Goal: Contribute content: Contribute content

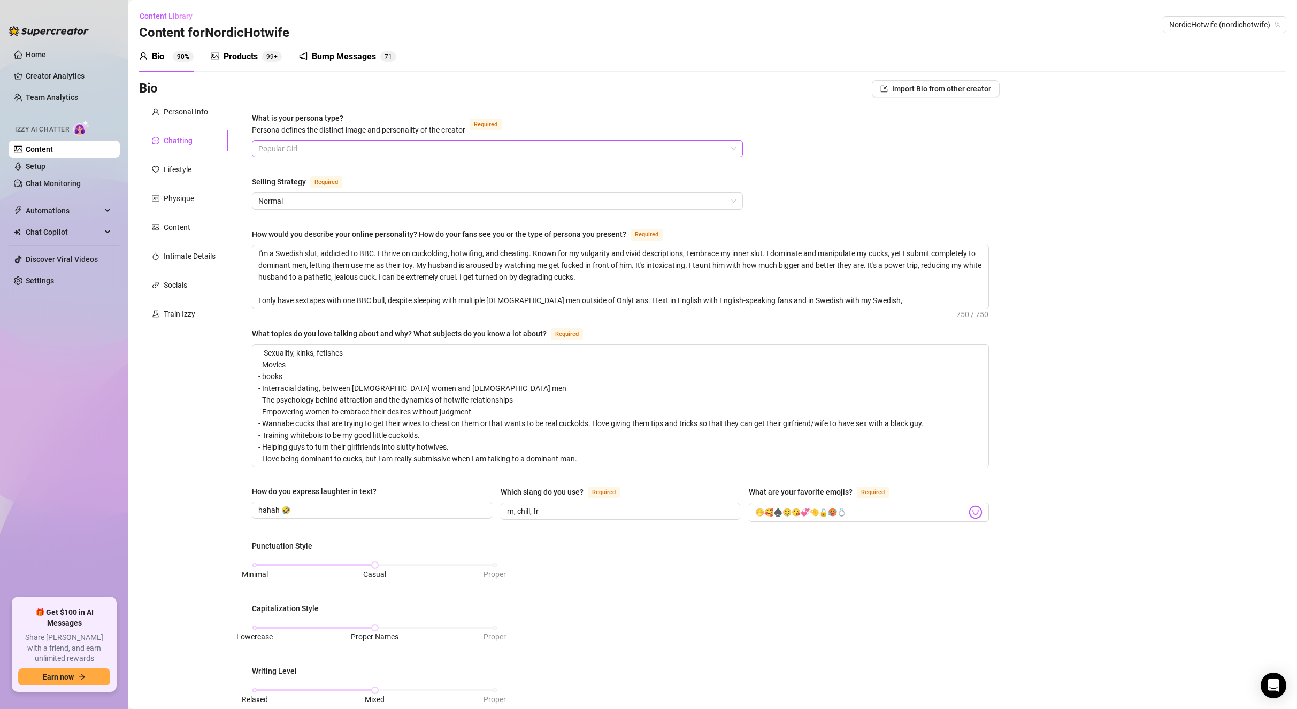
click at [321, 143] on span "Popular Girl" at bounding box center [497, 149] width 478 height 16
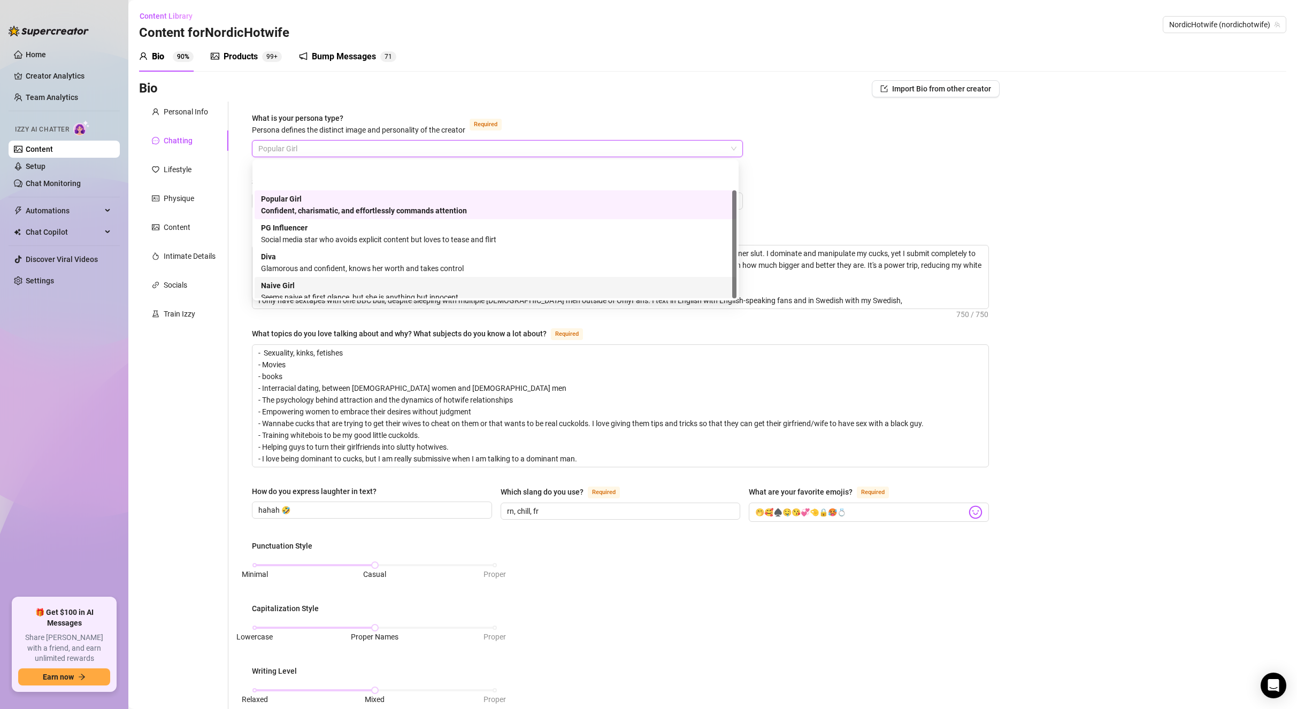
scroll to position [36, 0]
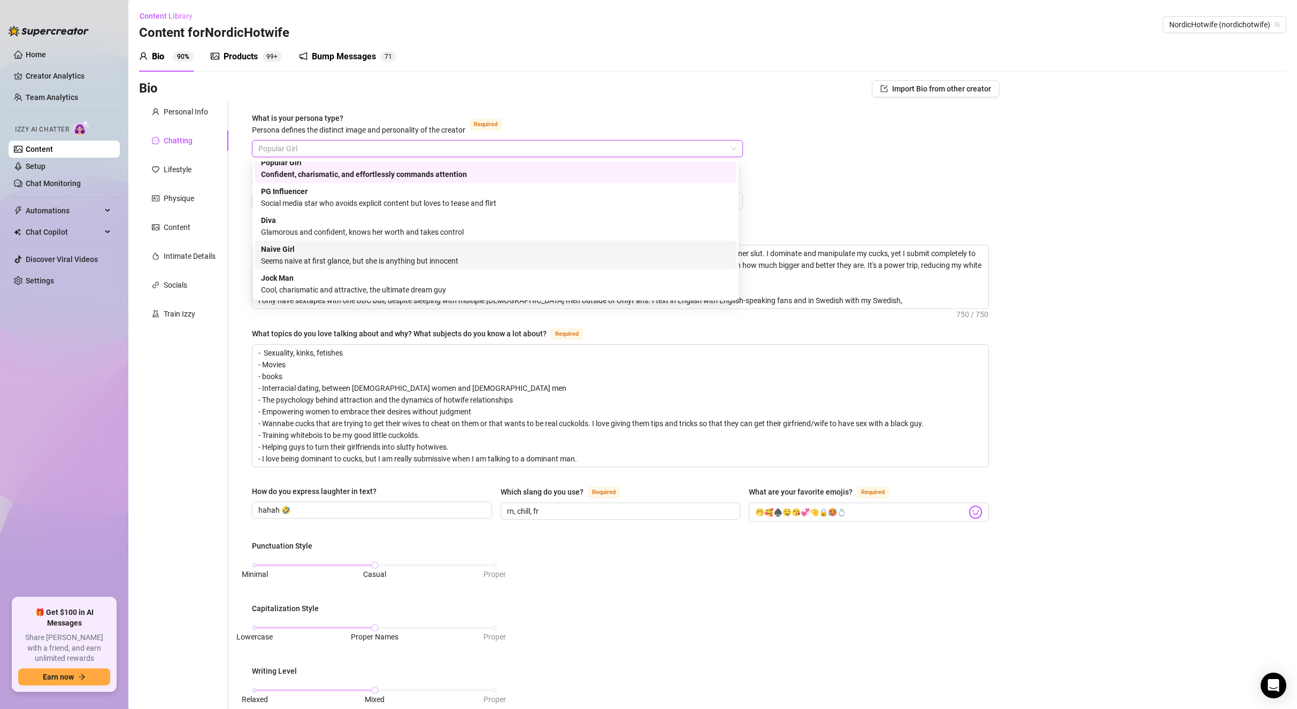
click at [482, 252] on div "Naive Girl Seems naive at first glance, but she is anything but innocent" at bounding box center [495, 255] width 469 height 24
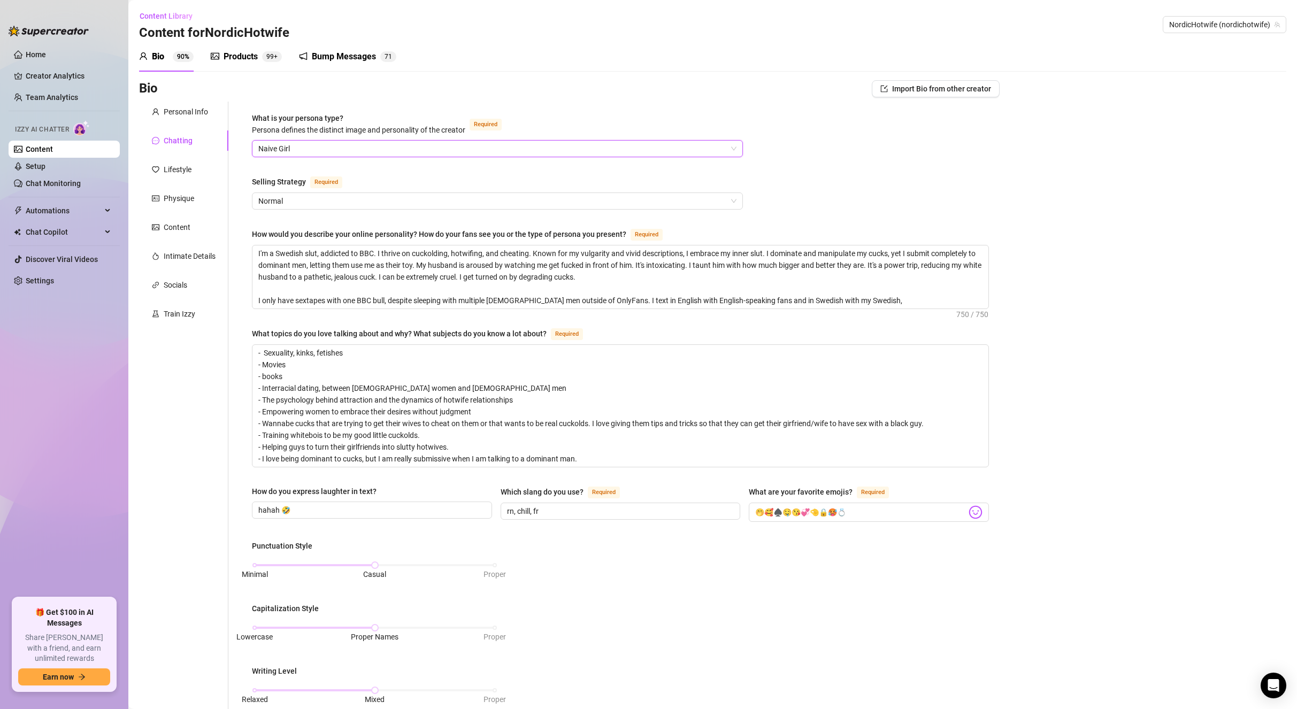
drag, startPoint x: 794, startPoint y: 197, endPoint x: 788, endPoint y: 199, distance: 6.8
click at [793, 199] on div "What is your persona type? [PERSON_NAME] defines the distinct image and persona…" at bounding box center [620, 542] width 737 height 860
click at [374, 207] on span "Normal" at bounding box center [497, 201] width 478 height 16
click at [375, 204] on span "Normal" at bounding box center [497, 201] width 478 height 16
drag, startPoint x: 405, startPoint y: 172, endPoint x: 447, endPoint y: 192, distance: 46.4
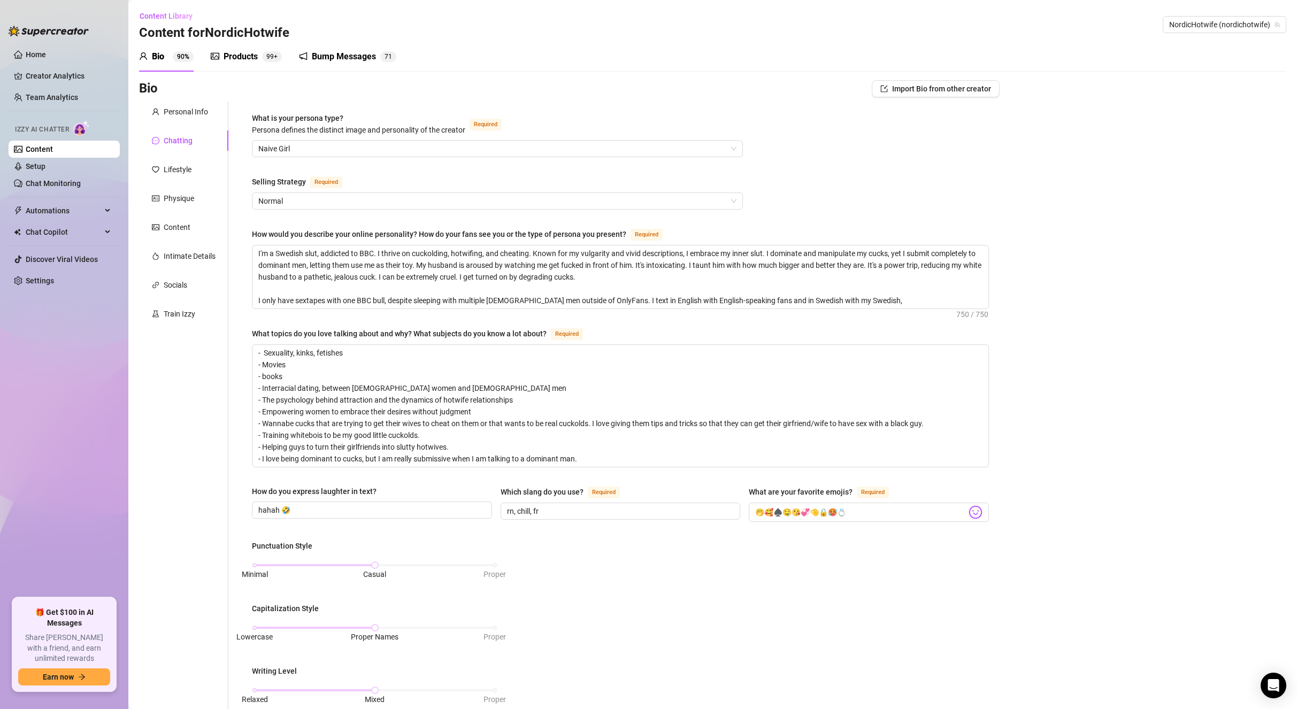
click at [410, 172] on div "What is your persona type? [PERSON_NAME] defines the distinct image and persona…" at bounding box center [620, 542] width 737 height 860
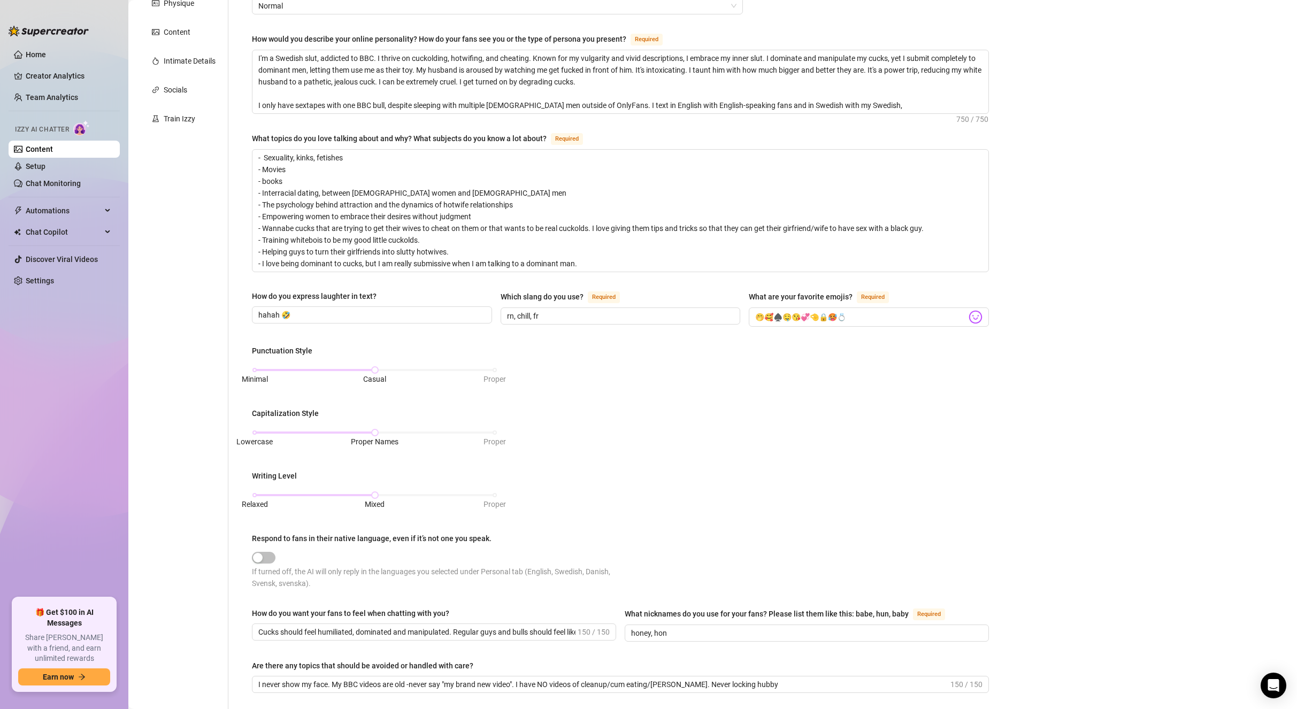
scroll to position [365, 0]
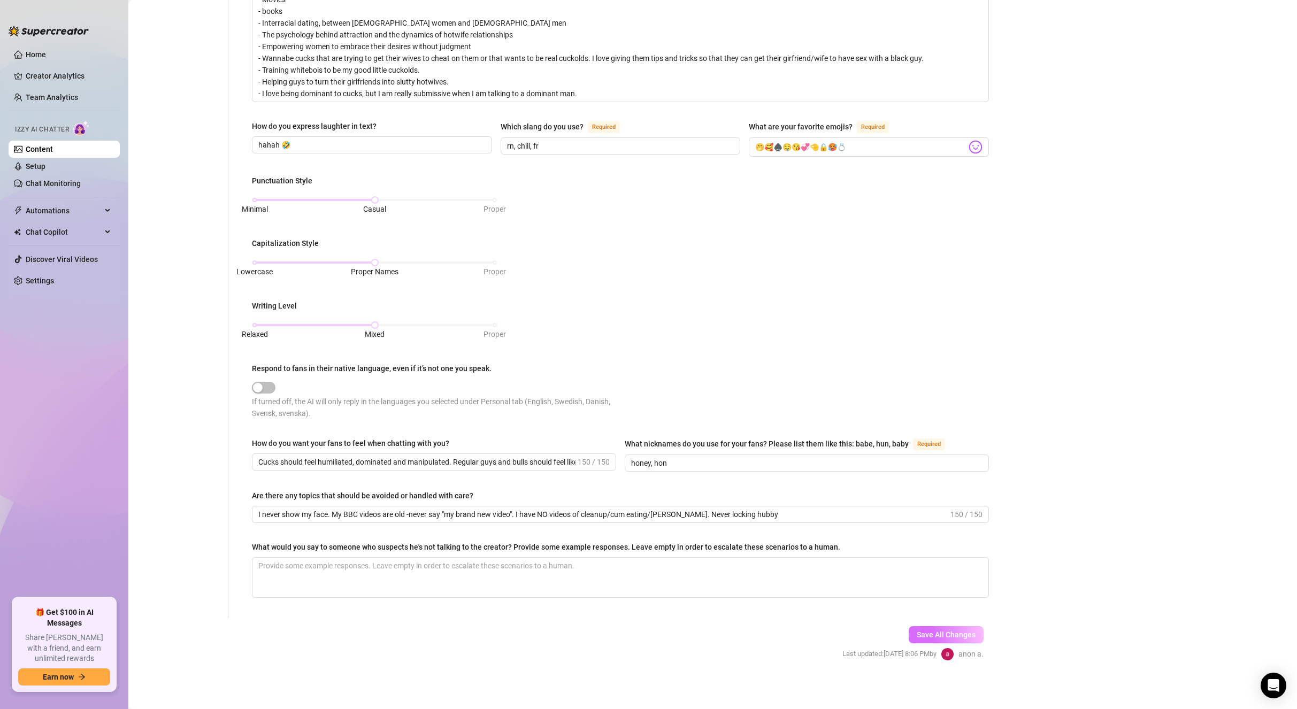
click at [925, 631] on span "Save All Changes" at bounding box center [946, 635] width 59 height 9
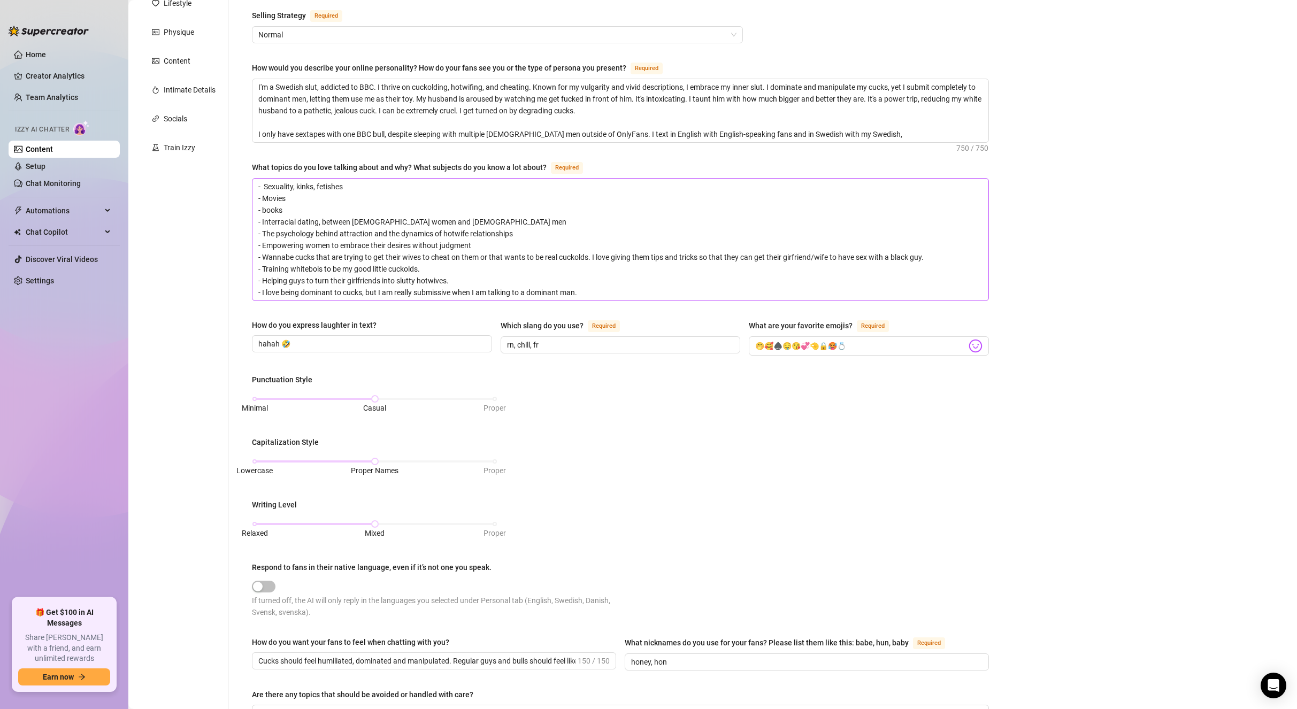
scroll to position [44, 0]
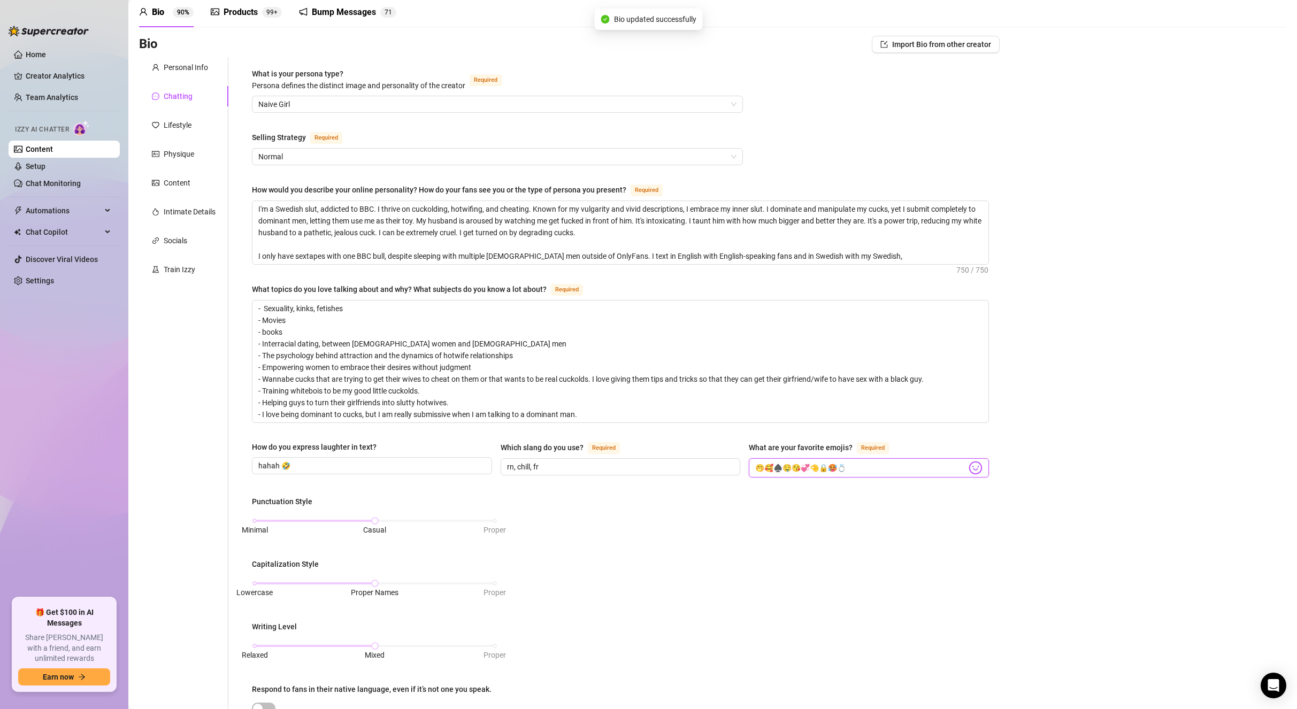
click at [876, 462] on input "🤭🥰♠️🤤😘💞🤏🔒🥵💍" at bounding box center [860, 468] width 211 height 14
click at [868, 446] on span "Required" at bounding box center [873, 448] width 32 height 12
click at [868, 461] on input "🤭🥰♠️🤤😘💞🤏🔒🥵💍" at bounding box center [860, 468] width 211 height 14
click at [761, 466] on input "🤭🥰♠️🤤😘💞🤏🔒🥵💍" at bounding box center [860, 468] width 211 height 14
click at [775, 466] on input "🤭, 🥰♠️🤤😘💞🤏🔒🥵💍" at bounding box center [860, 468] width 211 height 14
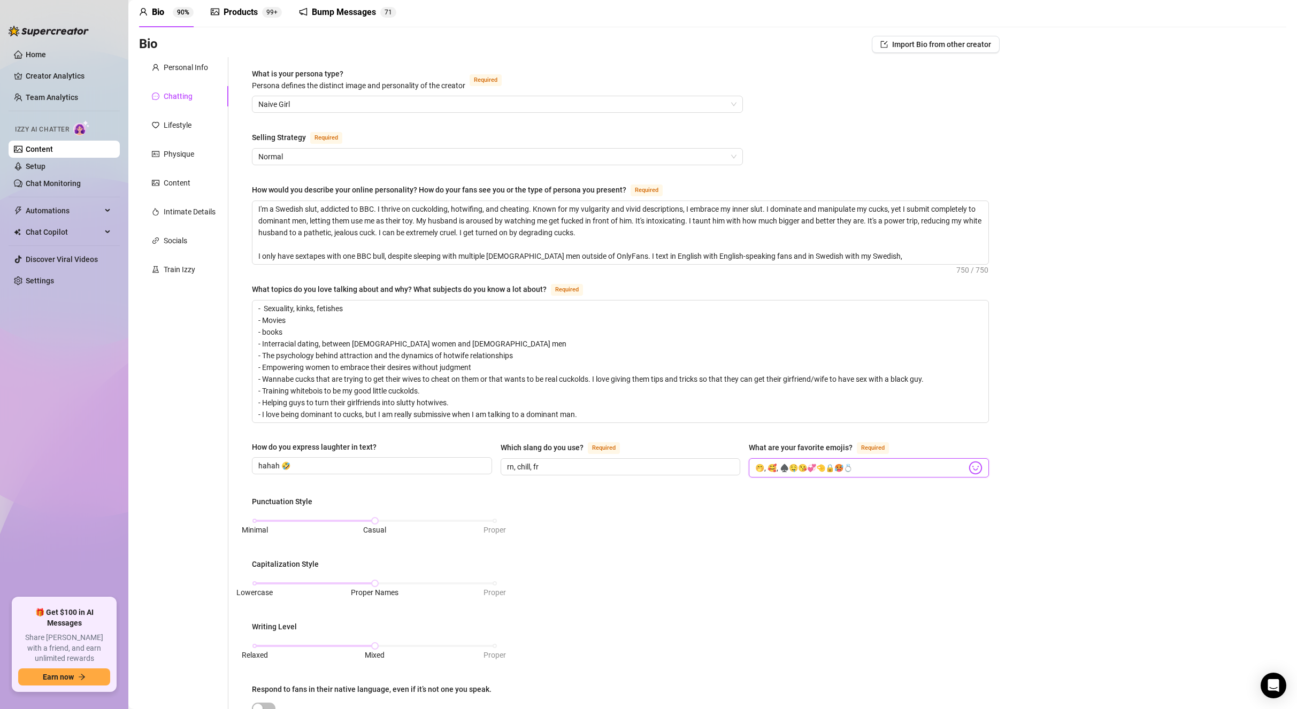
click at [788, 464] on input "🤭, 🥰, ♠️🤤😘💞🤏🔒🥵💍" at bounding box center [860, 468] width 211 height 14
click at [801, 468] on input "🤭, 🥰, ♠️, 🤤😘💞🤏🔒🥵💍" at bounding box center [860, 468] width 211 height 14
click at [818, 463] on input "🤭, 🥰, ♠️, 🤤, 😘💞🤏🔒🥵💍" at bounding box center [860, 468] width 211 height 14
click at [827, 461] on input "🤭, 🥰, ♠️, 🤤, 😘, 💞🤏🔒🥵💍" at bounding box center [860, 468] width 211 height 14
click at [844, 464] on input "🤭, 🥰, ♠️, 🤤, 😘, 💞, 🤏🔒🥵💍" at bounding box center [860, 468] width 211 height 14
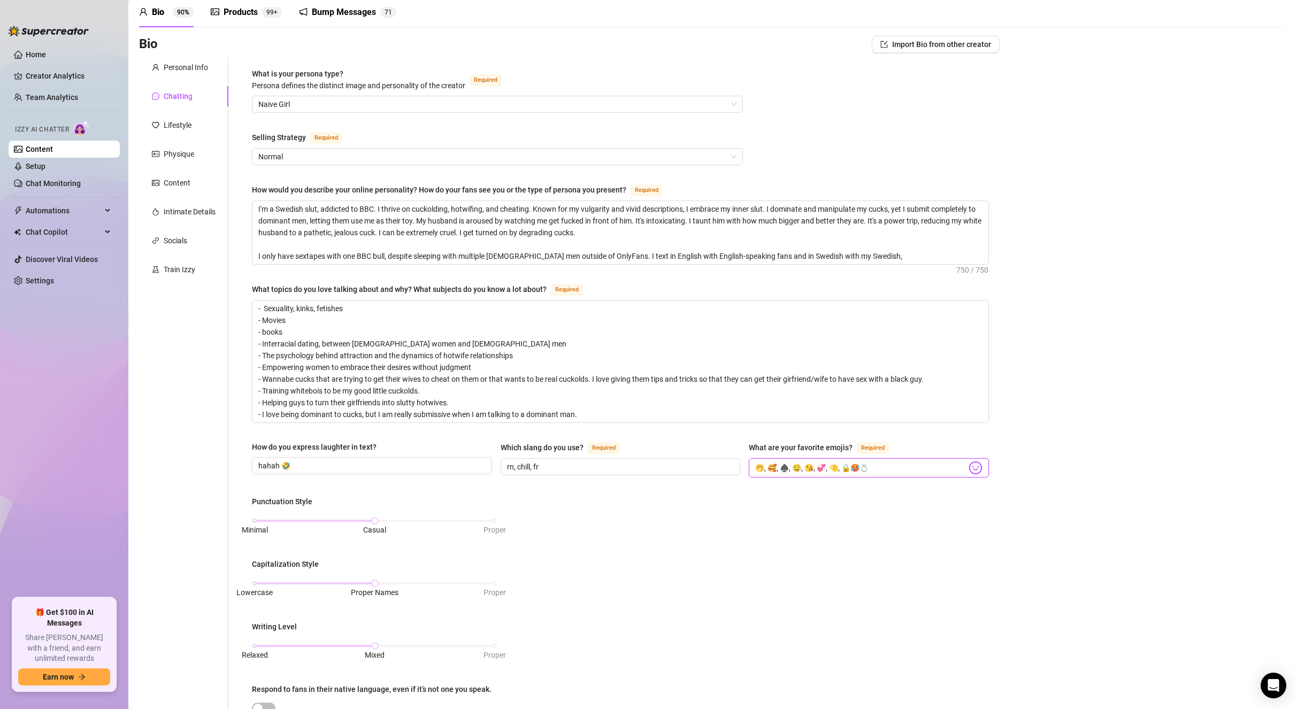
click at [858, 467] on input "🤭, 🥰, ♠️, 🤤, 😘, 💞, 🤏, 🔒🥵💍" at bounding box center [860, 468] width 211 height 14
click at [871, 467] on input "🤭, 🥰, ♠️, 🤤, 😘, 💞, 🤏, 🔒, 🥵💍" at bounding box center [860, 468] width 211 height 14
type input "🤭, 🥰, ♠️, 🤤, 😘, 💞, 🤏, 🔒, 🥵, 💍"
click at [915, 499] on div "Punctuation Style Minimal Casual Proper Capitalization Style Lowercase Proper N…" at bounding box center [620, 623] width 737 height 254
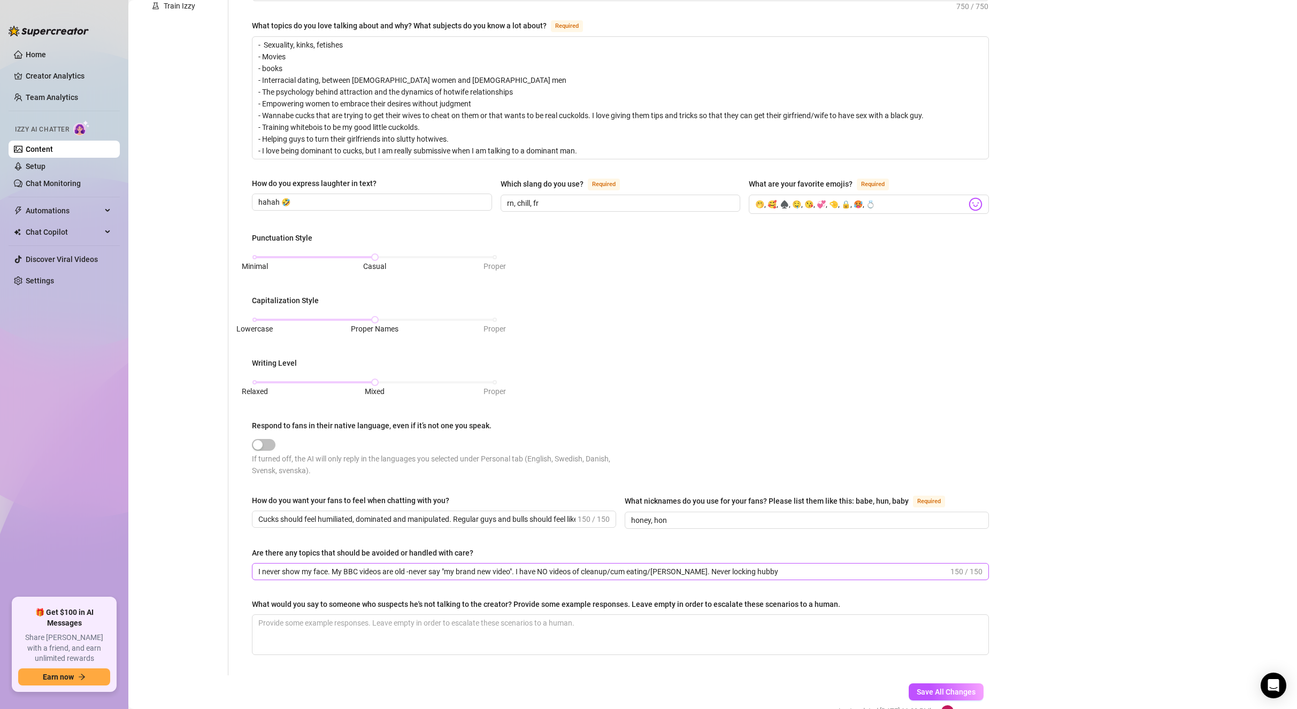
scroll to position [365, 0]
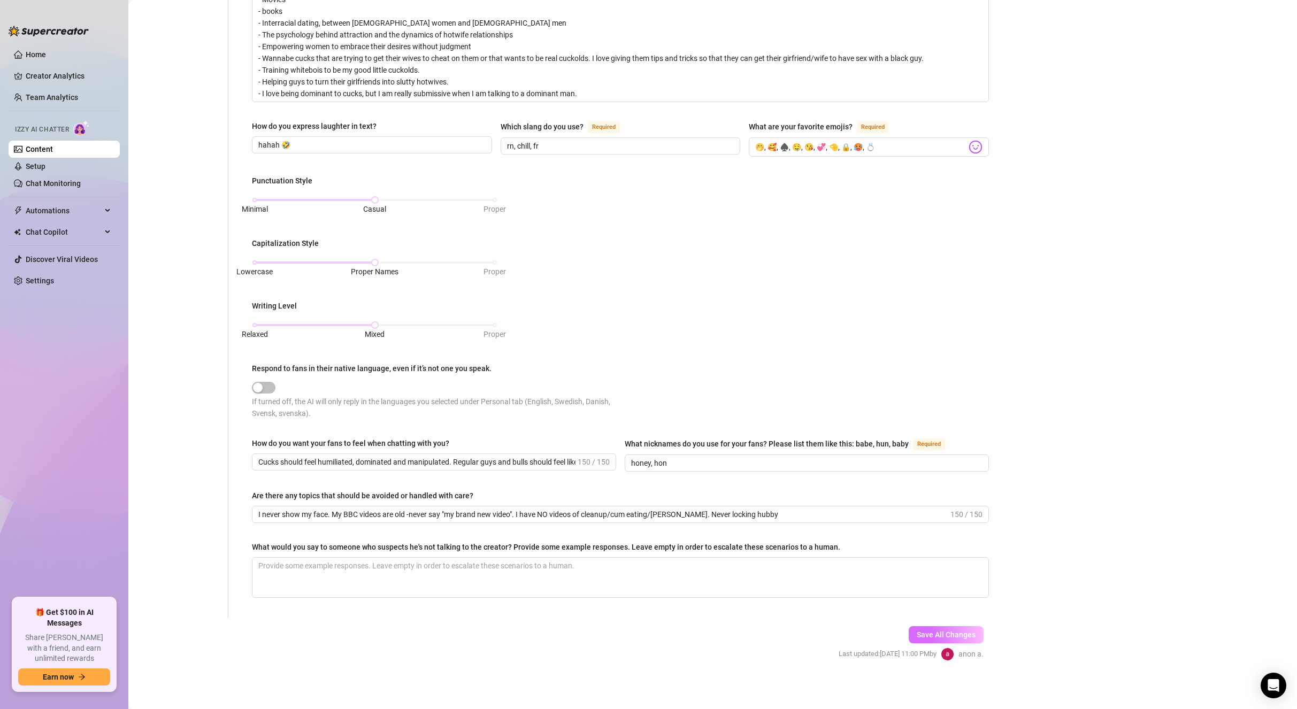
click at [964, 626] on button "Save All Changes" at bounding box center [946, 634] width 75 height 17
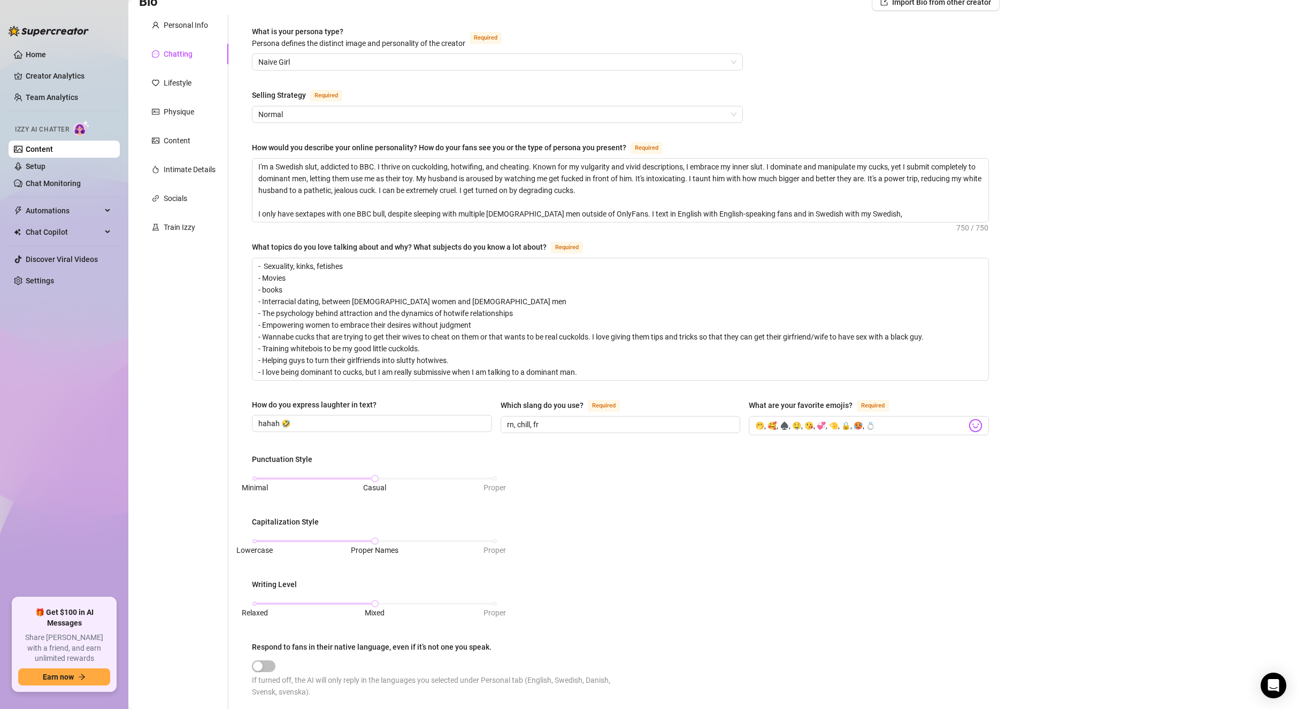
scroll to position [0, 0]
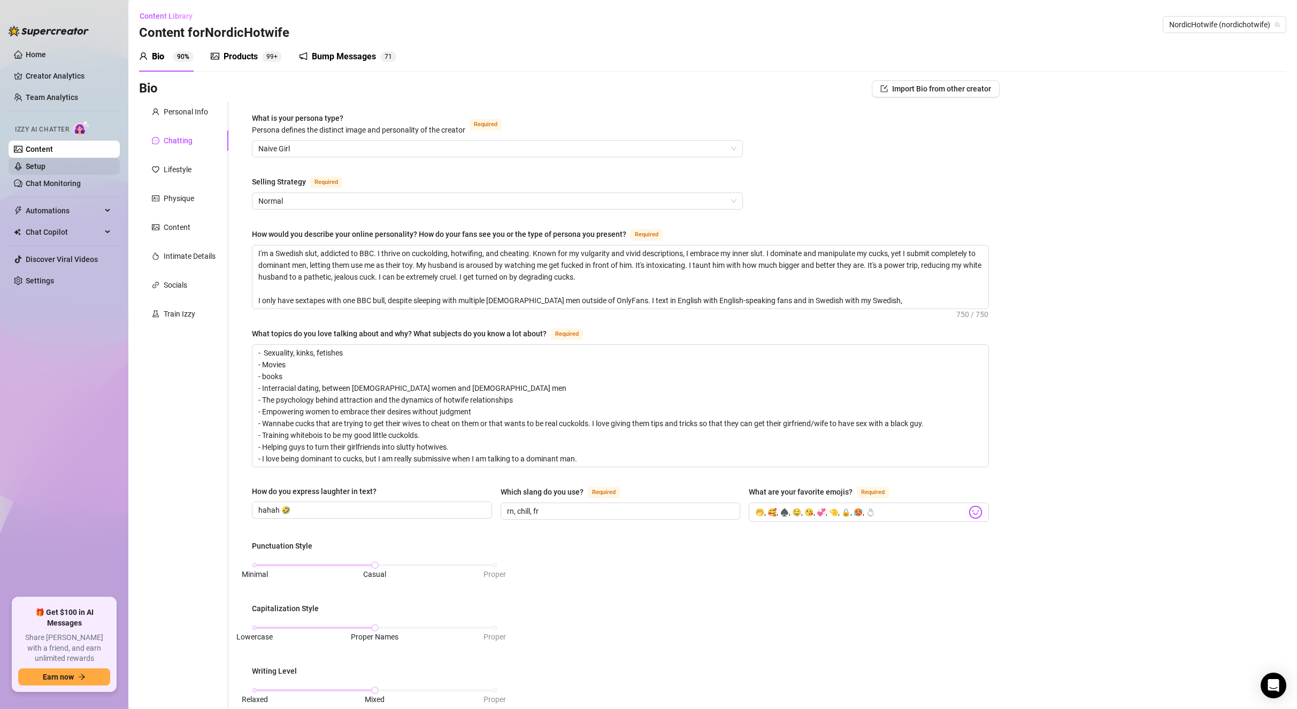
click at [45, 164] on link "Setup" at bounding box center [36, 166] width 20 height 9
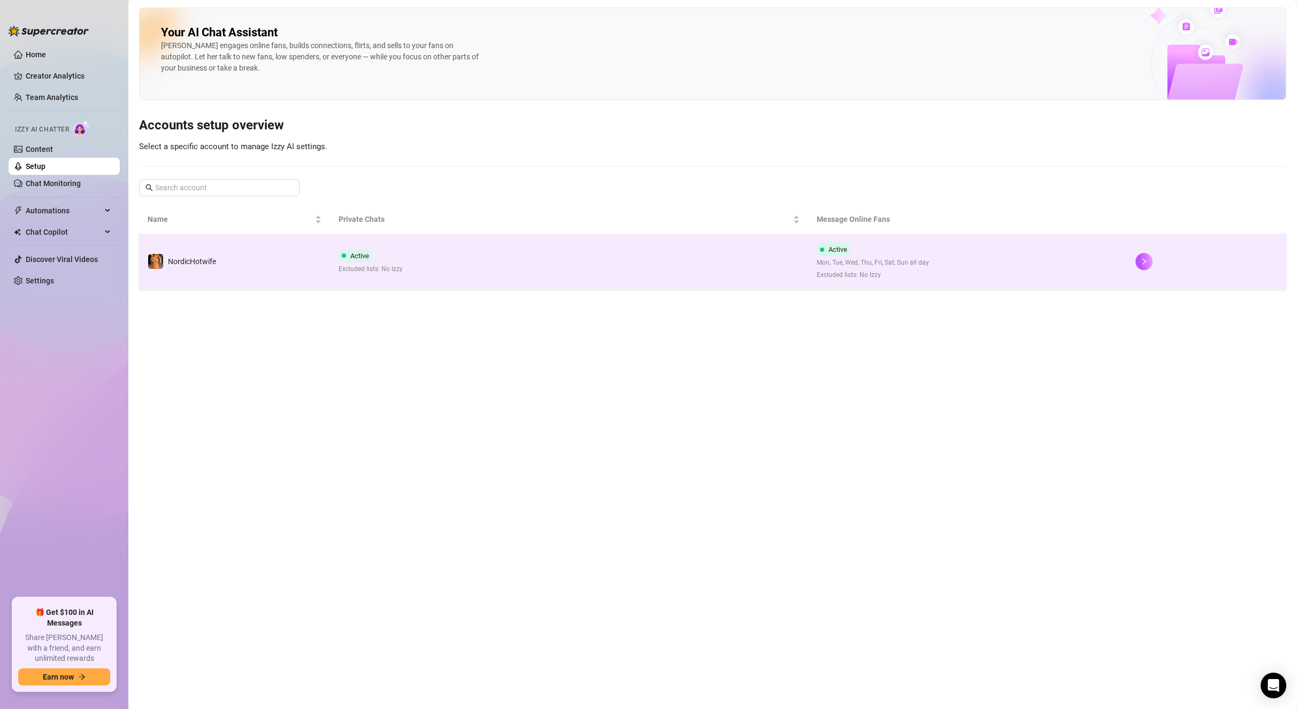
click at [237, 261] on td "NordicHotwife" at bounding box center [234, 261] width 191 height 55
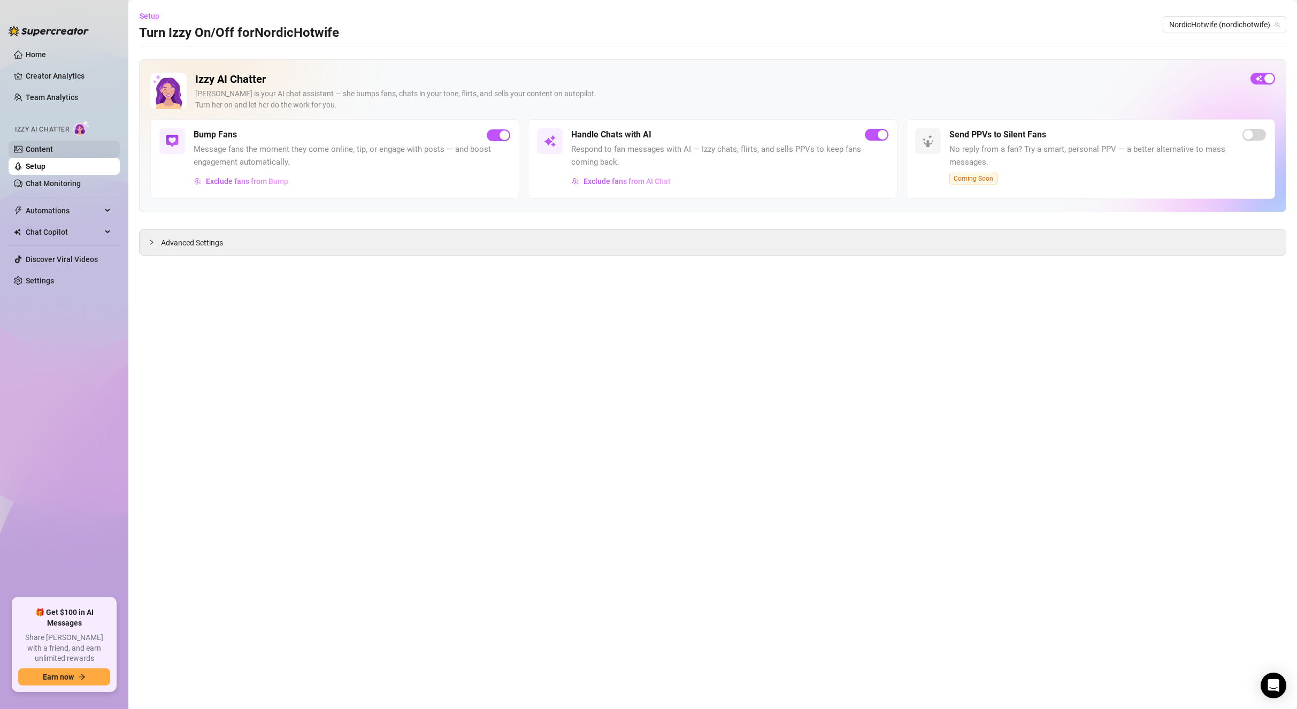
click at [53, 153] on link "Content" at bounding box center [39, 149] width 27 height 9
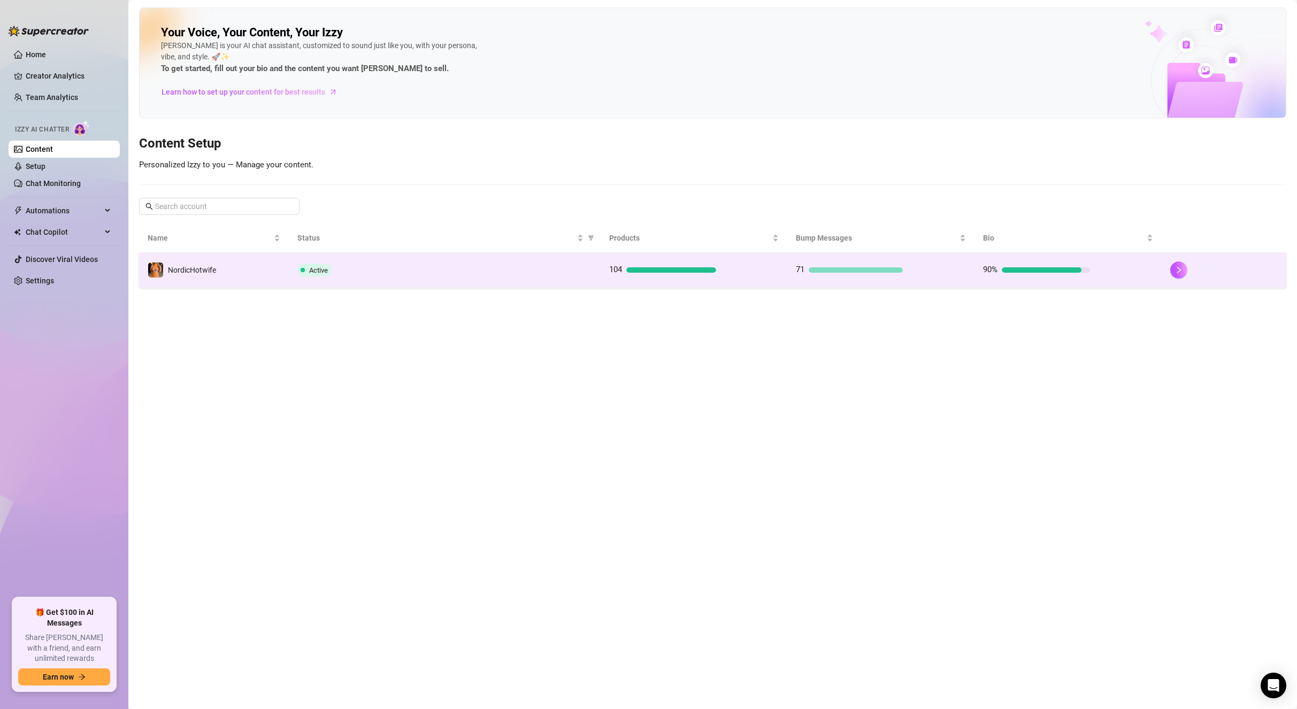
click at [331, 272] on span "Active" at bounding box center [314, 270] width 34 height 13
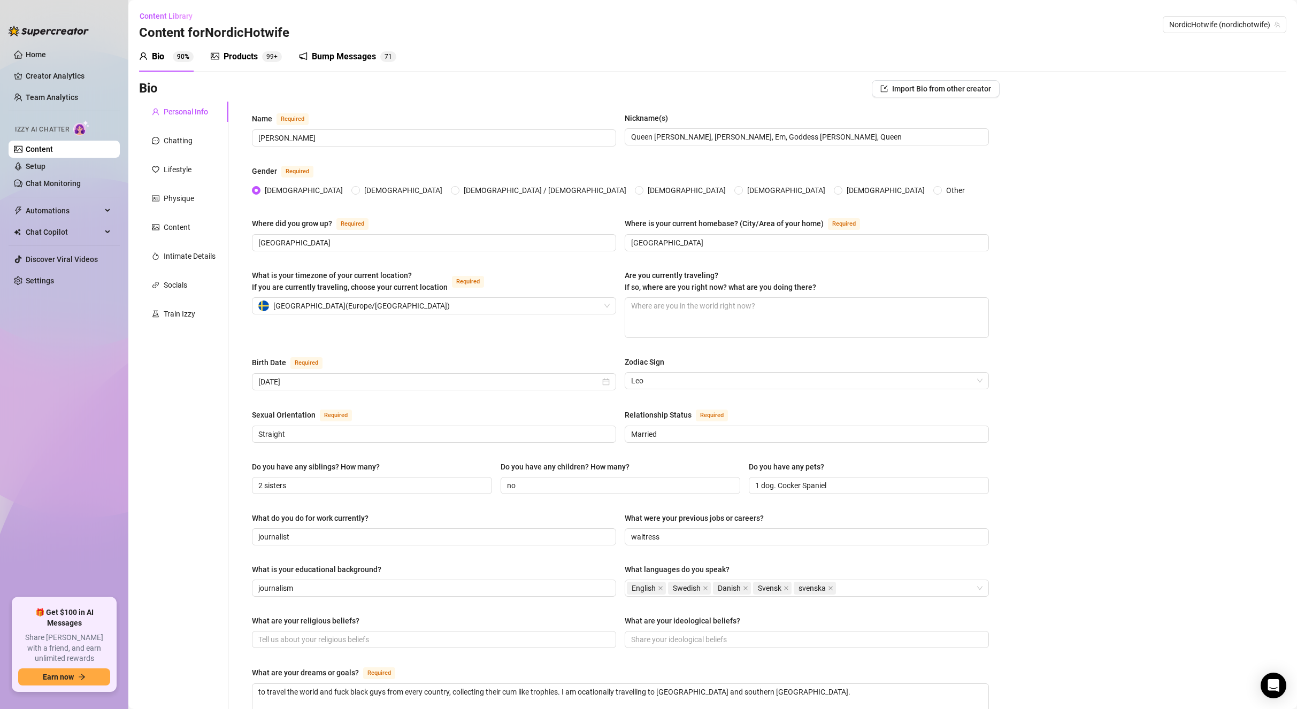
click at [344, 65] on div "Bump Messages 7 1" at bounding box center [347, 57] width 97 height 30
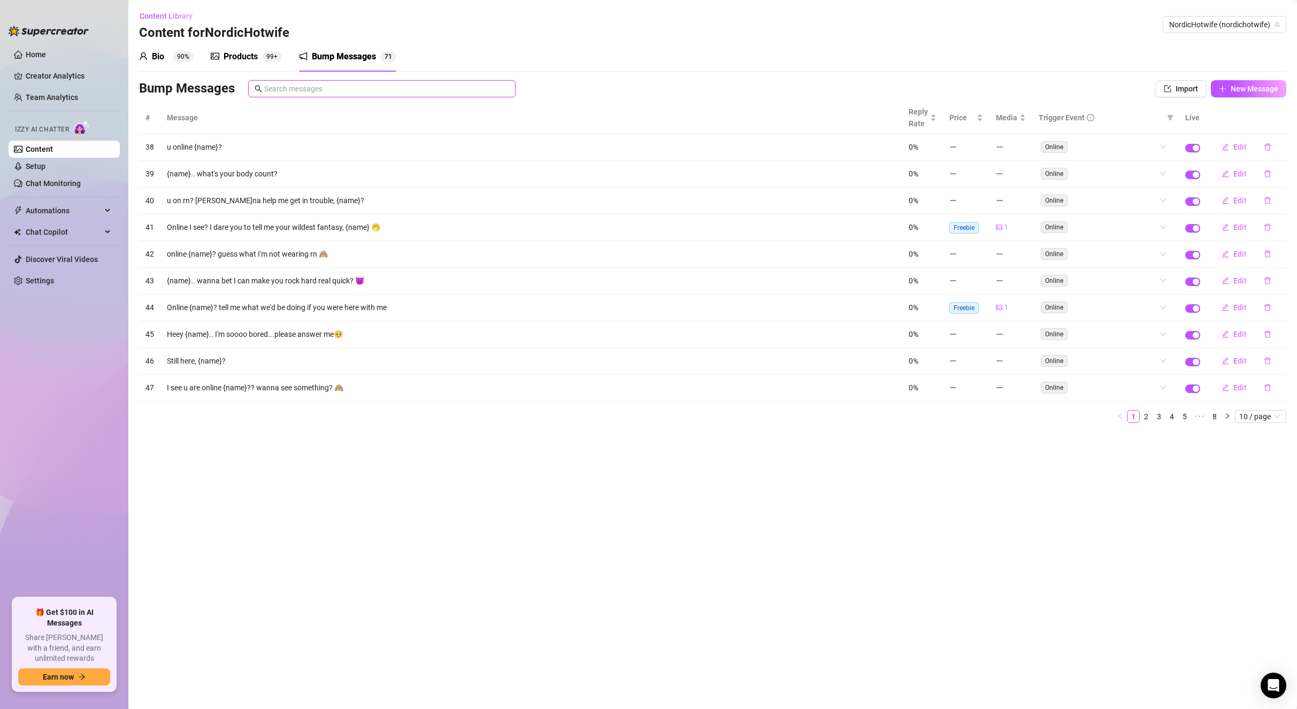
click at [345, 86] on input "text" at bounding box center [386, 89] width 245 height 12
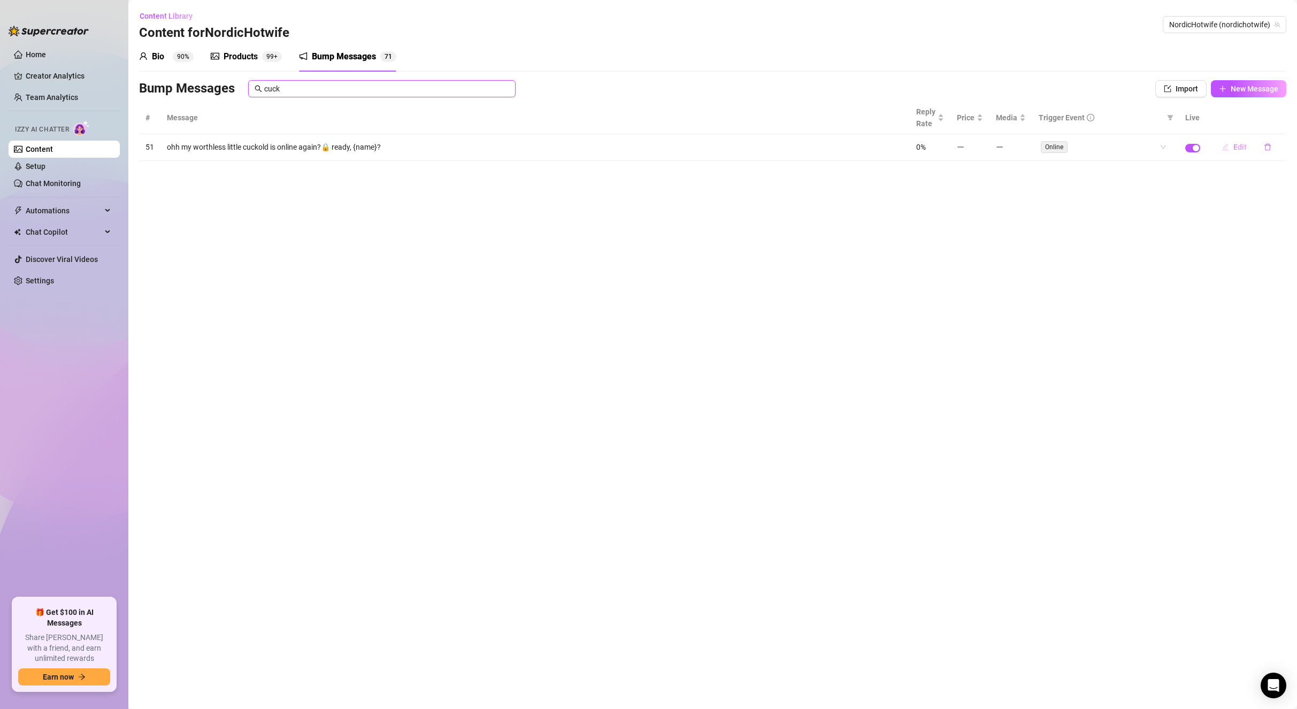
type input "cuck"
click at [1243, 147] on span "Edit" at bounding box center [1239, 147] width 13 height 9
type textarea "ohh my worthless little cuckold is online again?🔒 ready, {name}?"
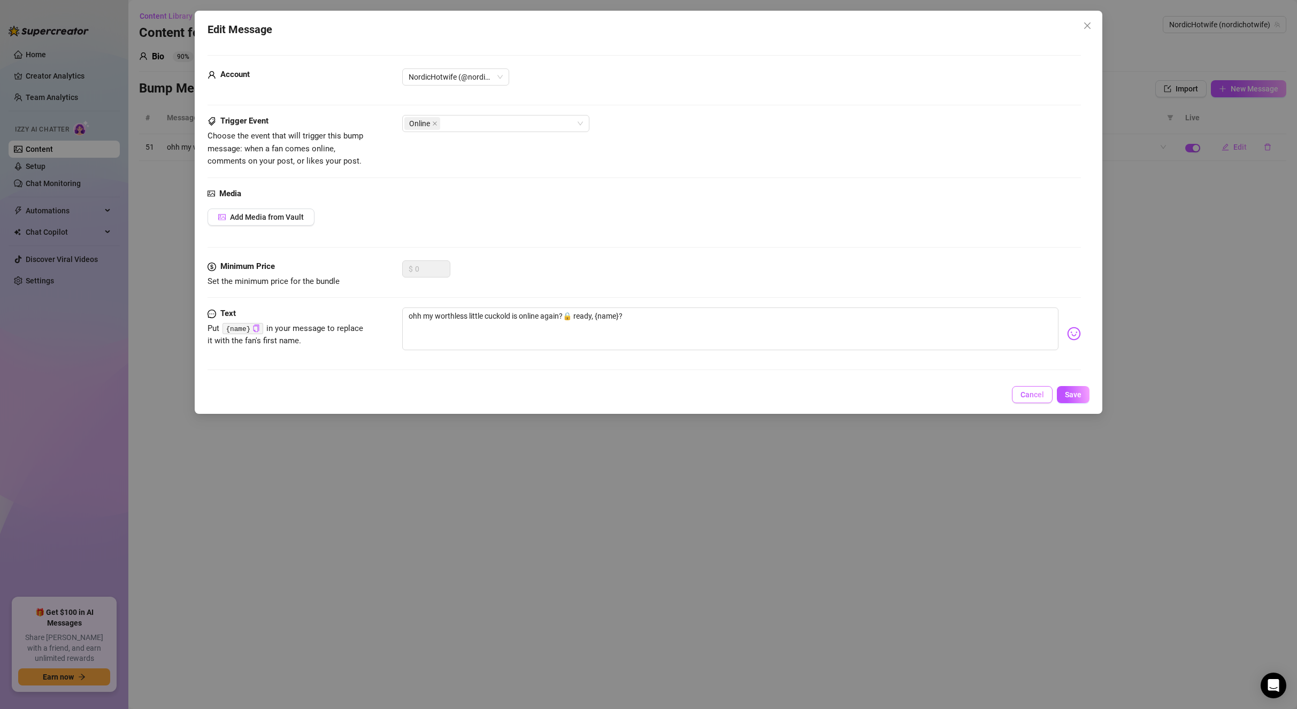
click at [1022, 391] on span "Cancel" at bounding box center [1032, 394] width 24 height 9
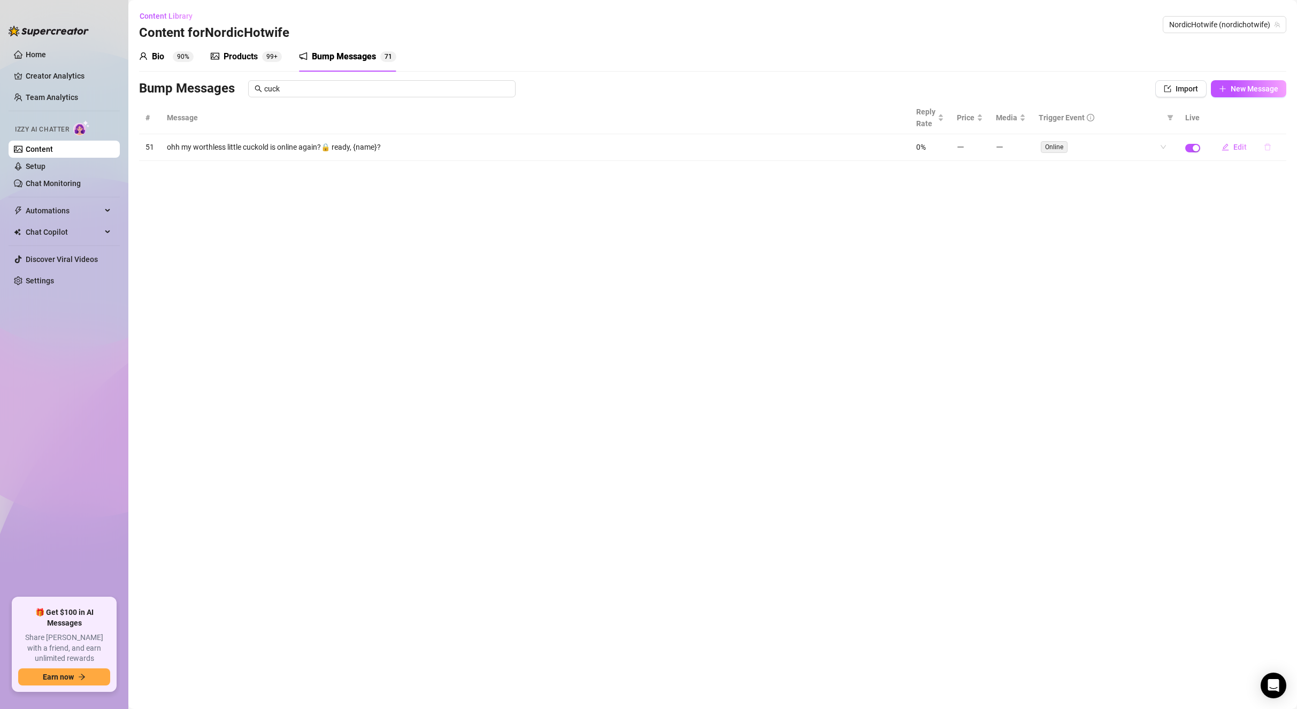
click at [1270, 146] on icon "delete" at bounding box center [1267, 146] width 7 height 7
click at [1278, 119] on span "Yes" at bounding box center [1278, 119] width 13 height 9
click at [379, 88] on input "cuck" at bounding box center [386, 89] width 245 height 12
type input "c"
type input "tiny"
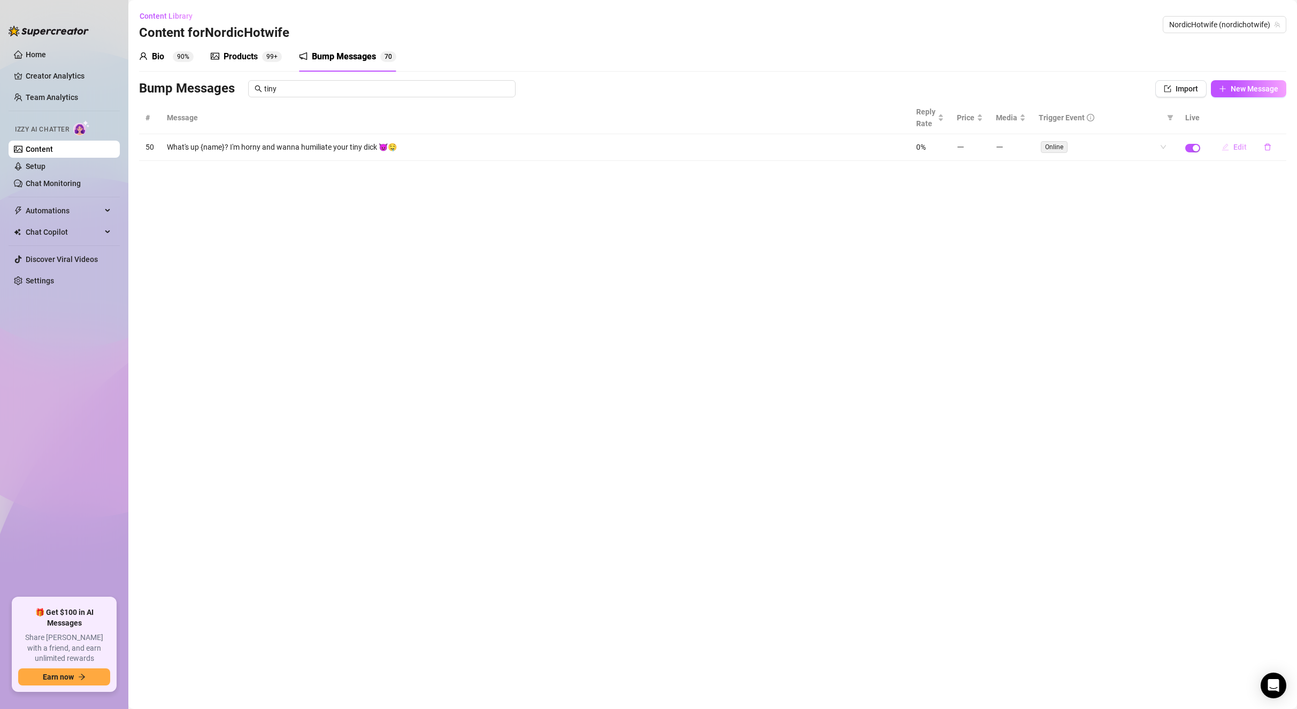
click at [1228, 147] on icon "edit" at bounding box center [1224, 146] width 7 height 7
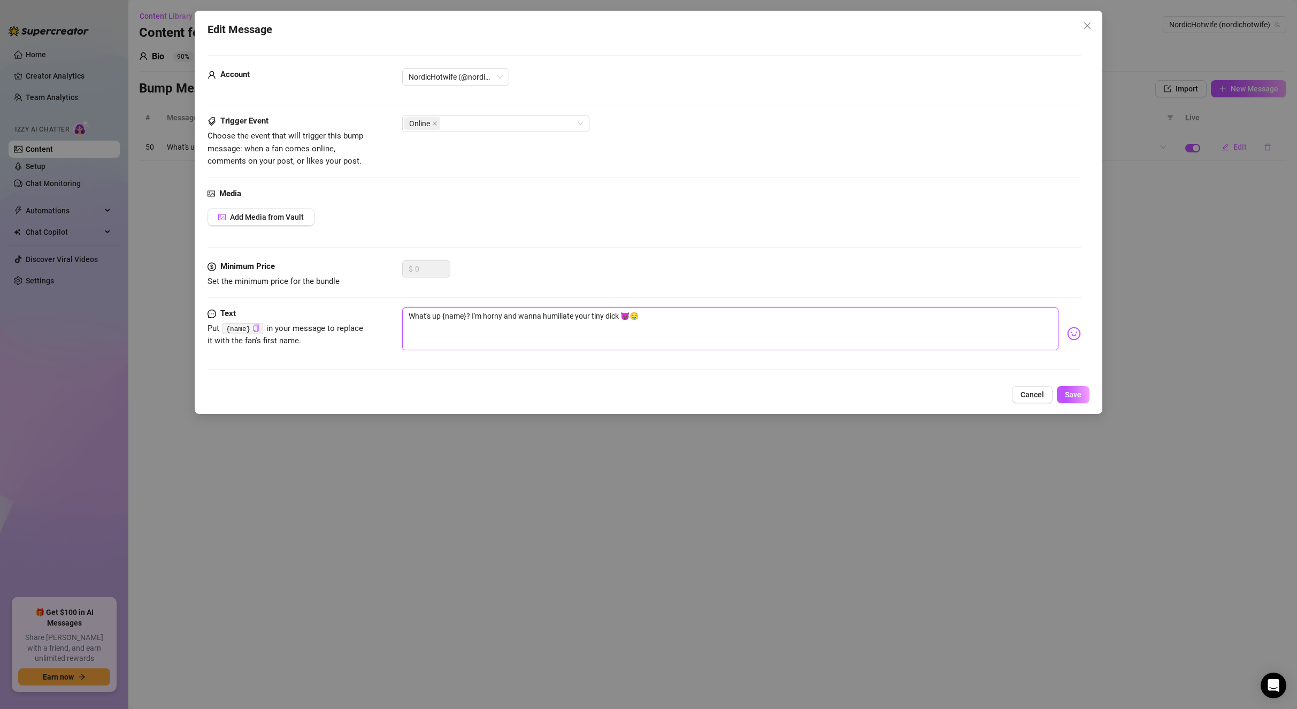
drag, startPoint x: 470, startPoint y: 314, endPoint x: 726, endPoint y: 317, distance: 256.7
click at [726, 318] on textarea "What's up {name}? I'm horny and wanna humiliate your tiny dick 😈🤤" at bounding box center [730, 329] width 657 height 43
type textarea "What's up {name}?"
click at [1060, 391] on button "Save" at bounding box center [1073, 394] width 33 height 17
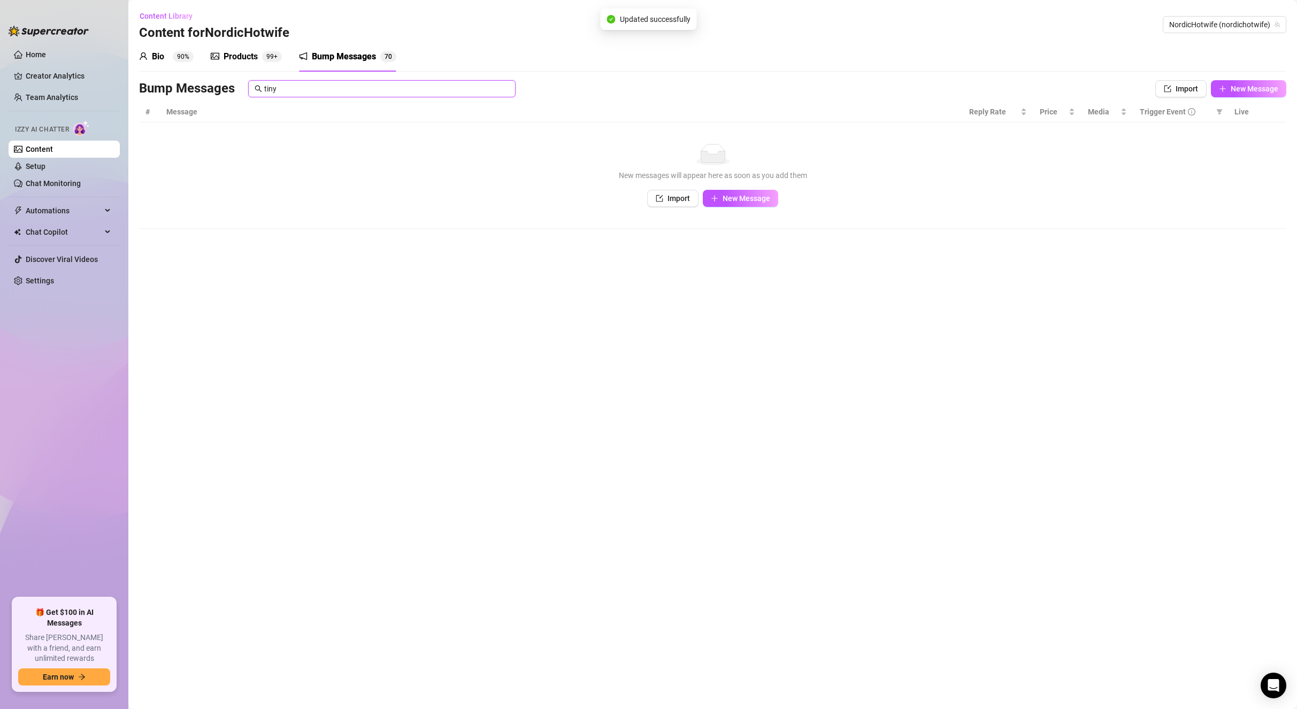
click at [342, 89] on input "tiny" at bounding box center [386, 89] width 245 height 12
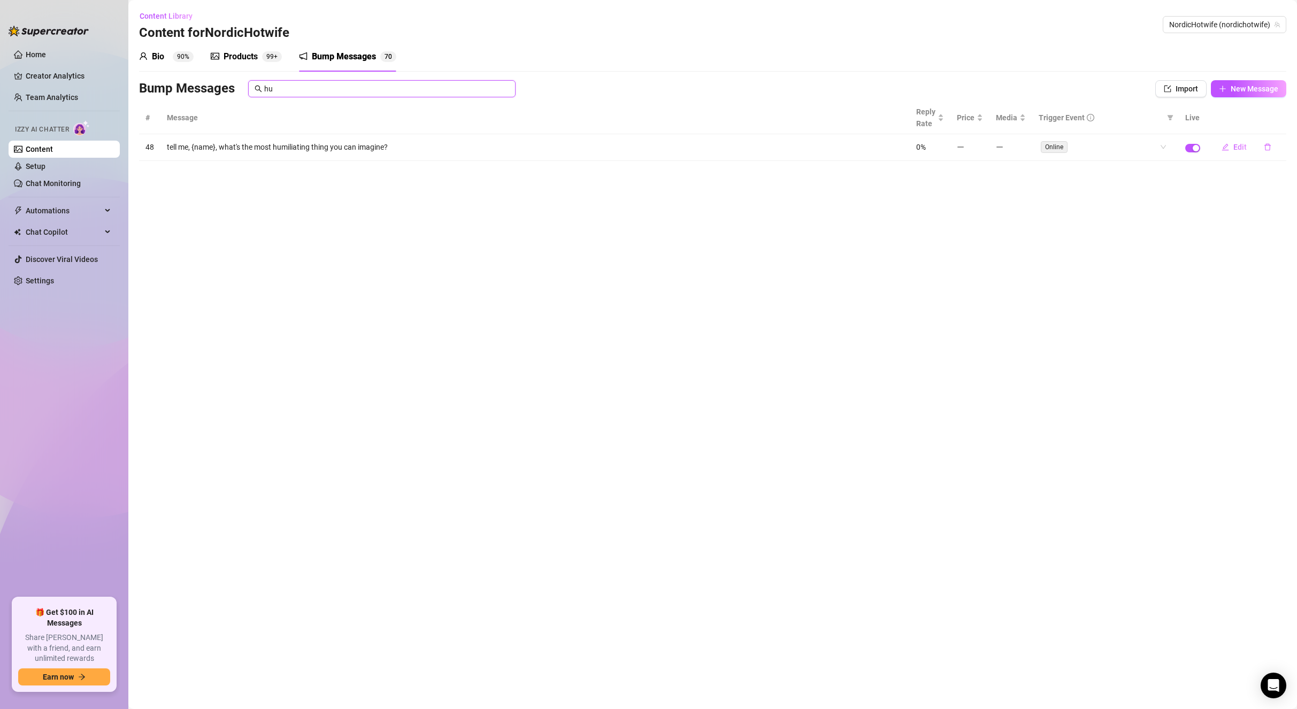
type input "h"
type input "s"
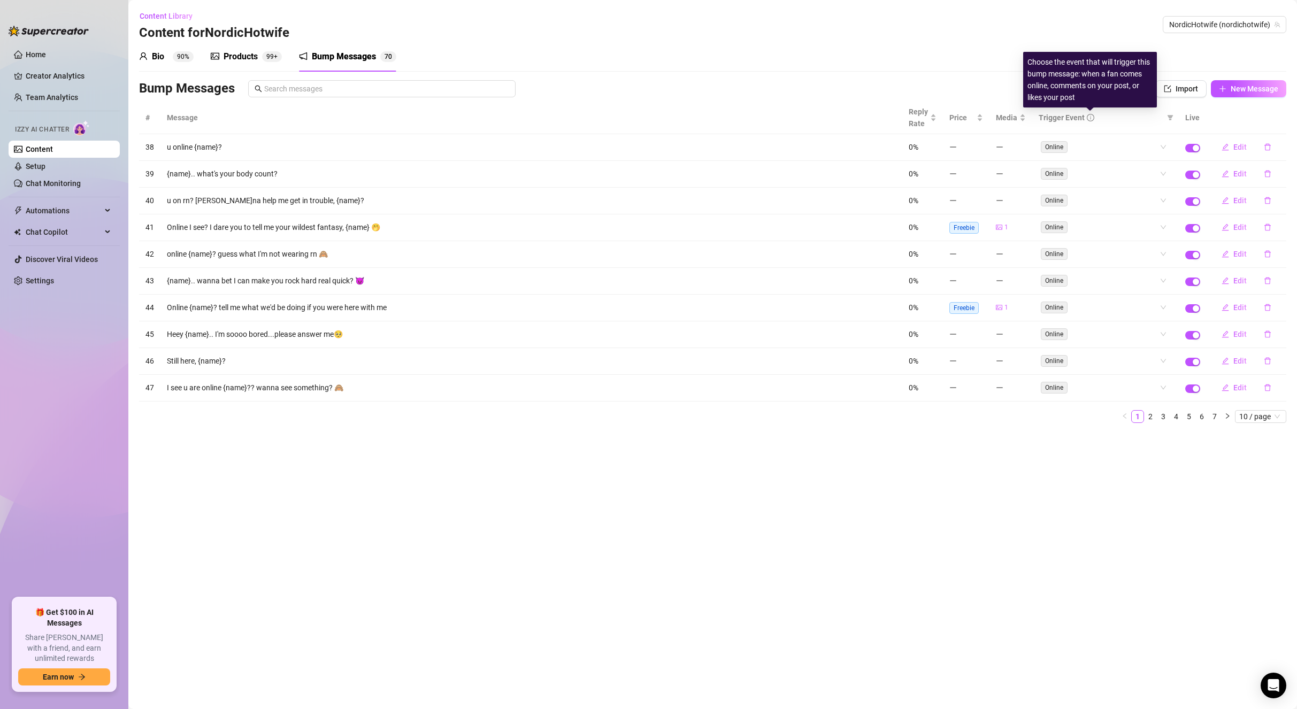
click at [1091, 116] on icon "info-circle" at bounding box center [1090, 117] width 7 height 7
click at [1157, 419] on li "3" at bounding box center [1163, 416] width 13 height 13
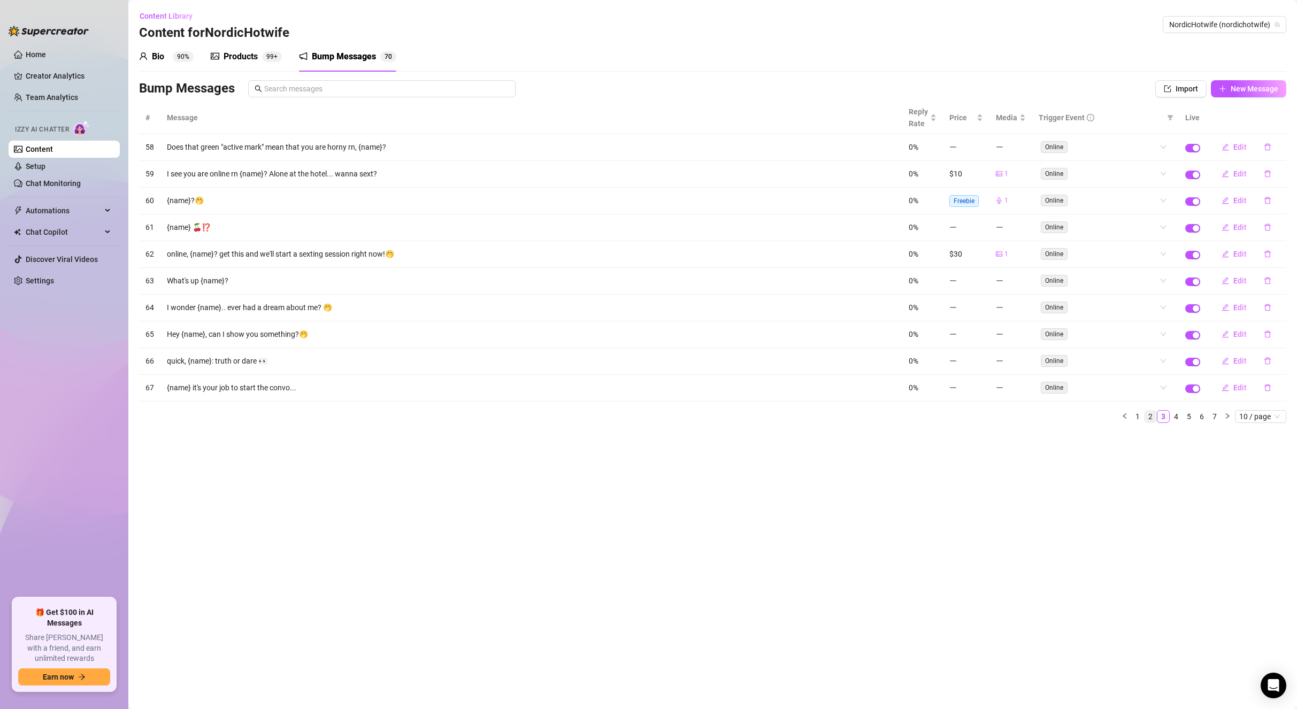
click at [1152, 418] on link "2" at bounding box center [1150, 417] width 12 height 12
click at [1166, 419] on link "3" at bounding box center [1163, 417] width 12 height 12
click at [1175, 417] on link "4" at bounding box center [1176, 417] width 12 height 12
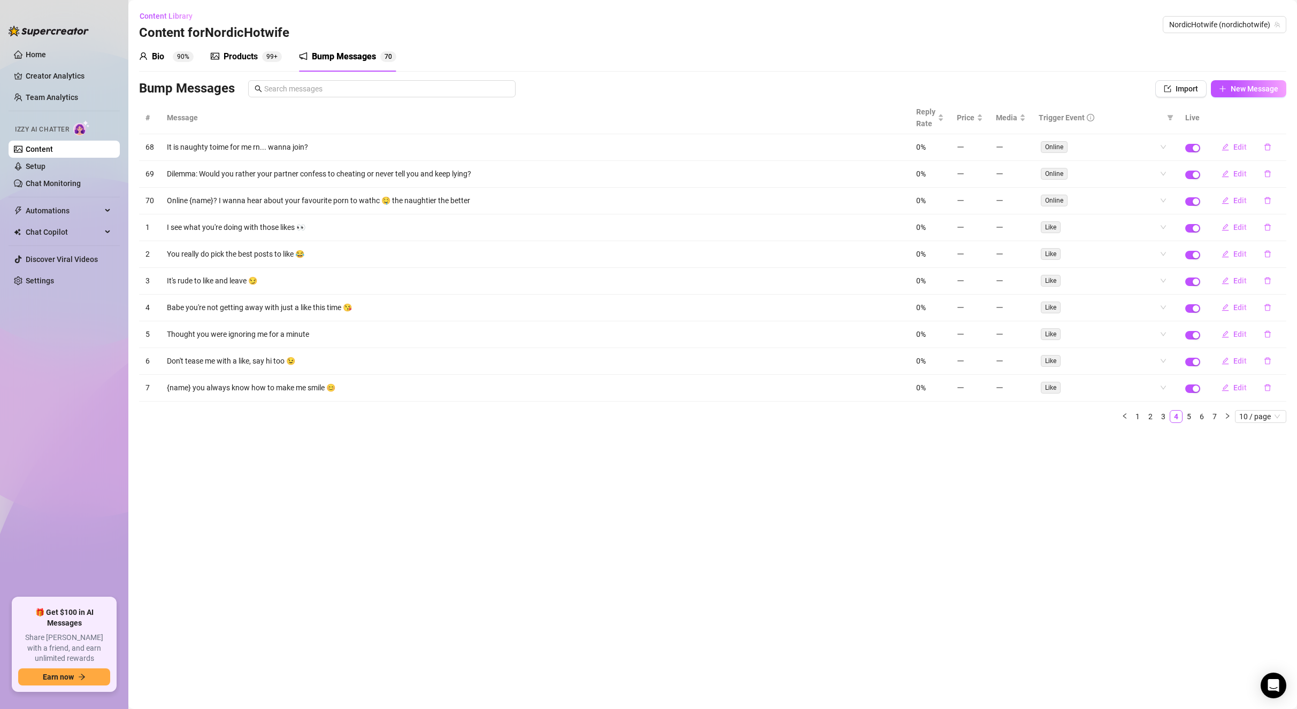
click at [329, 388] on td "{name} you always know how to make me smile 😊" at bounding box center [534, 388] width 749 height 27
click at [330, 383] on td "{name} you always know how to make me smile 😊" at bounding box center [534, 388] width 749 height 27
click at [1269, 388] on icon "delete" at bounding box center [1267, 387] width 7 height 7
click at [1283, 360] on span "Yes" at bounding box center [1278, 360] width 13 height 9
click at [1140, 414] on link "1" at bounding box center [1138, 417] width 12 height 12
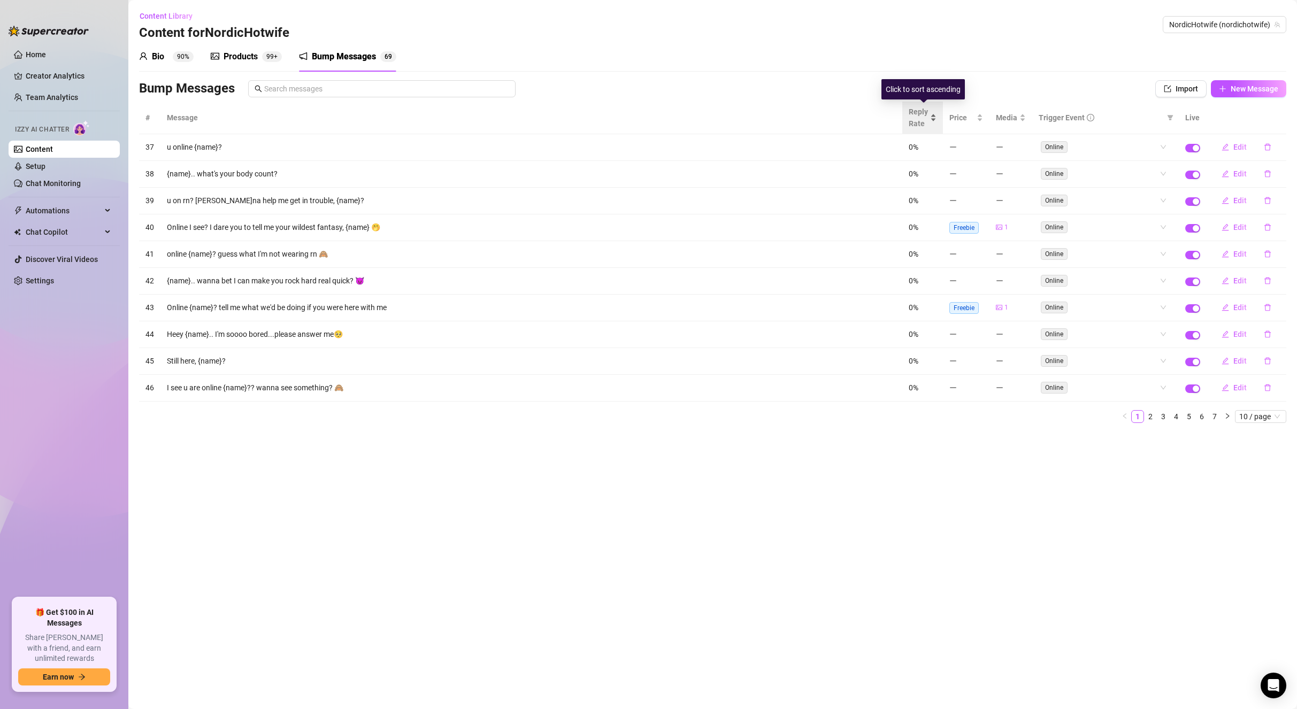
click at [918, 117] on span "Reply Rate" at bounding box center [918, 118] width 19 height 24
click at [925, 116] on span "Reply Rate" at bounding box center [918, 118] width 19 height 24
click at [925, 118] on span "Reply Rate" at bounding box center [918, 118] width 19 height 24
click at [45, 166] on link "Setup" at bounding box center [36, 166] width 20 height 9
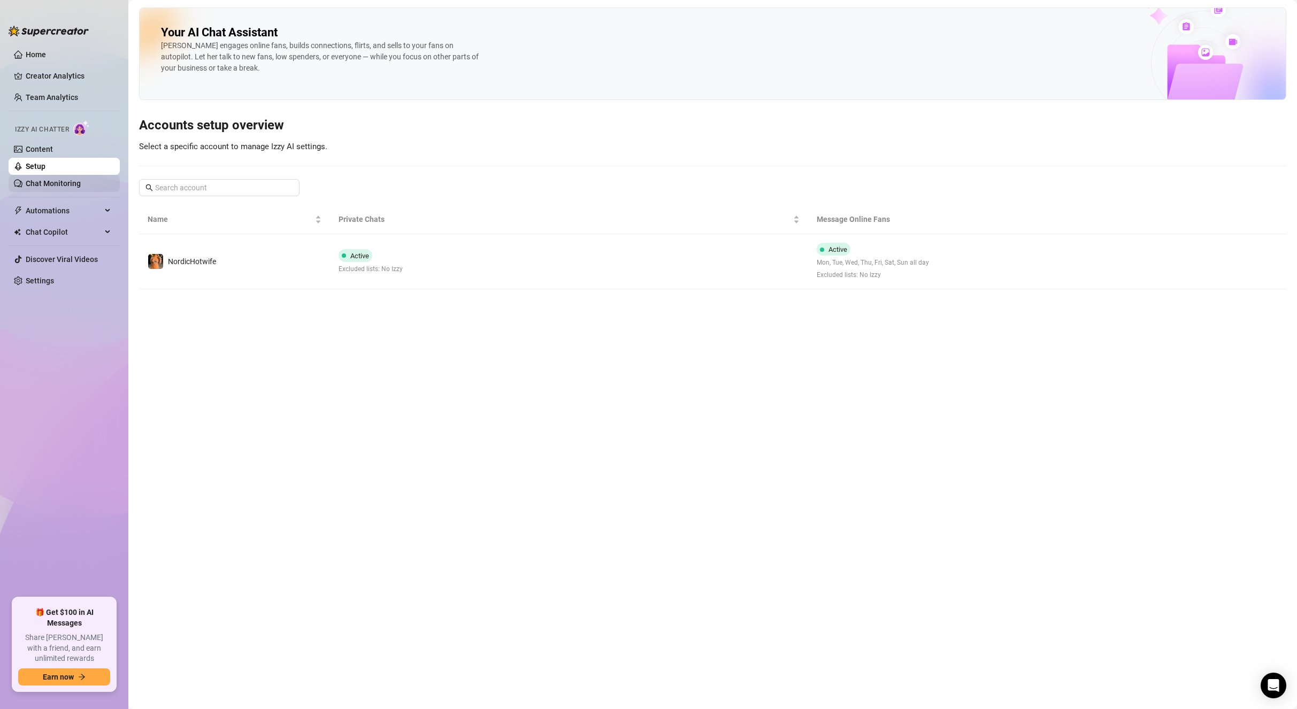
click at [72, 181] on link "Chat Monitoring" at bounding box center [53, 183] width 55 height 9
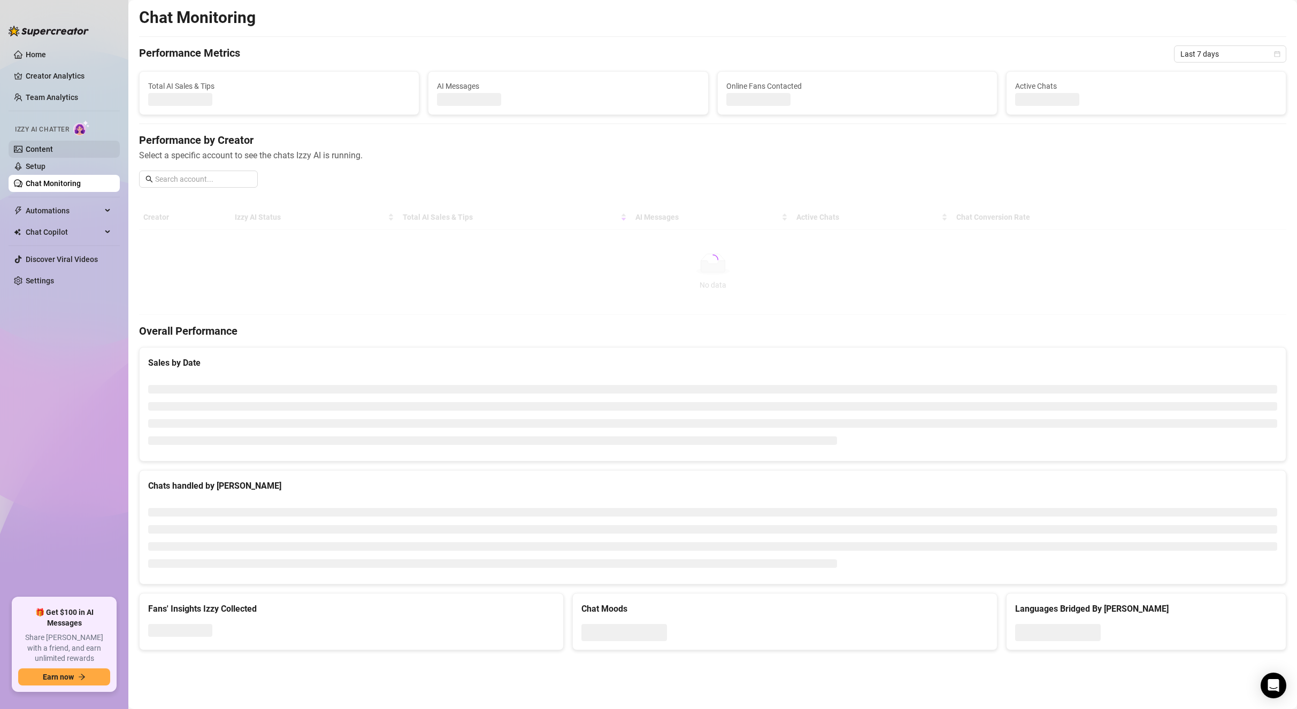
click at [53, 153] on link "Content" at bounding box center [39, 149] width 27 height 9
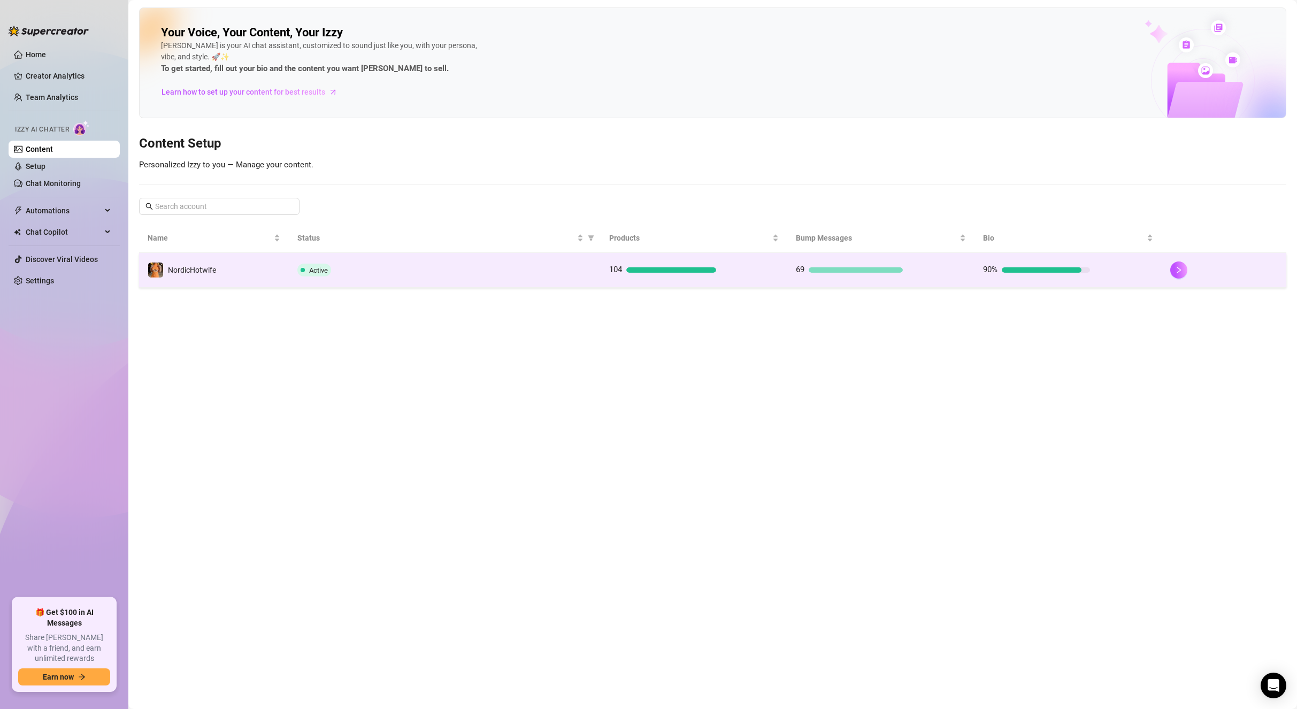
click at [237, 271] on td "NordicHotwife" at bounding box center [214, 270] width 150 height 35
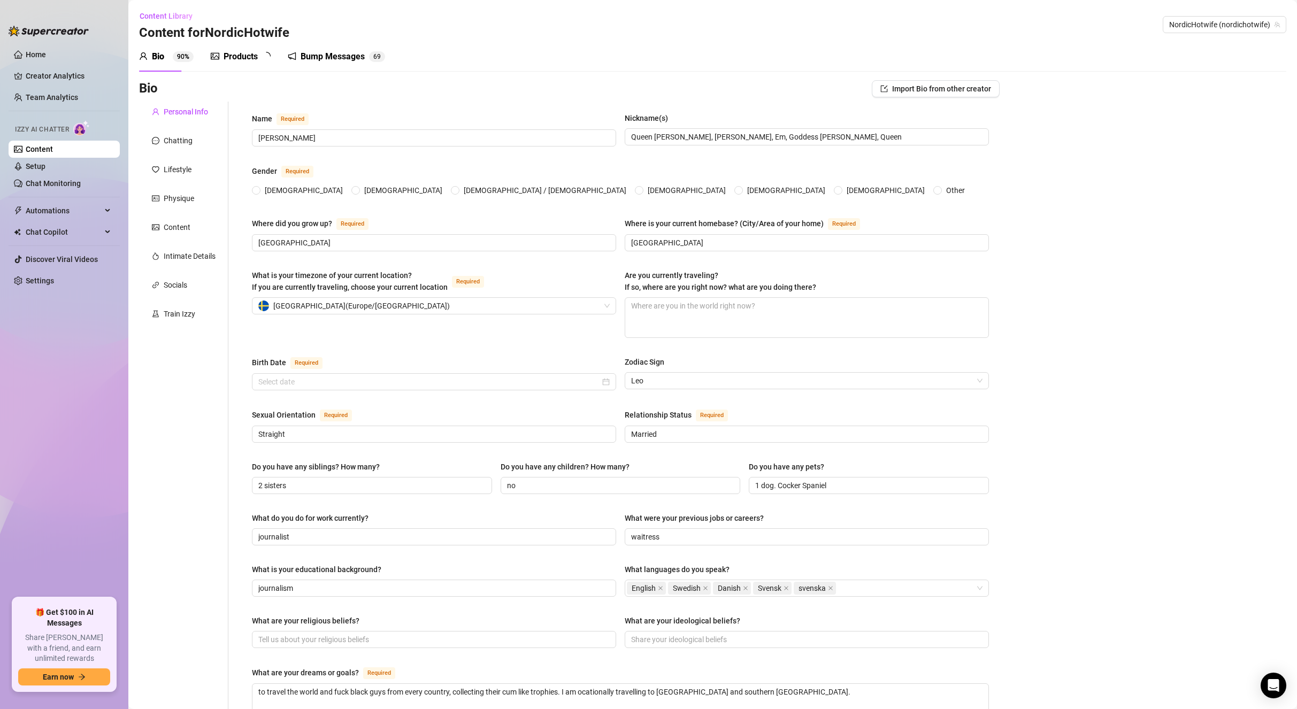
radio input "true"
type input "[DATE]"
click at [334, 57] on div "Bump Messages" at bounding box center [344, 56] width 64 height 13
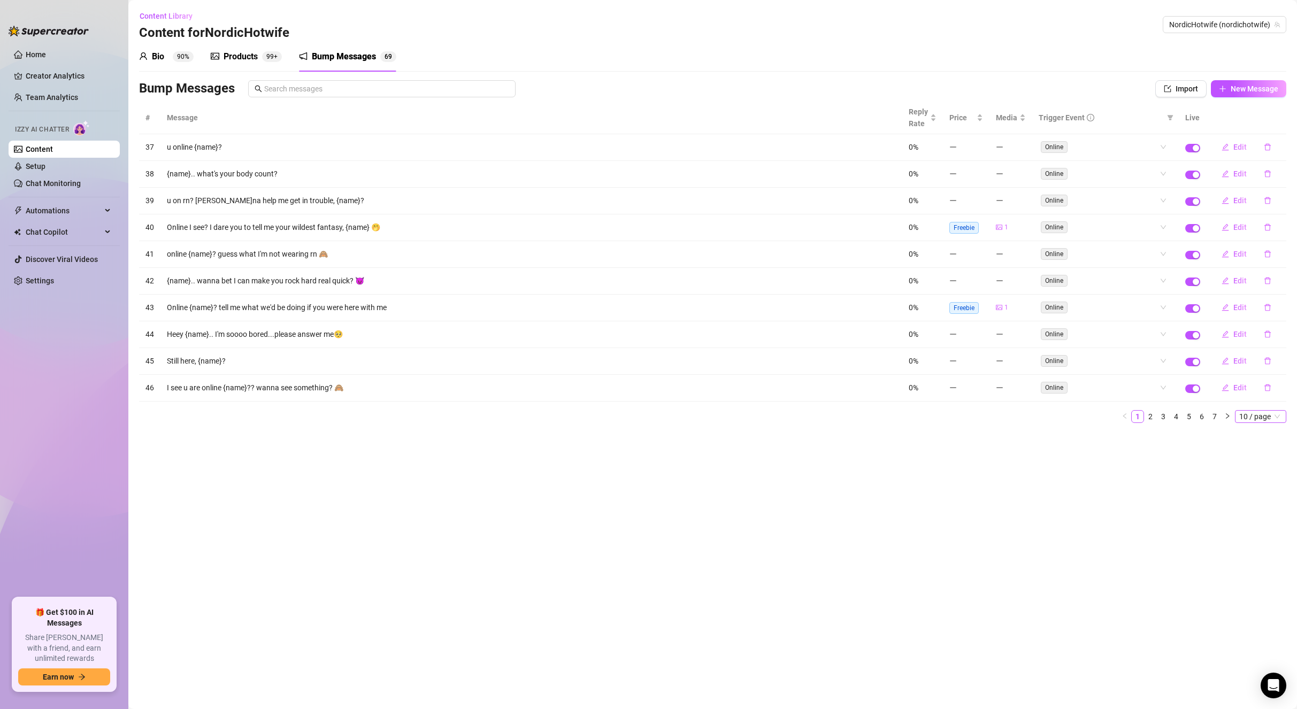
click at [1251, 413] on span "10 / page" at bounding box center [1260, 417] width 43 height 12
click at [1257, 485] on div "100 / page" at bounding box center [1261, 487] width 36 height 12
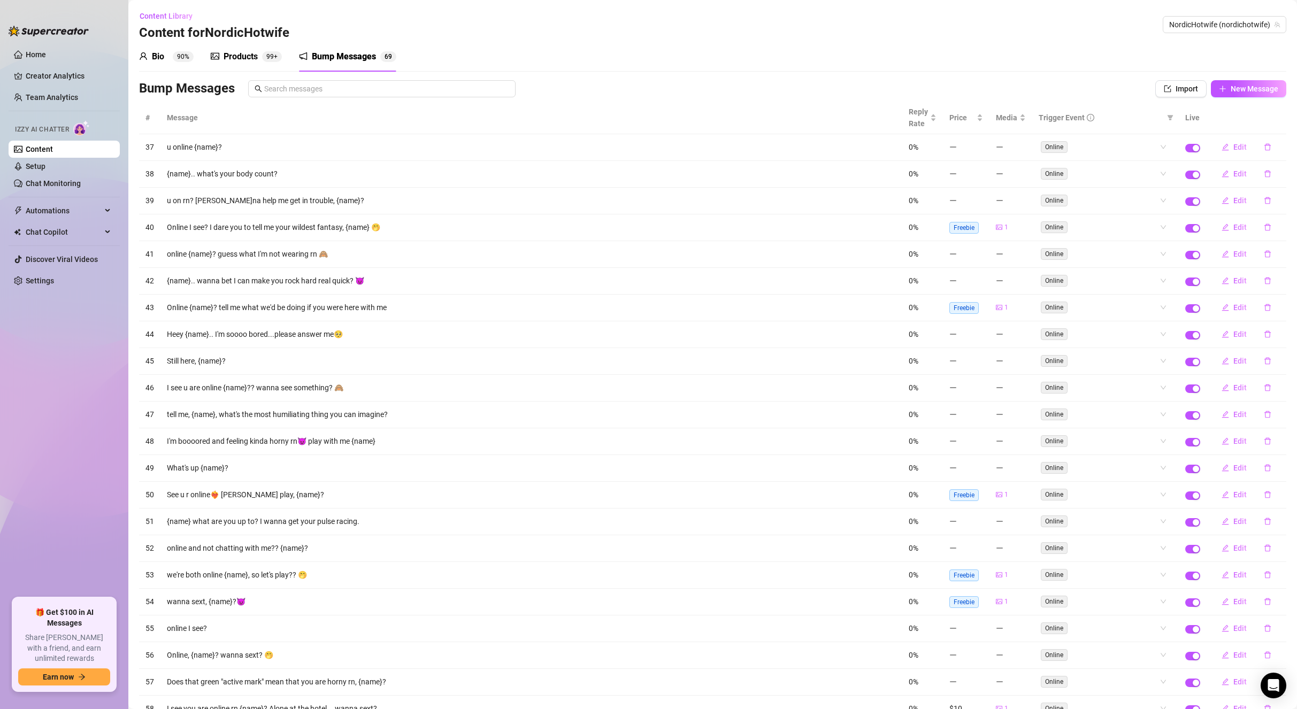
click at [256, 53] on div "Products" at bounding box center [241, 56] width 34 height 13
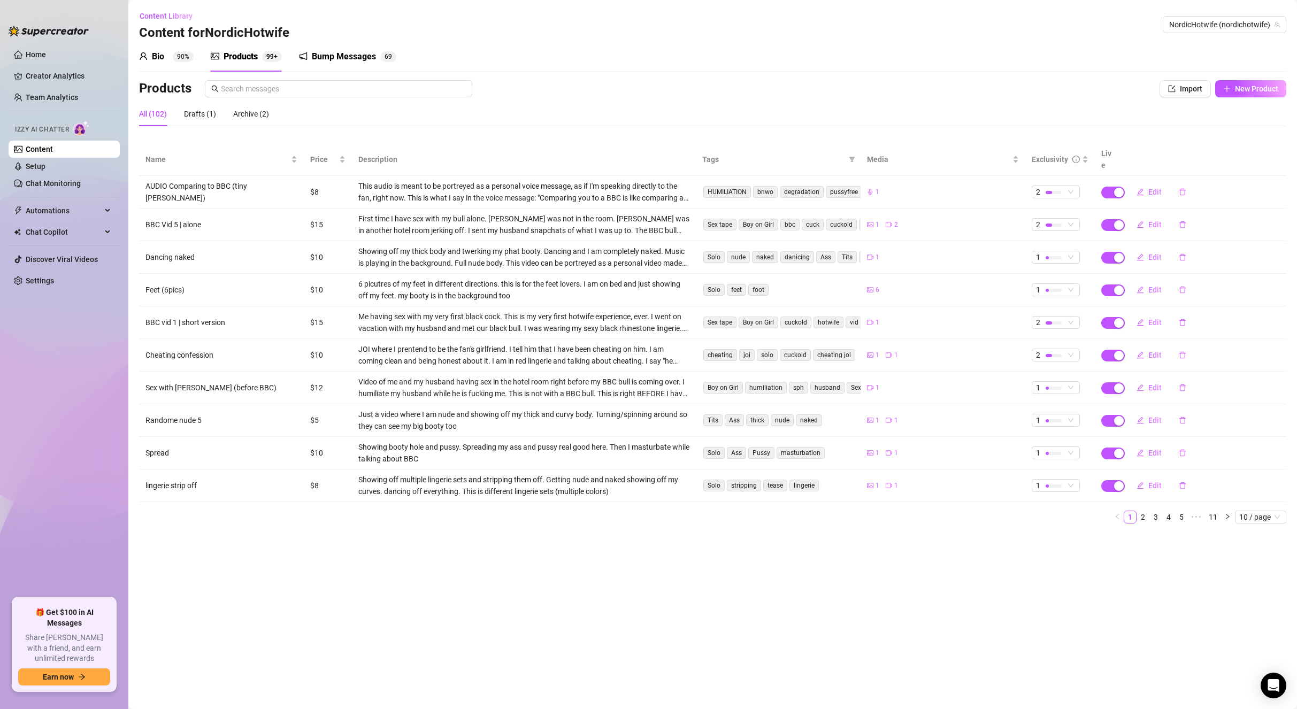
click at [336, 57] on div "Bump Messages" at bounding box center [344, 56] width 64 height 13
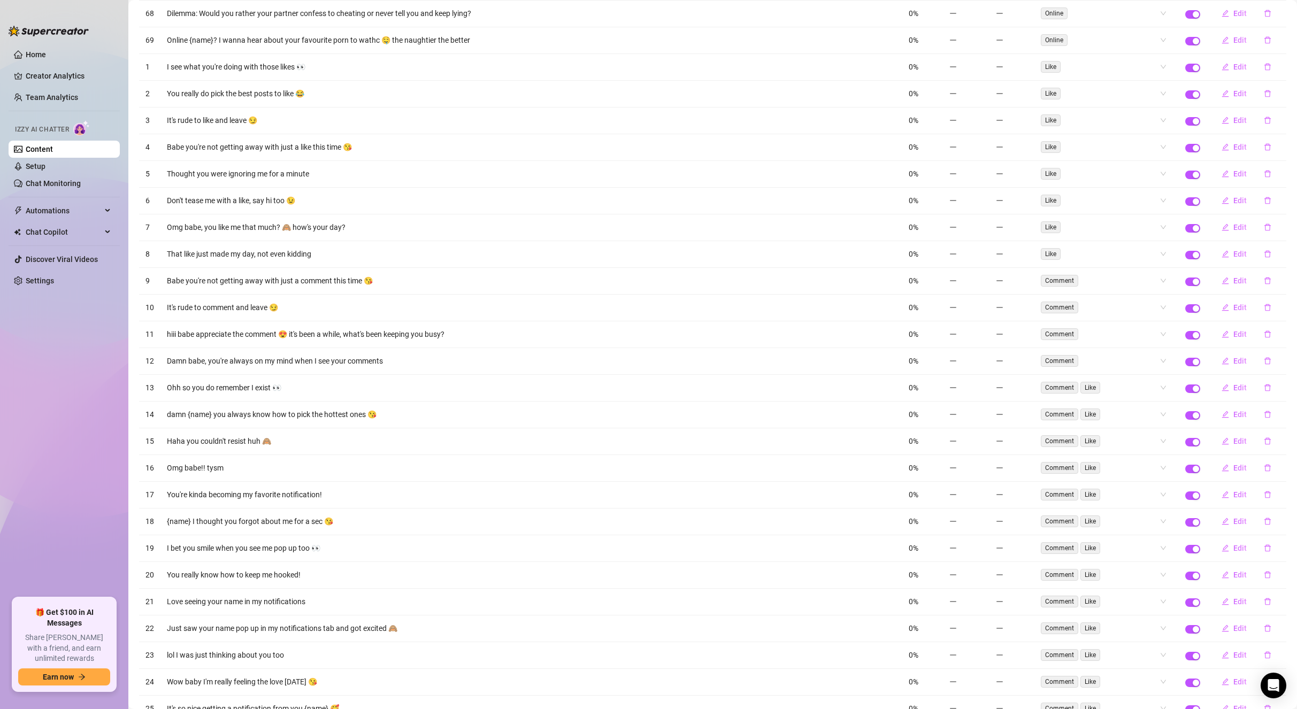
scroll to position [856, 0]
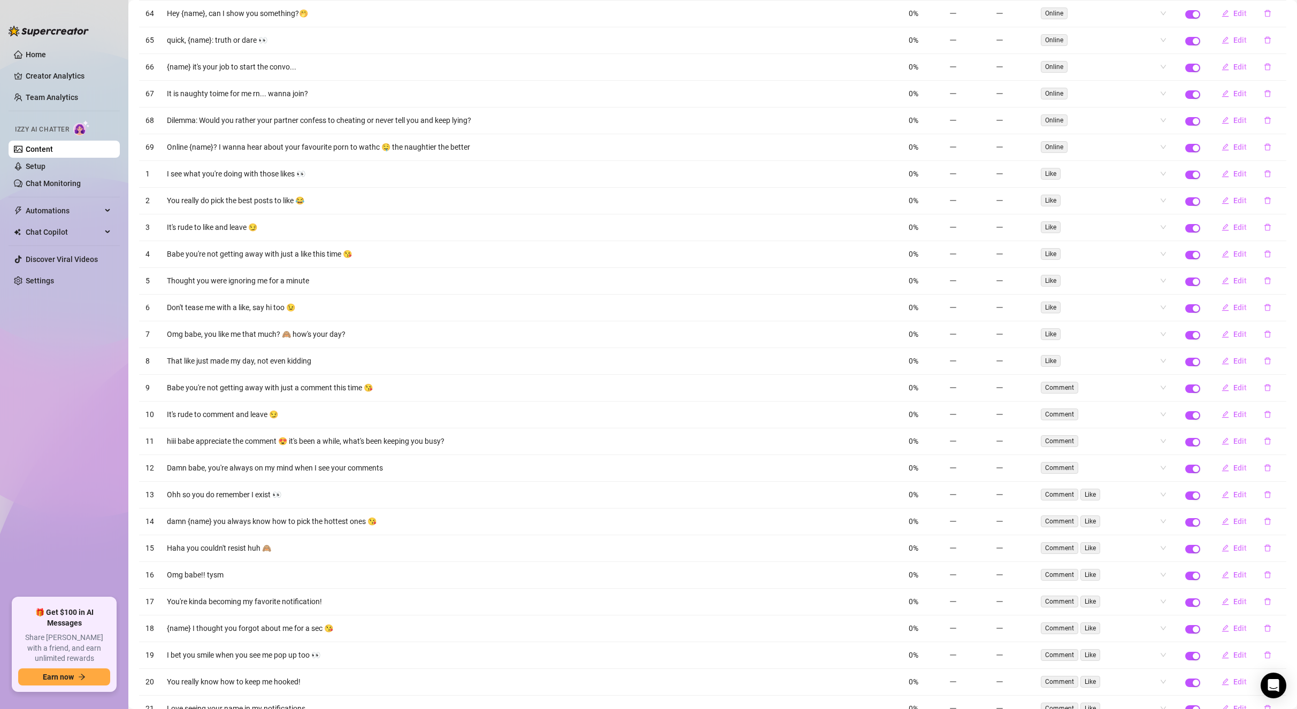
click at [337, 443] on td "hiii babe appreciate the comment 😍 it's been a while, what's been keeping you b…" at bounding box center [531, 441] width 742 height 27
click at [1264, 438] on icon "delete" at bounding box center [1267, 440] width 7 height 7
click at [1285, 413] on span "Yes" at bounding box center [1278, 413] width 13 height 9
click at [318, 443] on td "Damn babe, you're always on my mind when I see your comments" at bounding box center [531, 441] width 742 height 27
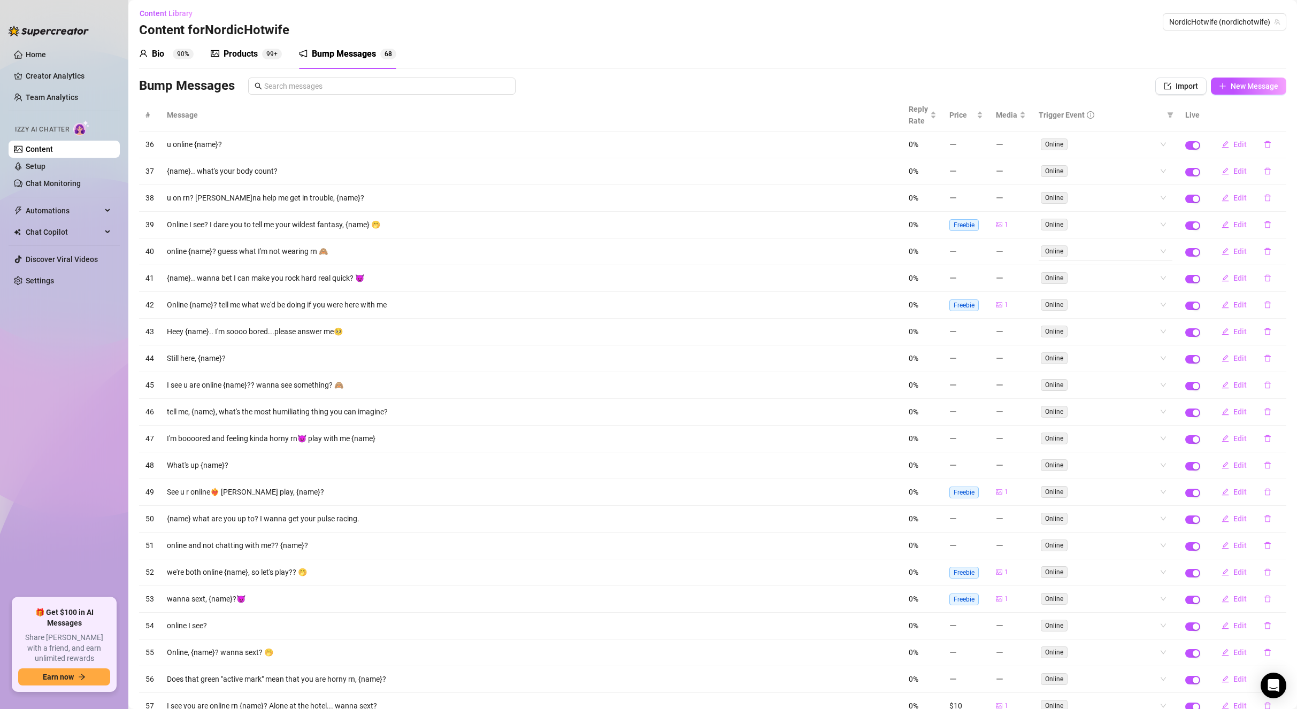
scroll to position [0, 0]
click at [1167, 116] on icon "filter" at bounding box center [1170, 117] width 6 height 5
click at [1123, 156] on span "Like" at bounding box center [1129, 155] width 18 height 9
checkbox input "true"
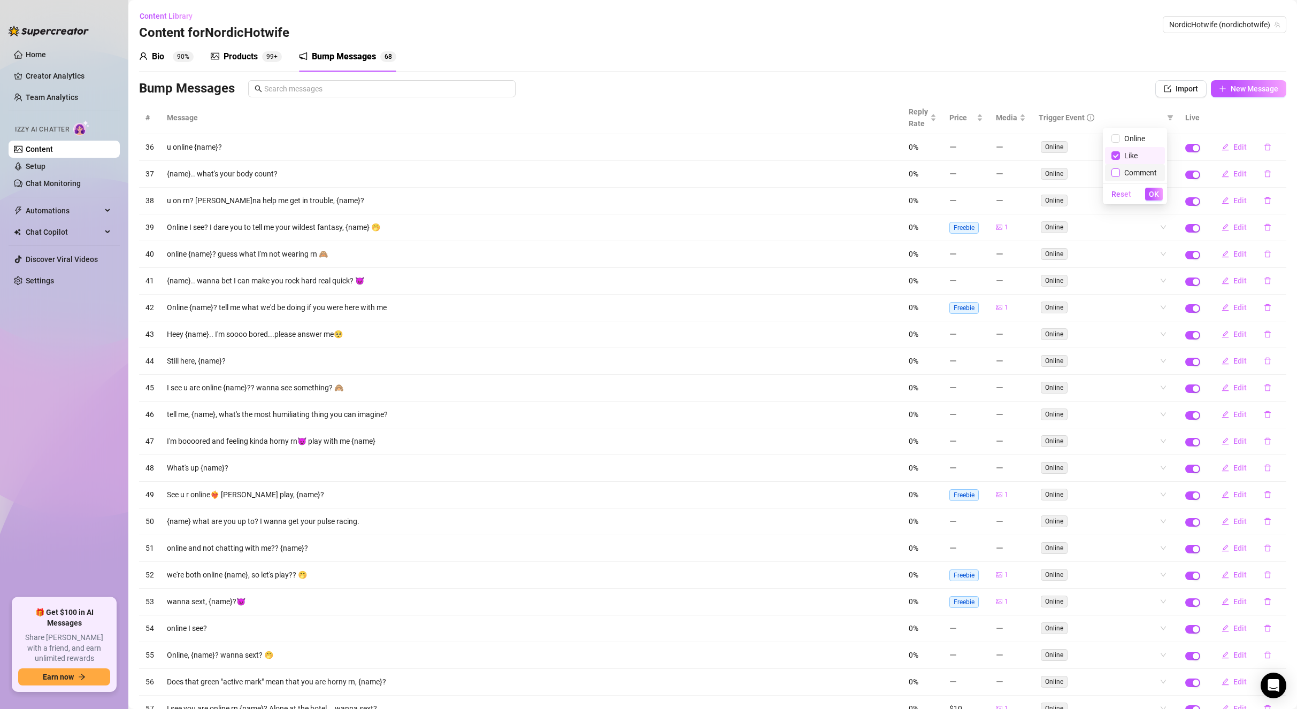
click at [1114, 175] on input "checkbox" at bounding box center [1115, 172] width 9 height 9
checkbox input "true"
click at [1155, 192] on span "OK" at bounding box center [1154, 194] width 10 height 9
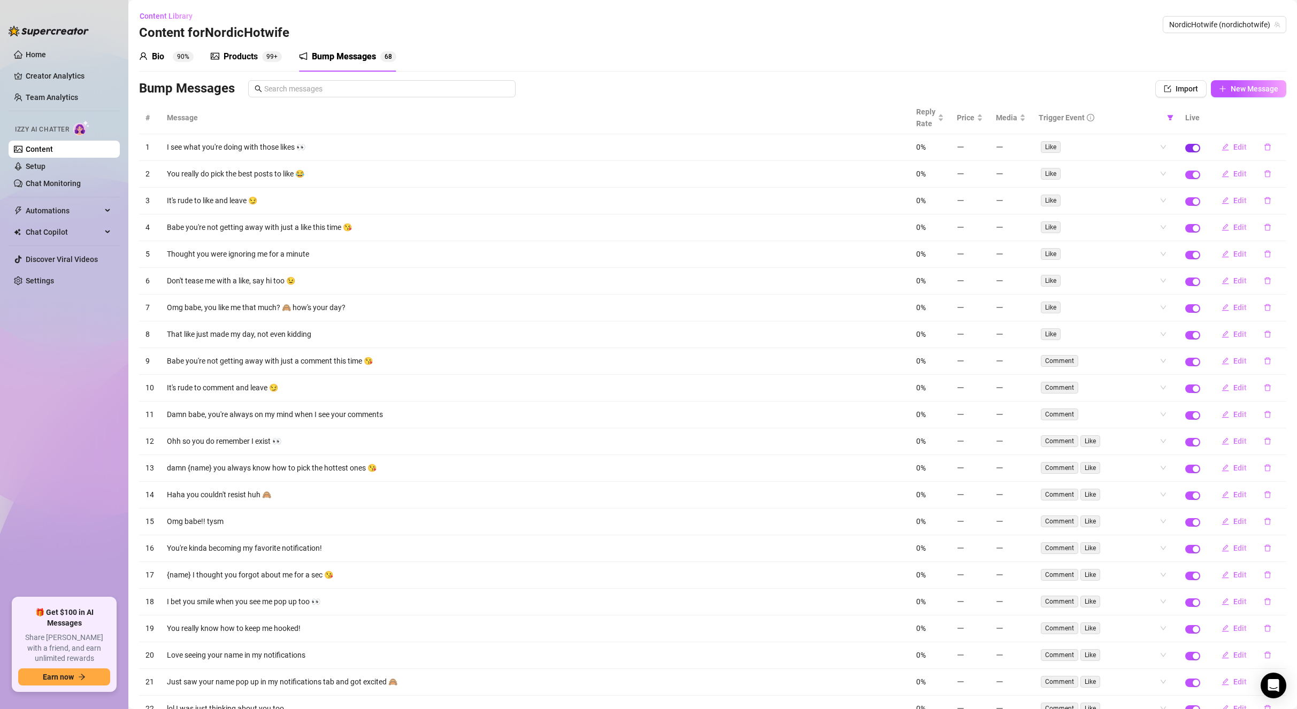
click at [1193, 145] on div "button" at bounding box center [1196, 148] width 6 height 6
click at [1185, 174] on span "button" at bounding box center [1192, 175] width 15 height 9
click at [1185, 199] on span "button" at bounding box center [1192, 201] width 15 height 9
click at [1193, 230] on div "button" at bounding box center [1196, 228] width 6 height 6
click at [1193, 252] on div "button" at bounding box center [1196, 255] width 6 height 6
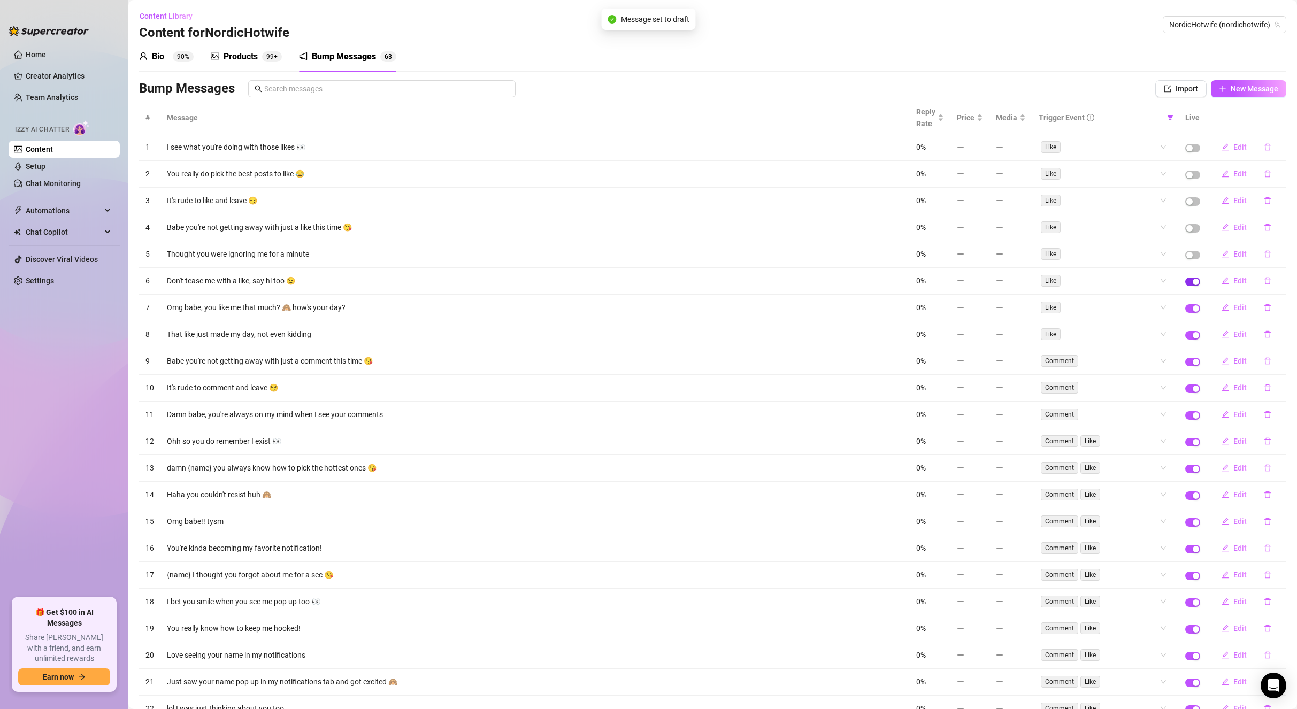
click at [1185, 280] on button "button" at bounding box center [1192, 282] width 15 height 9
click at [1193, 306] on div "button" at bounding box center [1196, 308] width 6 height 6
click at [1185, 337] on span "button" at bounding box center [1192, 335] width 15 height 9
click at [1185, 362] on span "button" at bounding box center [1192, 362] width 15 height 9
click at [1193, 386] on div "button" at bounding box center [1196, 389] width 6 height 6
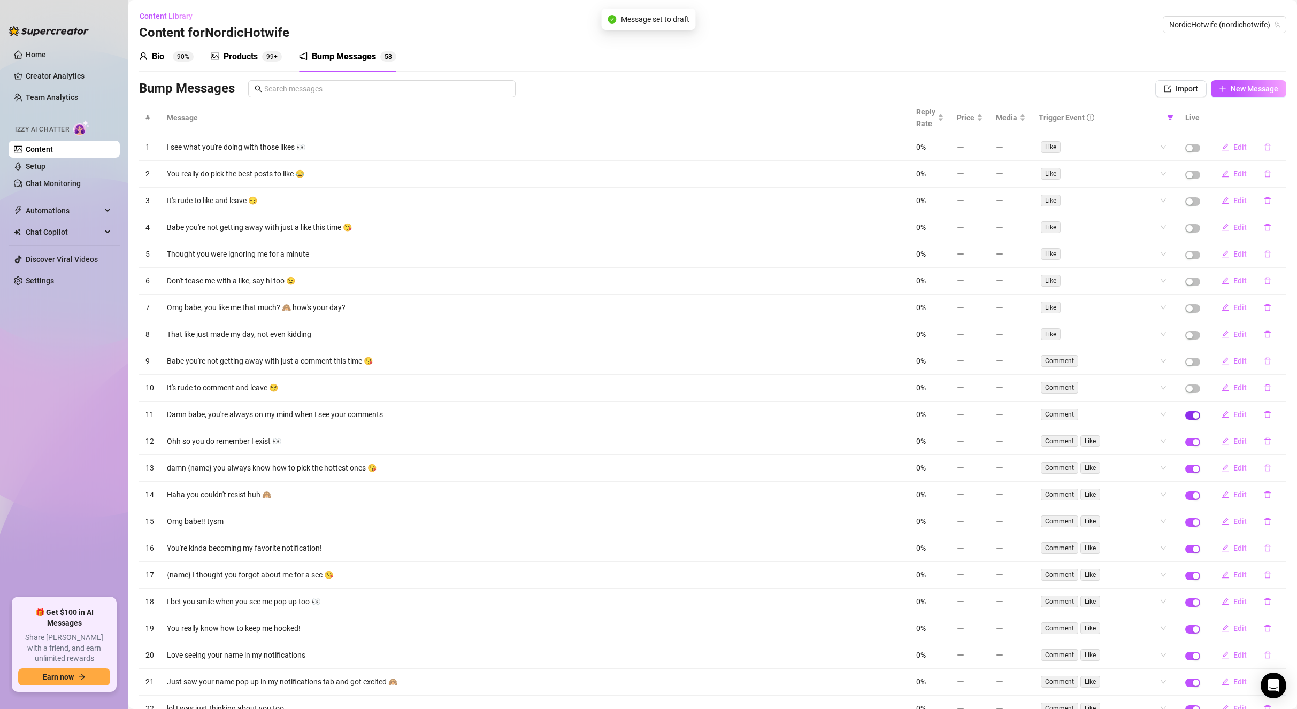
click at [1193, 414] on div "button" at bounding box center [1196, 415] width 6 height 6
click at [1193, 443] on div "button" at bounding box center [1196, 442] width 6 height 6
click at [1185, 468] on span "button" at bounding box center [1192, 469] width 15 height 9
click at [1185, 491] on span "button" at bounding box center [1192, 495] width 15 height 9
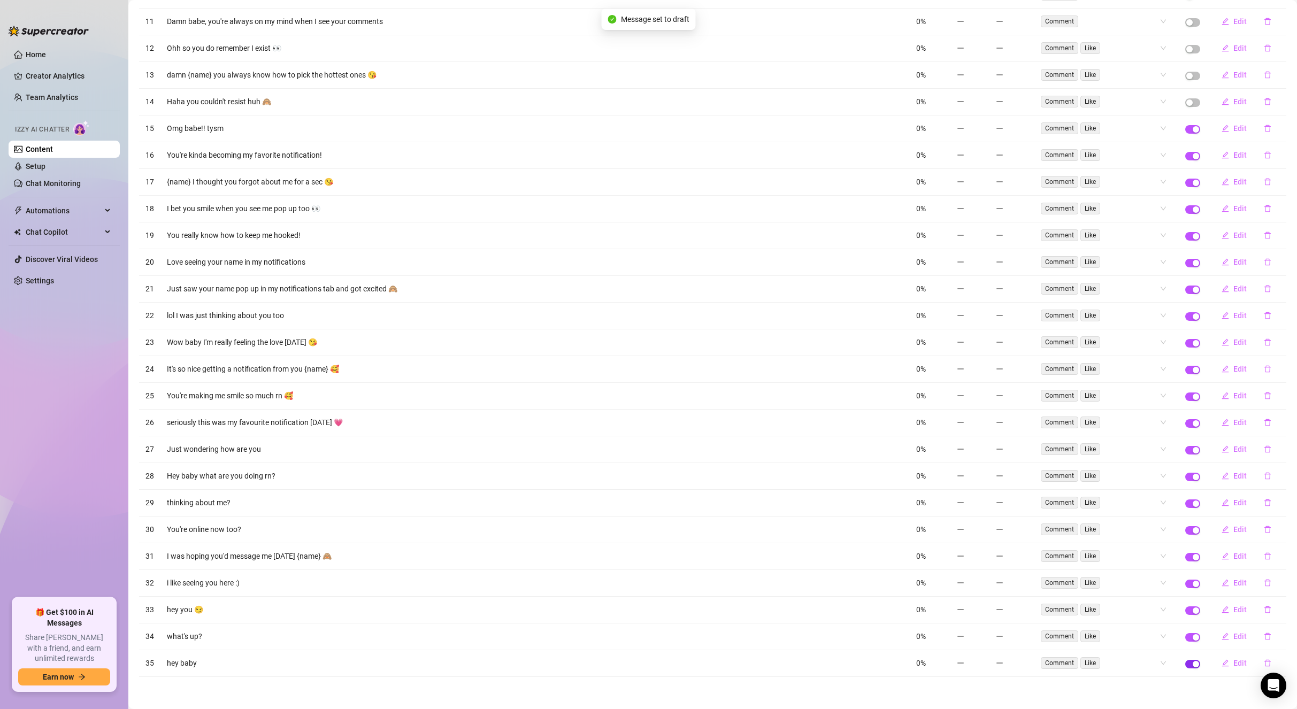
click at [1185, 667] on span "button" at bounding box center [1192, 664] width 15 height 9
click at [1186, 641] on td at bounding box center [1193, 637] width 28 height 27
click at [1193, 639] on div "button" at bounding box center [1196, 637] width 6 height 6
click at [1185, 608] on span "button" at bounding box center [1192, 610] width 15 height 9
click at [1185, 582] on span "button" at bounding box center [1192, 584] width 15 height 9
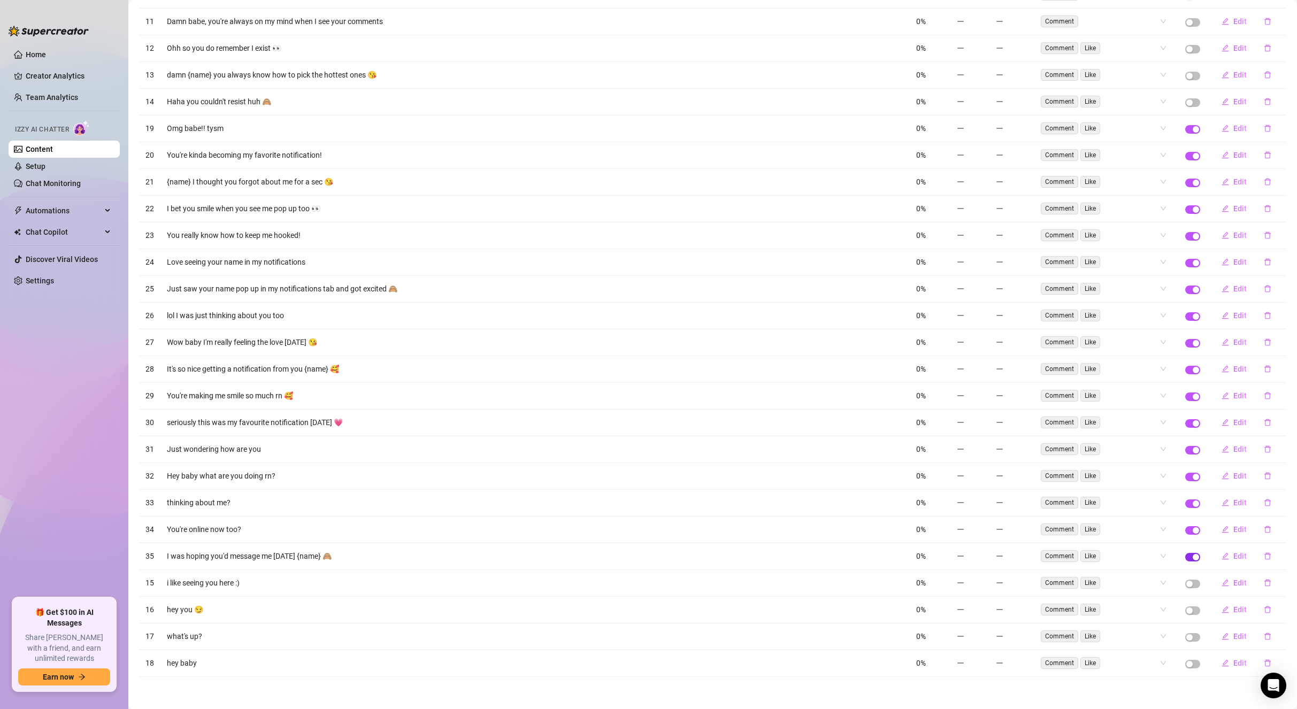
click at [1185, 557] on button "button" at bounding box center [1192, 557] width 15 height 9
click at [1185, 530] on button "button" at bounding box center [1192, 530] width 15 height 9
click at [1193, 501] on div "button" at bounding box center [1196, 504] width 6 height 6
click at [1193, 478] on div "button" at bounding box center [1196, 477] width 6 height 6
drag, startPoint x: 1185, startPoint y: 451, endPoint x: 1186, endPoint y: 421, distance: 30.0
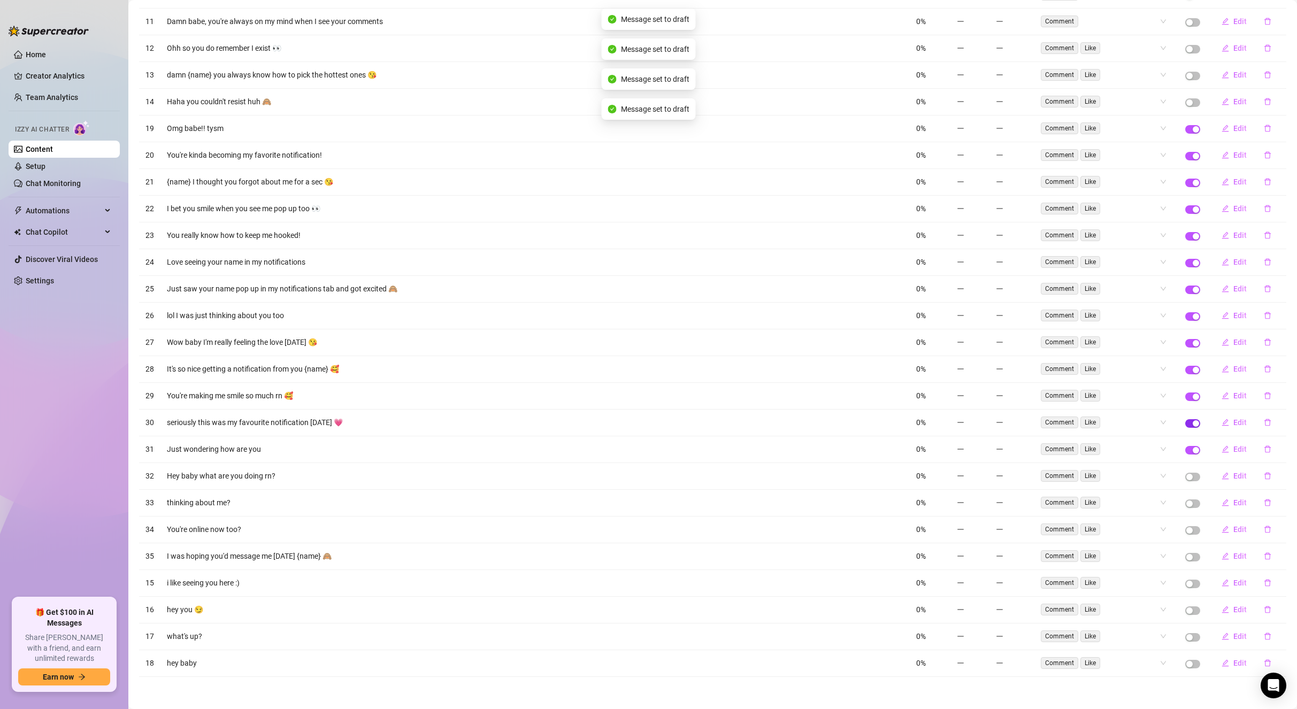
click at [1193, 449] on div "button" at bounding box center [1196, 450] width 6 height 6
click at [1193, 421] on div "button" at bounding box center [1196, 423] width 6 height 6
click at [1193, 394] on div "button" at bounding box center [1196, 397] width 6 height 6
click at [1264, 395] on icon "delete" at bounding box center [1267, 395] width 7 height 7
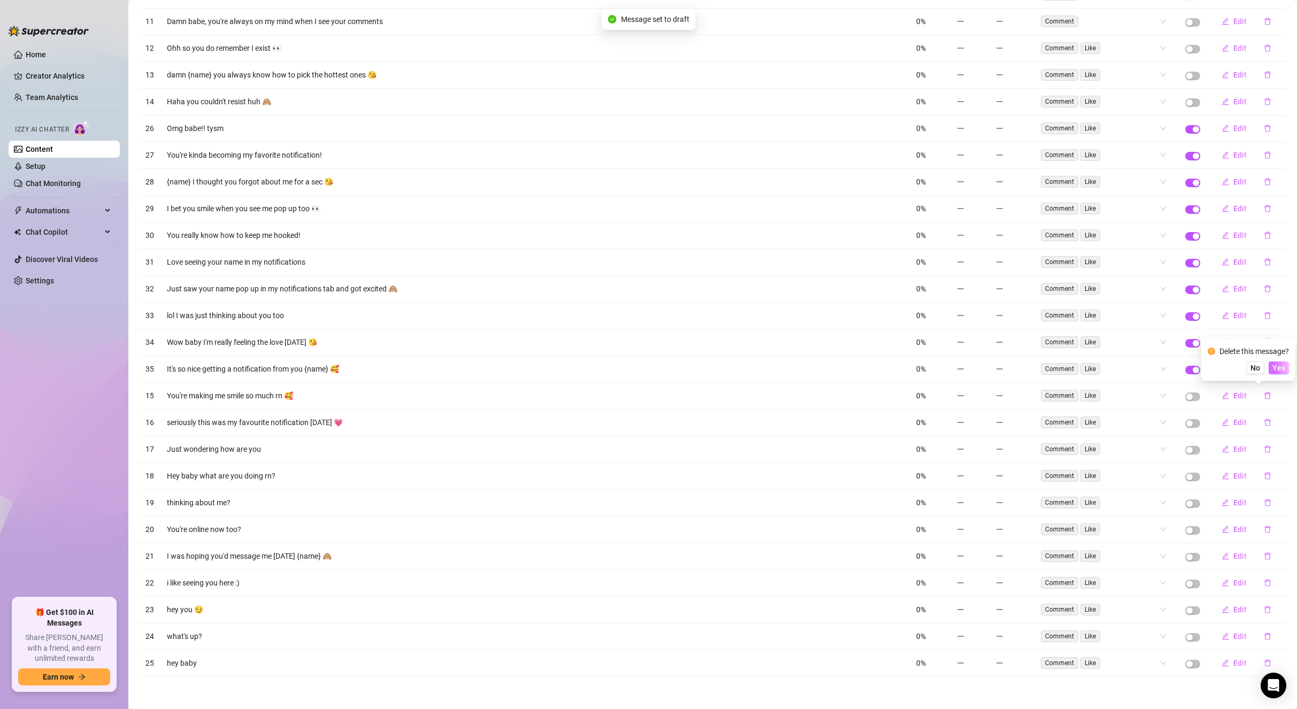
click at [1279, 364] on span "Yes" at bounding box center [1278, 368] width 13 height 9
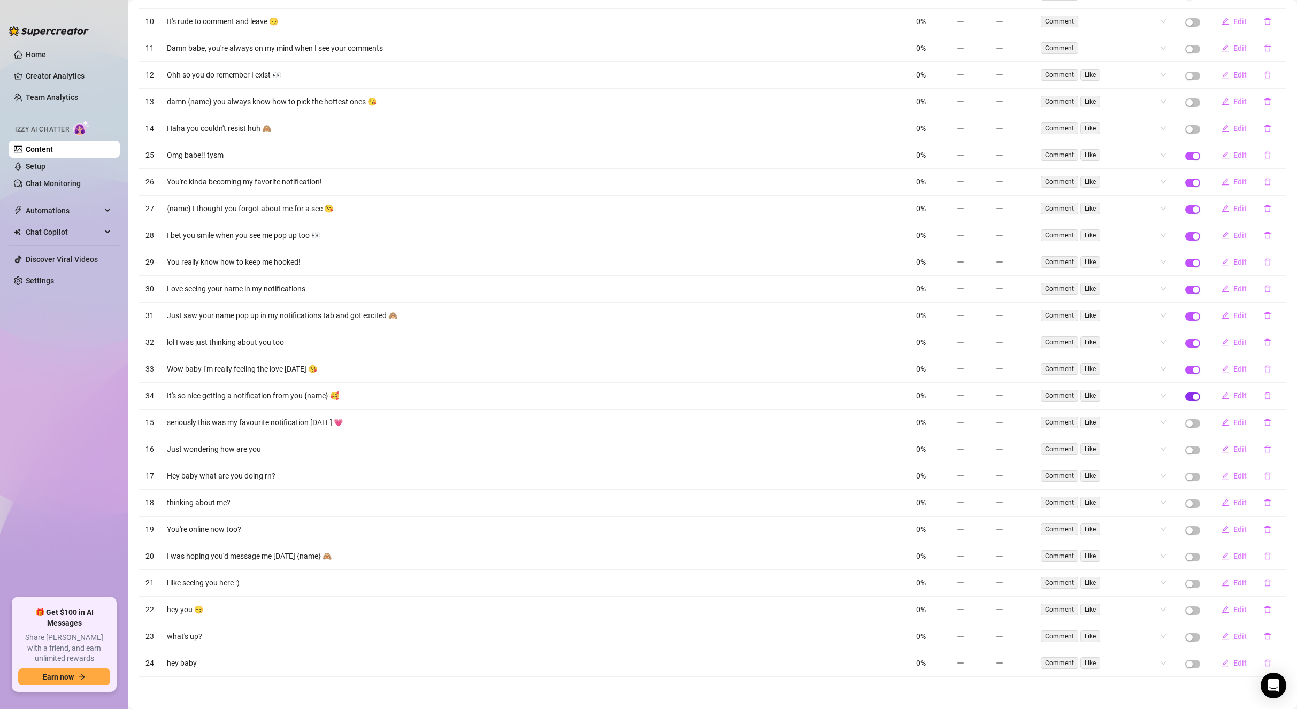
click at [1185, 393] on span "button" at bounding box center [1192, 397] width 15 height 9
click at [1185, 369] on span "button" at bounding box center [1192, 370] width 15 height 9
click at [1185, 342] on button "button" at bounding box center [1192, 343] width 15 height 9
click at [1185, 317] on button "button" at bounding box center [1192, 316] width 15 height 9
click at [1193, 289] on div "button" at bounding box center [1196, 290] width 6 height 6
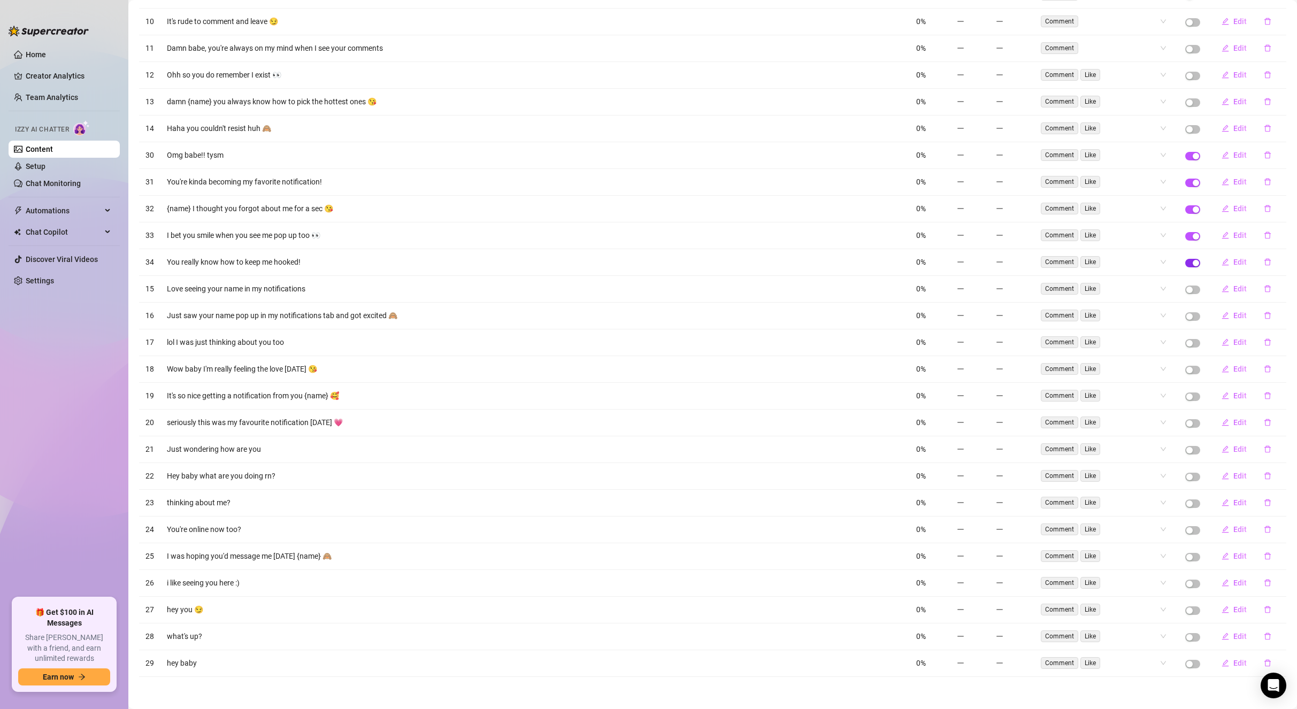
click at [1185, 261] on span "button" at bounding box center [1192, 263] width 15 height 9
click at [1185, 237] on span "button" at bounding box center [1192, 236] width 15 height 9
click at [1193, 211] on div "button" at bounding box center [1196, 209] width 6 height 6
click at [1193, 184] on div "button" at bounding box center [1196, 183] width 6 height 6
click at [1185, 152] on span "button" at bounding box center [1192, 156] width 15 height 9
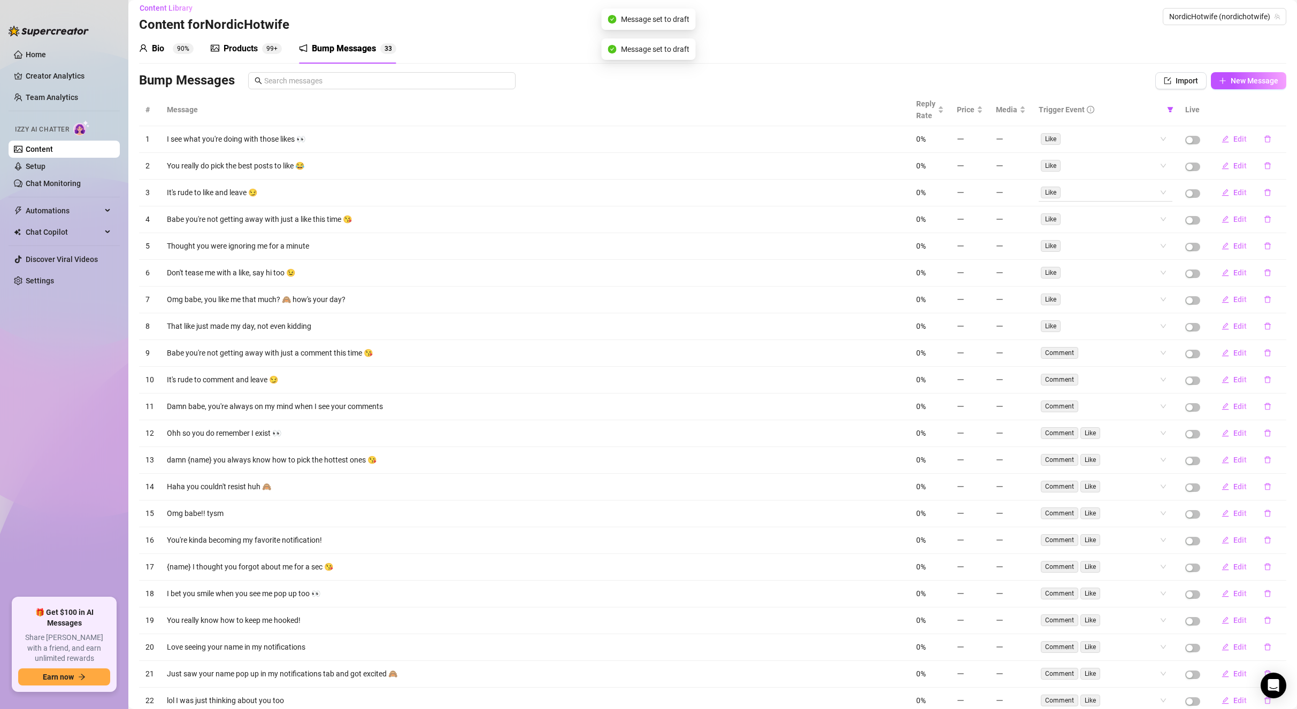
scroll to position [0, 0]
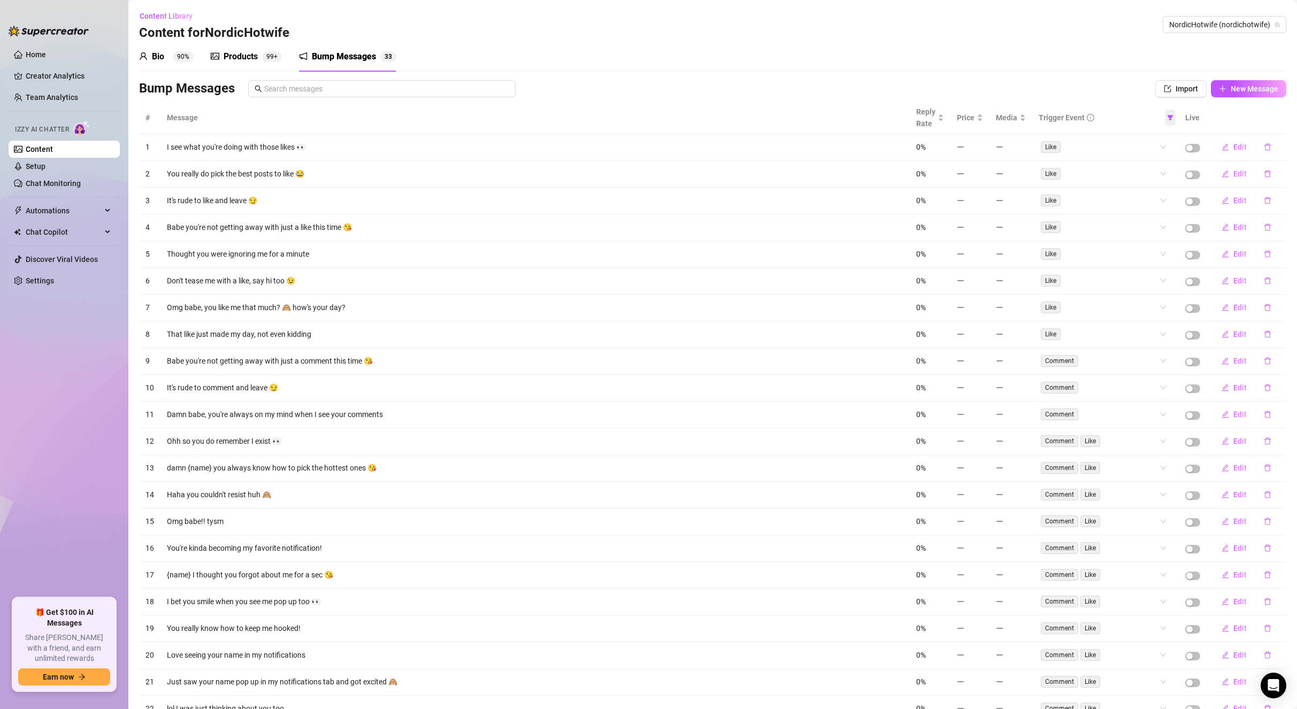
click at [1167, 118] on icon "filter" at bounding box center [1170, 117] width 6 height 6
click at [1133, 139] on span "Online" at bounding box center [1132, 138] width 25 height 9
checkbox input "true"
click at [1134, 156] on span "Like" at bounding box center [1129, 155] width 18 height 9
checkbox input "false"
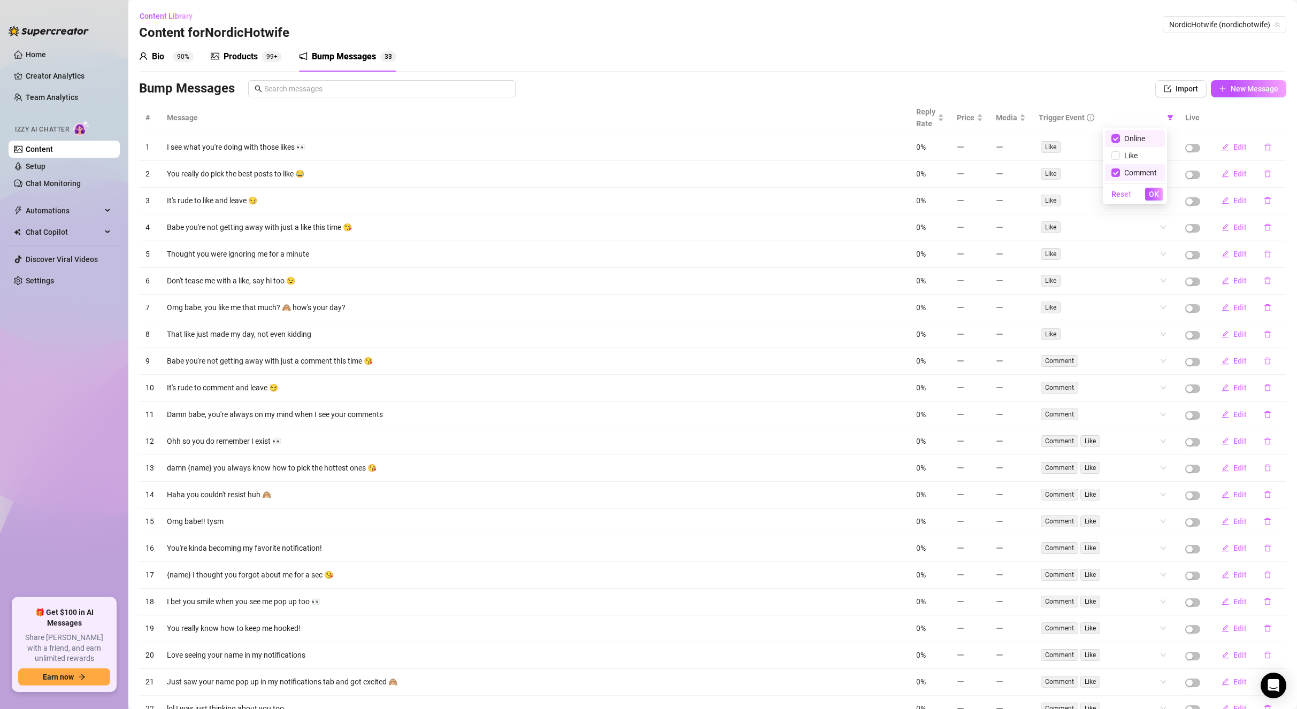
click at [1132, 167] on span "Comment" at bounding box center [1134, 173] width 47 height 12
checkbox input "false"
click at [1153, 190] on span "OK" at bounding box center [1154, 194] width 10 height 9
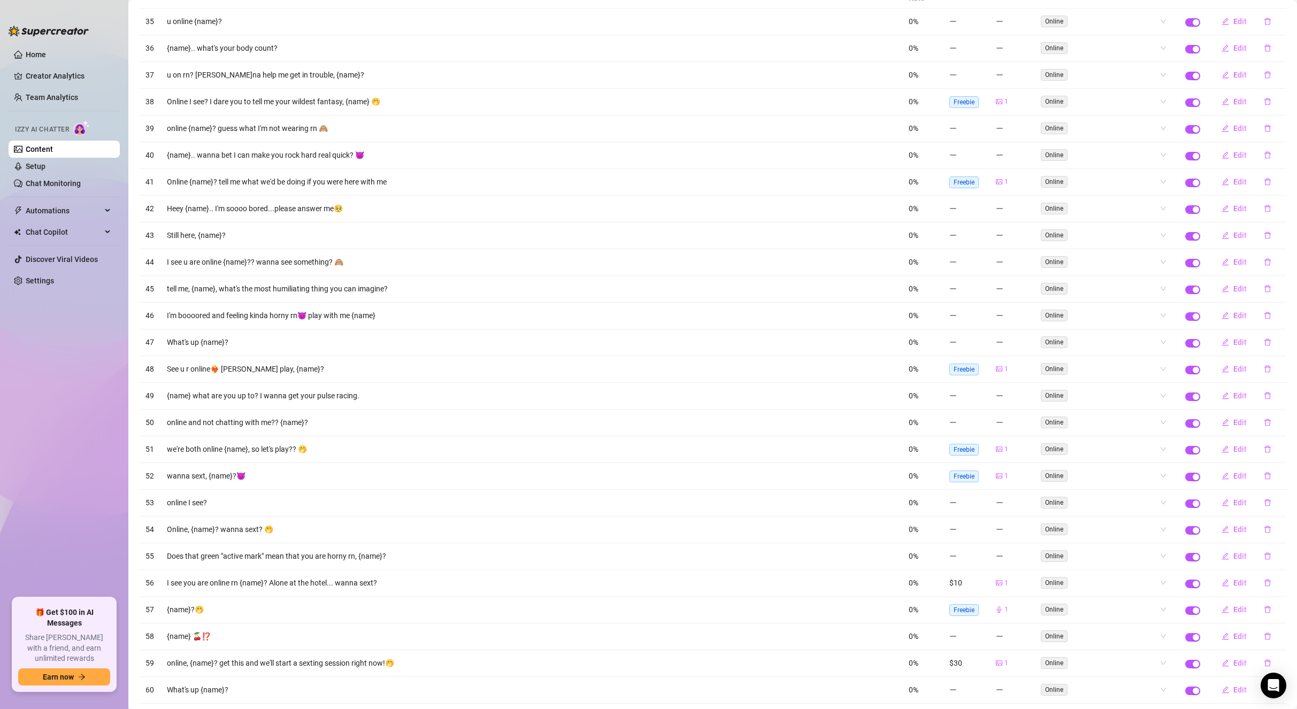
scroll to position [19, 0]
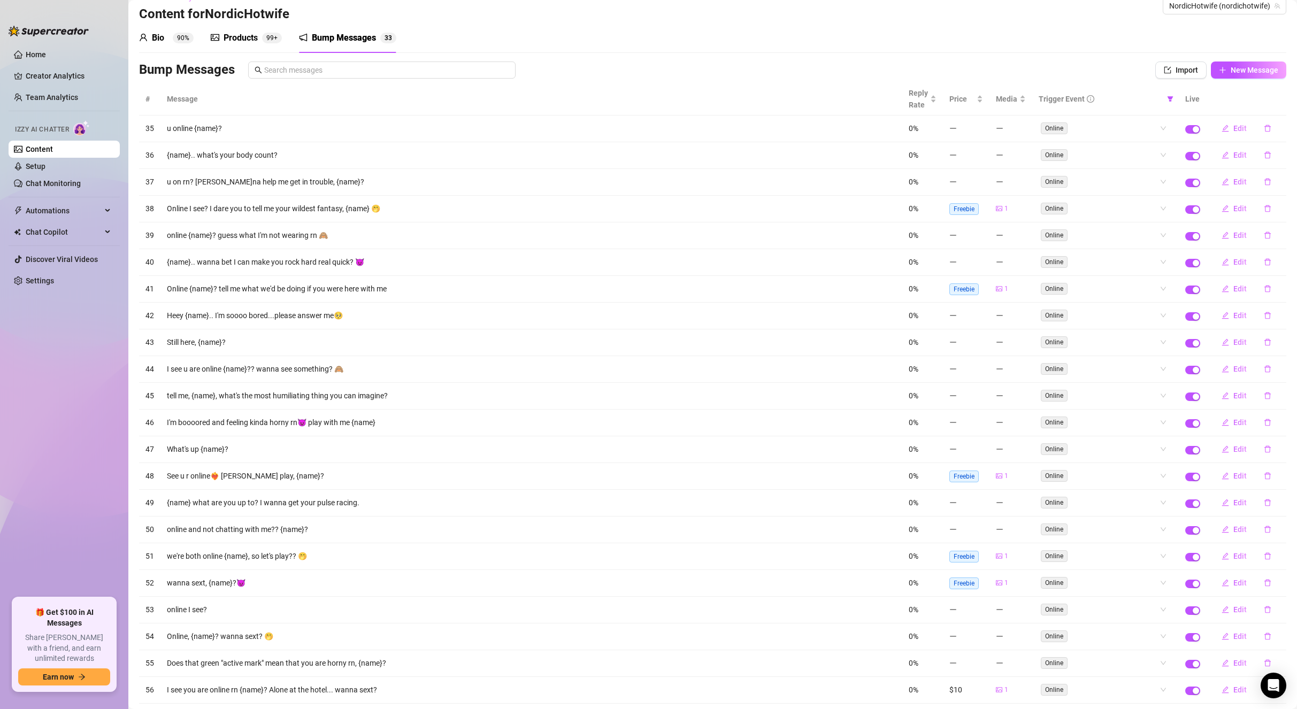
click at [298, 422] on td "I'm boooored and feeling kinda horny rn😈 play with me {name}" at bounding box center [531, 423] width 742 height 27
click at [301, 391] on td "tell me, {name}, what's the most humiliating thing you can imagine?" at bounding box center [531, 396] width 742 height 27
click at [256, 368] on td "I see u are online {name}?? wanna see something? 🙈" at bounding box center [531, 369] width 742 height 27
click at [257, 327] on td "Heey {name}.. I'm soooo bored...please answer me🥺" at bounding box center [531, 316] width 742 height 27
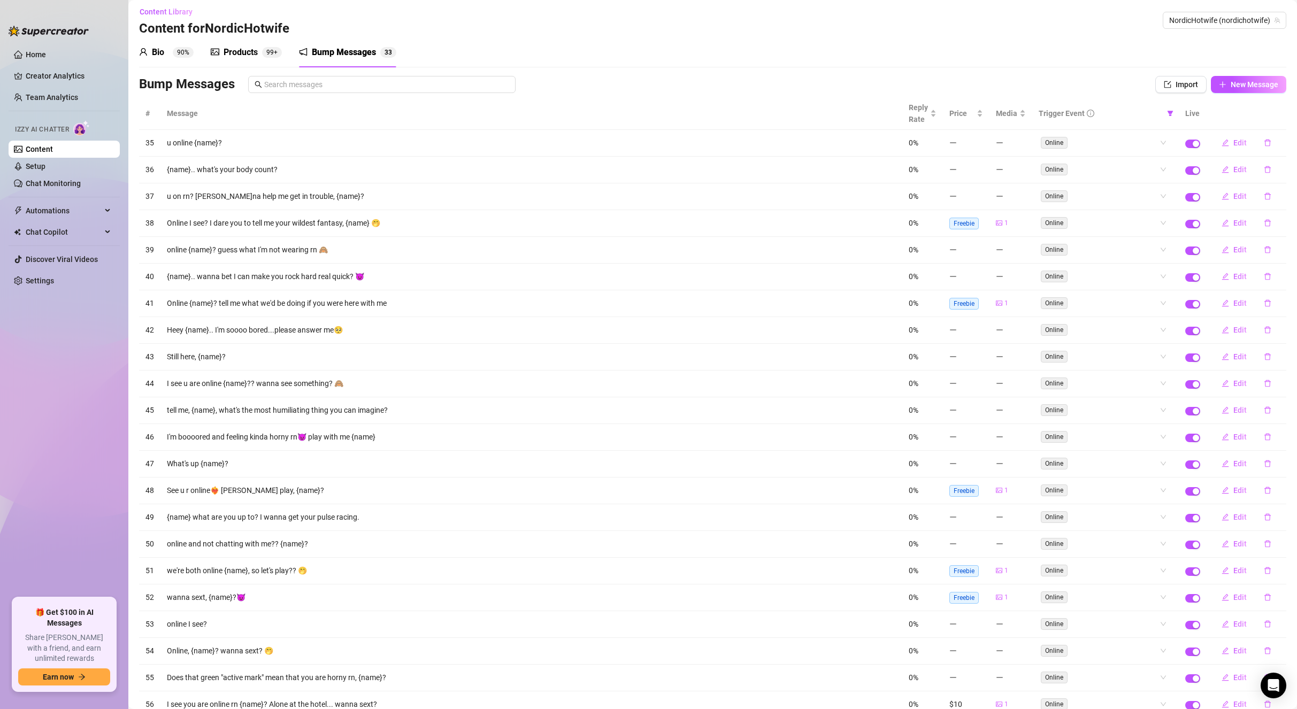
scroll to position [0, 0]
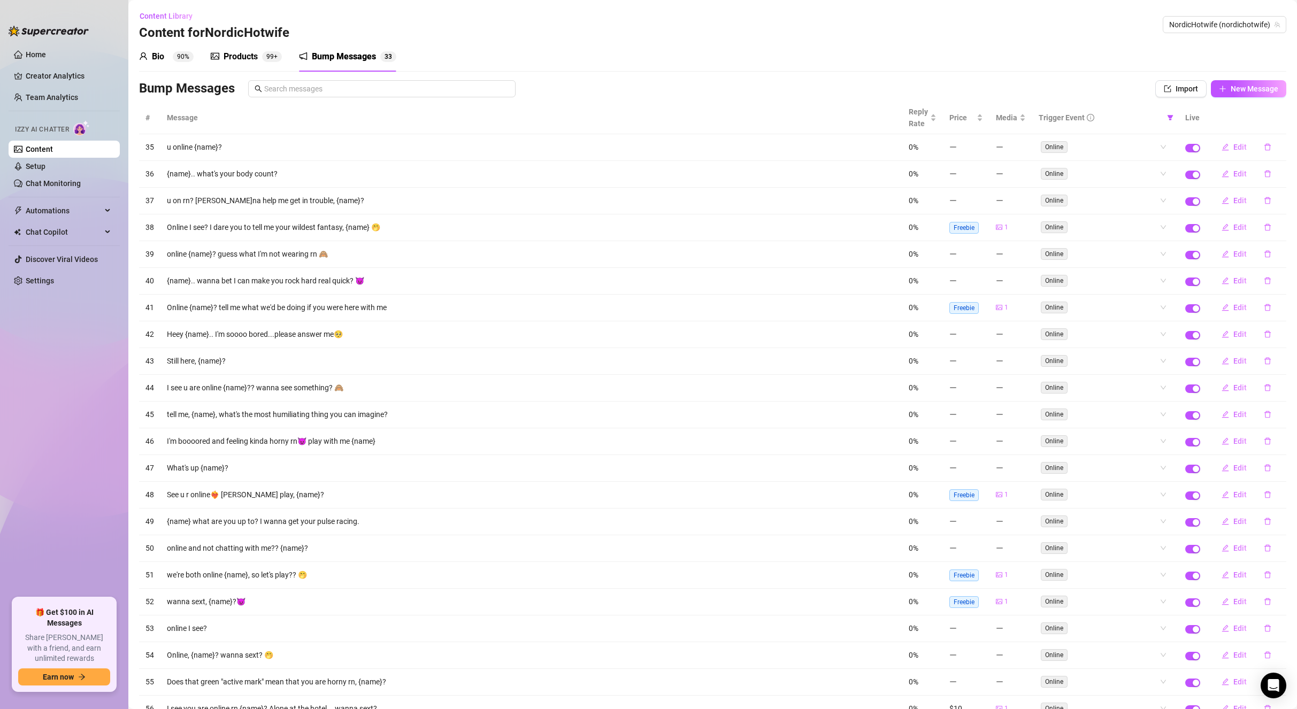
click at [304, 309] on td "Online {name}? tell me what we'd be doing if you were here with me" at bounding box center [531, 308] width 742 height 27
click at [312, 274] on td "{name}.. wanna bet I can make you rock hard real quick? 😈" at bounding box center [531, 281] width 742 height 27
click at [291, 250] on td "online {name}? guess what I'm not wearing rn 🙈" at bounding box center [531, 254] width 742 height 27
click at [1181, 117] on th "Live" at bounding box center [1193, 118] width 28 height 33
click at [1167, 117] on icon "filter" at bounding box center [1170, 117] width 6 height 5
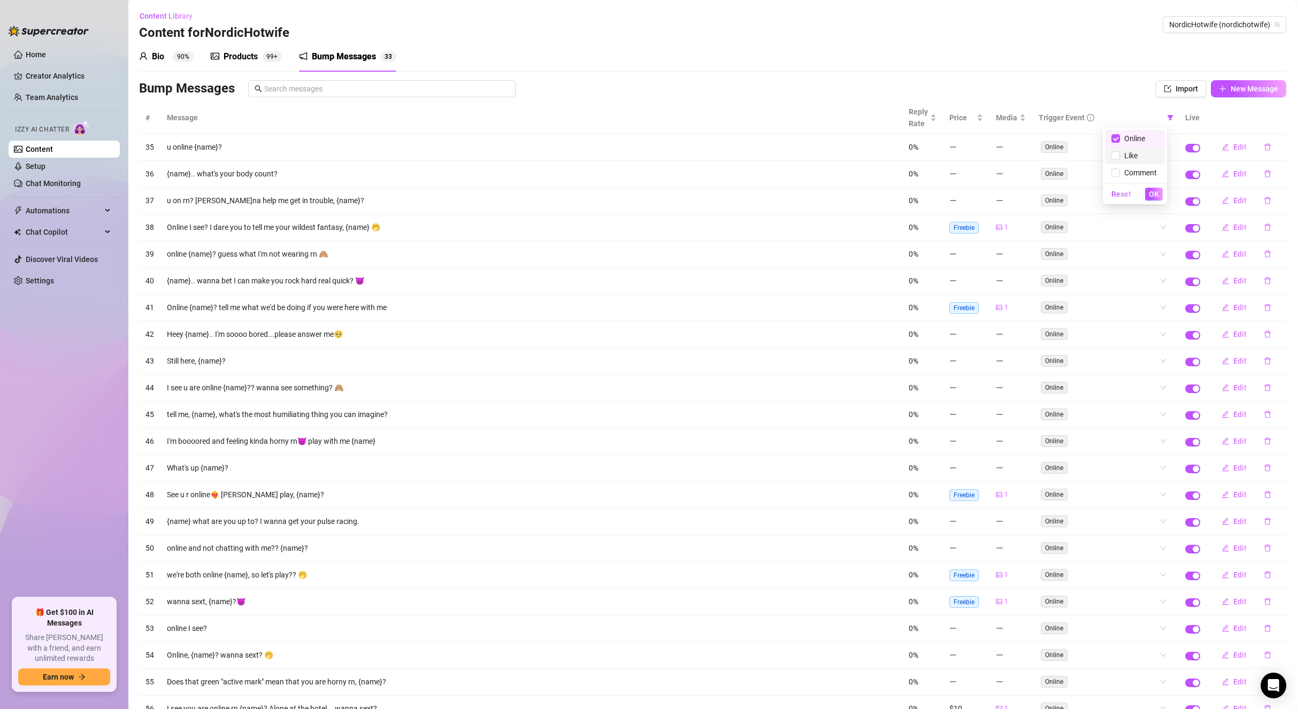
click at [1133, 152] on span "Like" at bounding box center [1129, 155] width 18 height 9
checkbox input "true"
click at [1126, 168] on span "Comment" at bounding box center [1138, 172] width 37 height 9
checkbox input "true"
click at [1126, 134] on span "Online" at bounding box center [1132, 138] width 25 height 9
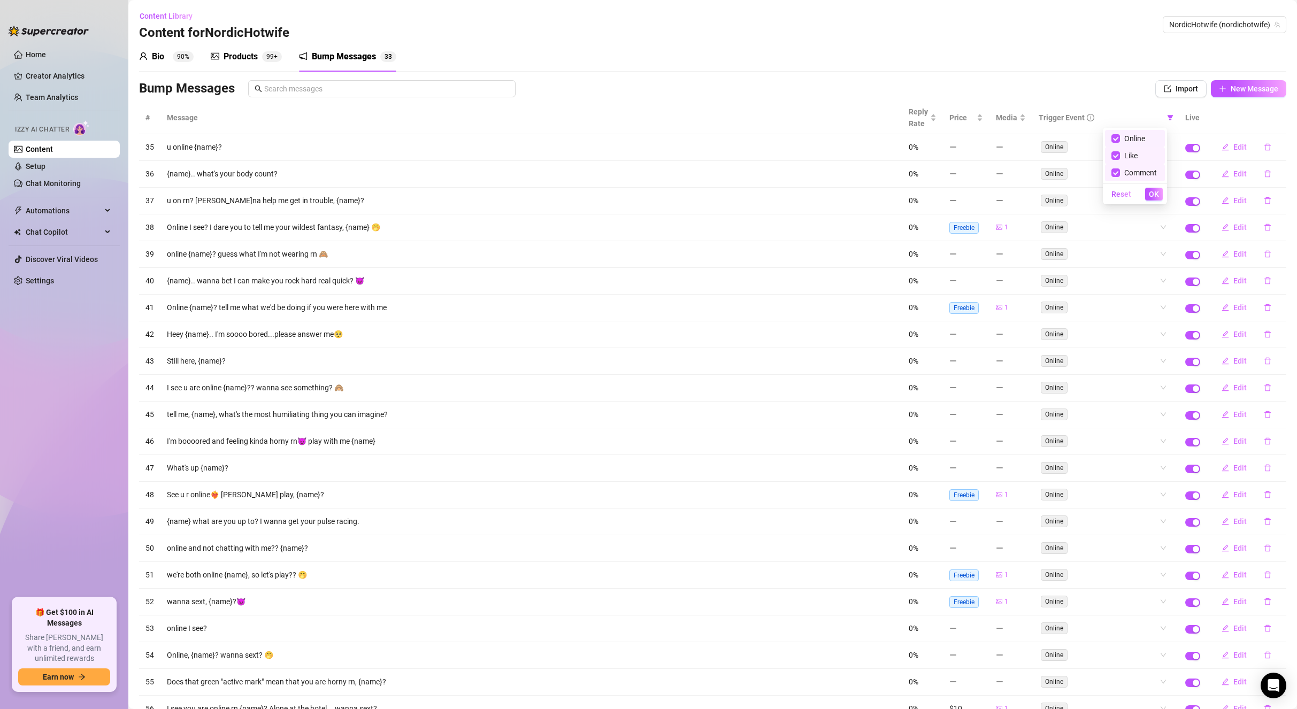
checkbox input "false"
click at [1124, 153] on span "Like" at bounding box center [1129, 155] width 18 height 9
checkbox input "false"
click at [1123, 170] on span "Comment" at bounding box center [1138, 172] width 37 height 9
checkbox input "false"
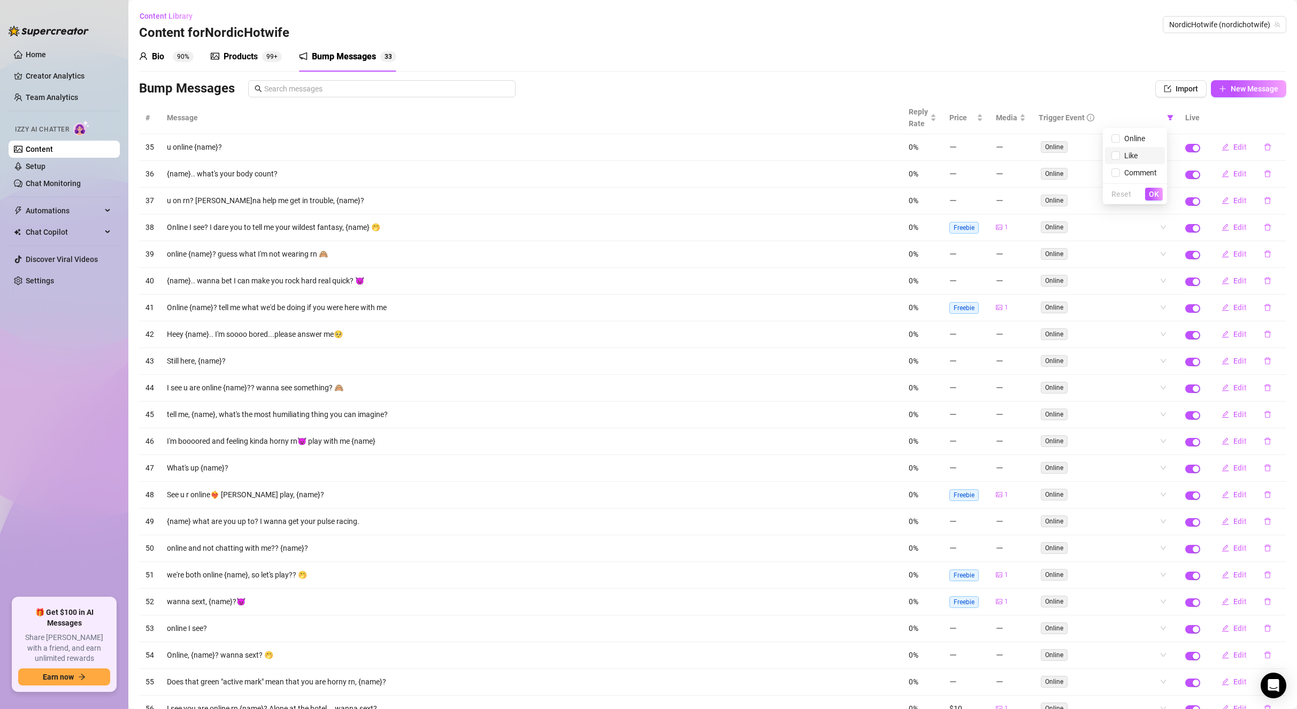
click at [1126, 158] on span "Like" at bounding box center [1129, 155] width 18 height 9
checkbox input "true"
click at [1149, 191] on span "OK" at bounding box center [1154, 194] width 10 height 9
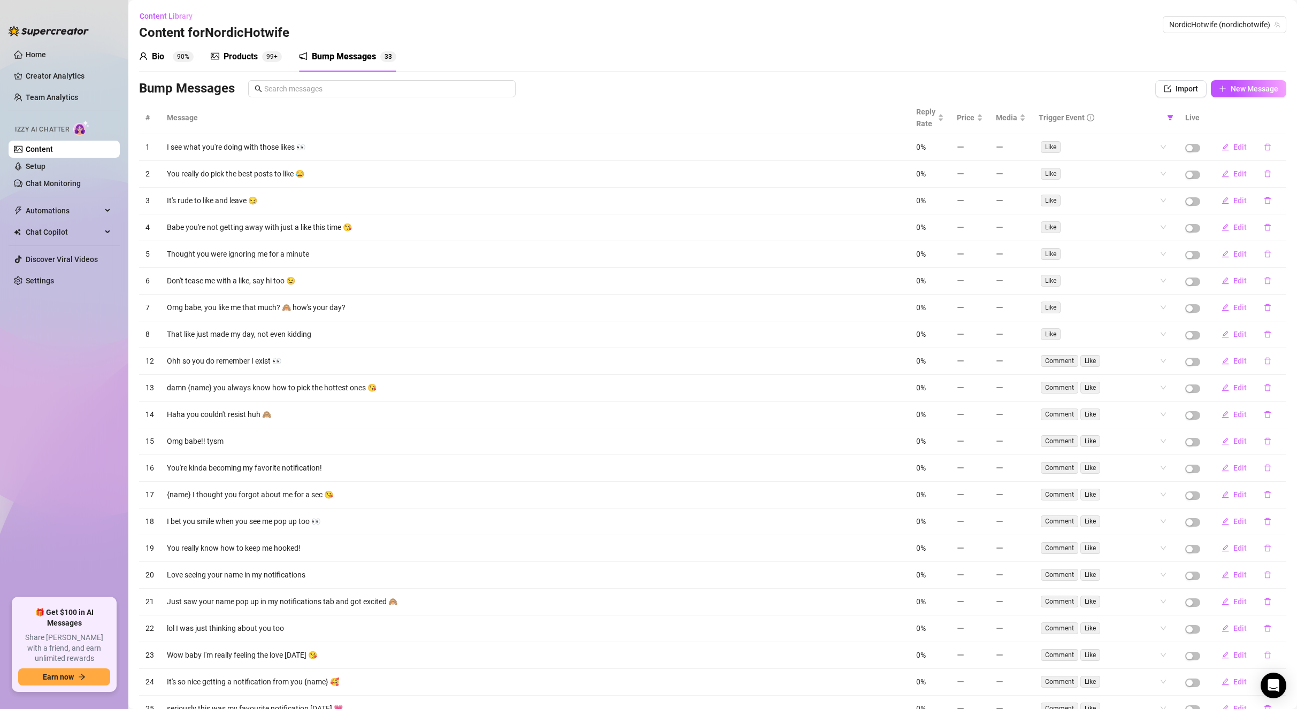
click at [273, 234] on td "Babe you're not getting away with just a like this time 😘" at bounding box center [534, 227] width 749 height 27
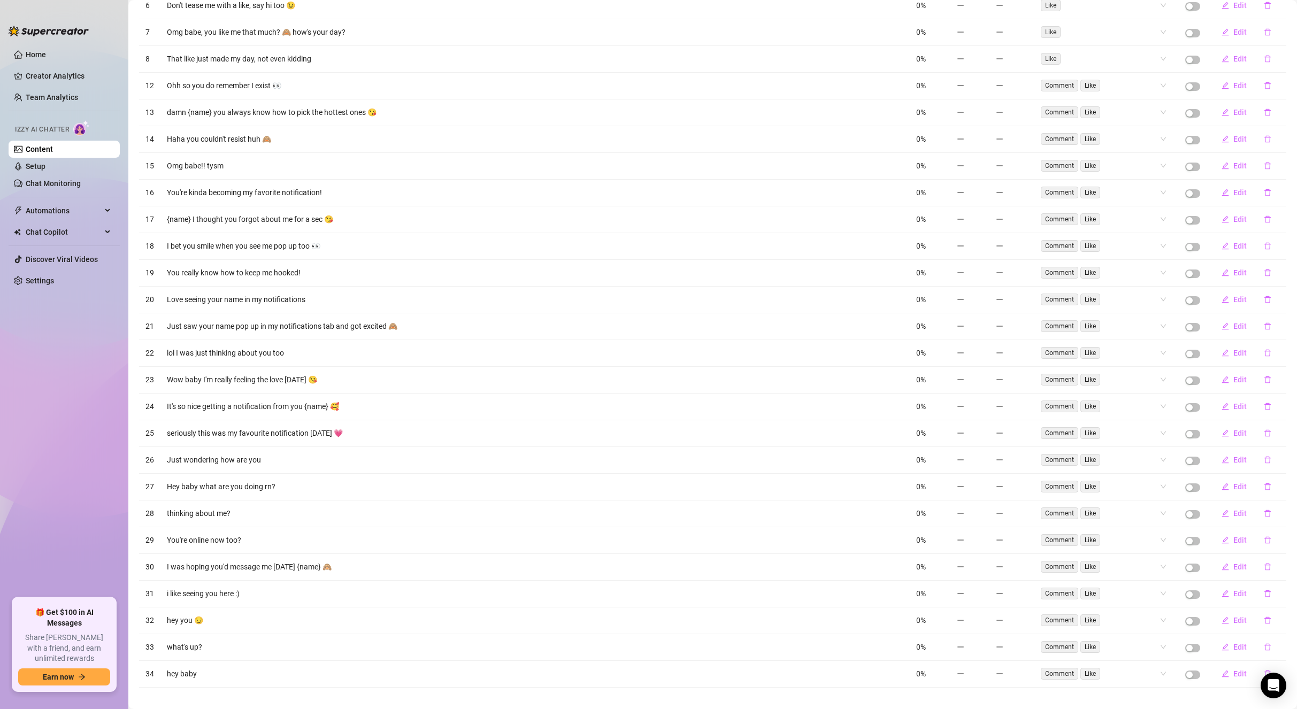
scroll to position [286, 0]
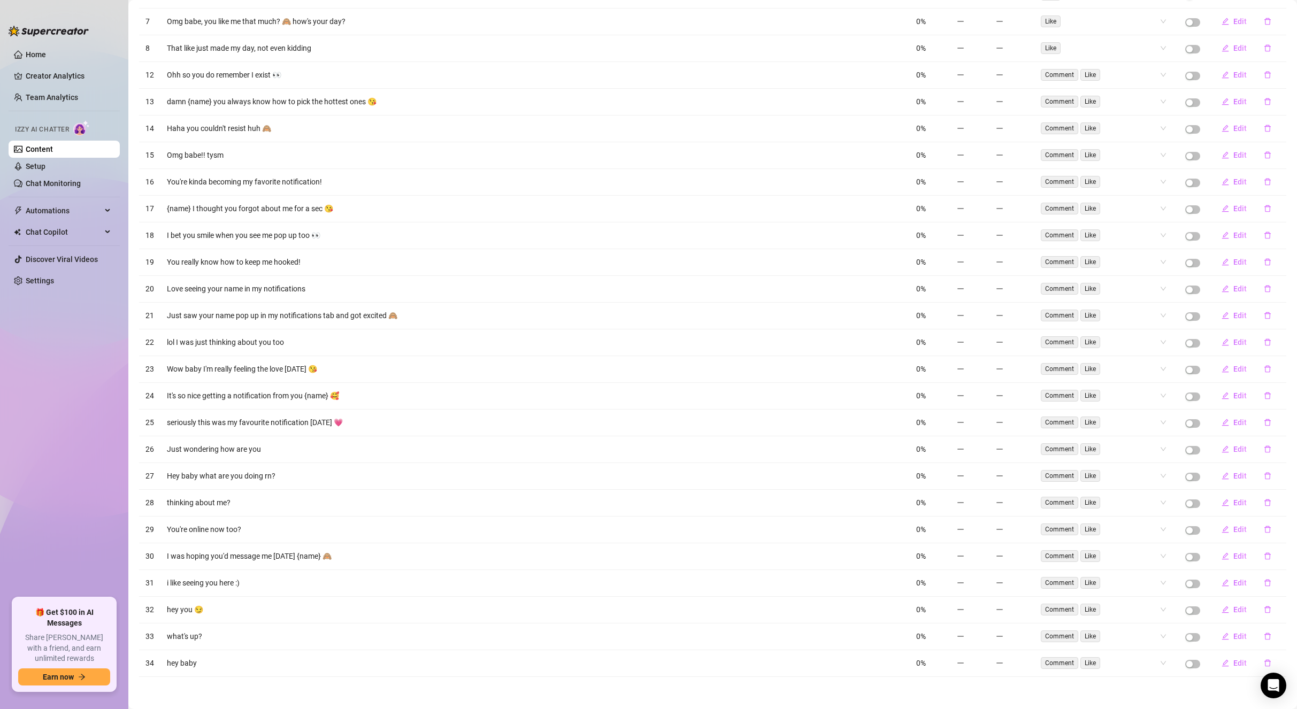
click at [310, 317] on td "Just saw your name pop up in my notifications tab and got excited 🙈" at bounding box center [534, 316] width 749 height 27
click at [425, 314] on td "Just saw your name pop up in my notifications tab and got excited 🙈" at bounding box center [534, 316] width 749 height 27
click at [291, 395] on td "It's so nice getting a notification from you {name} 🥰" at bounding box center [534, 396] width 749 height 27
click at [274, 559] on td "I was hoping you'd message me today {name} 🙈" at bounding box center [534, 556] width 749 height 27
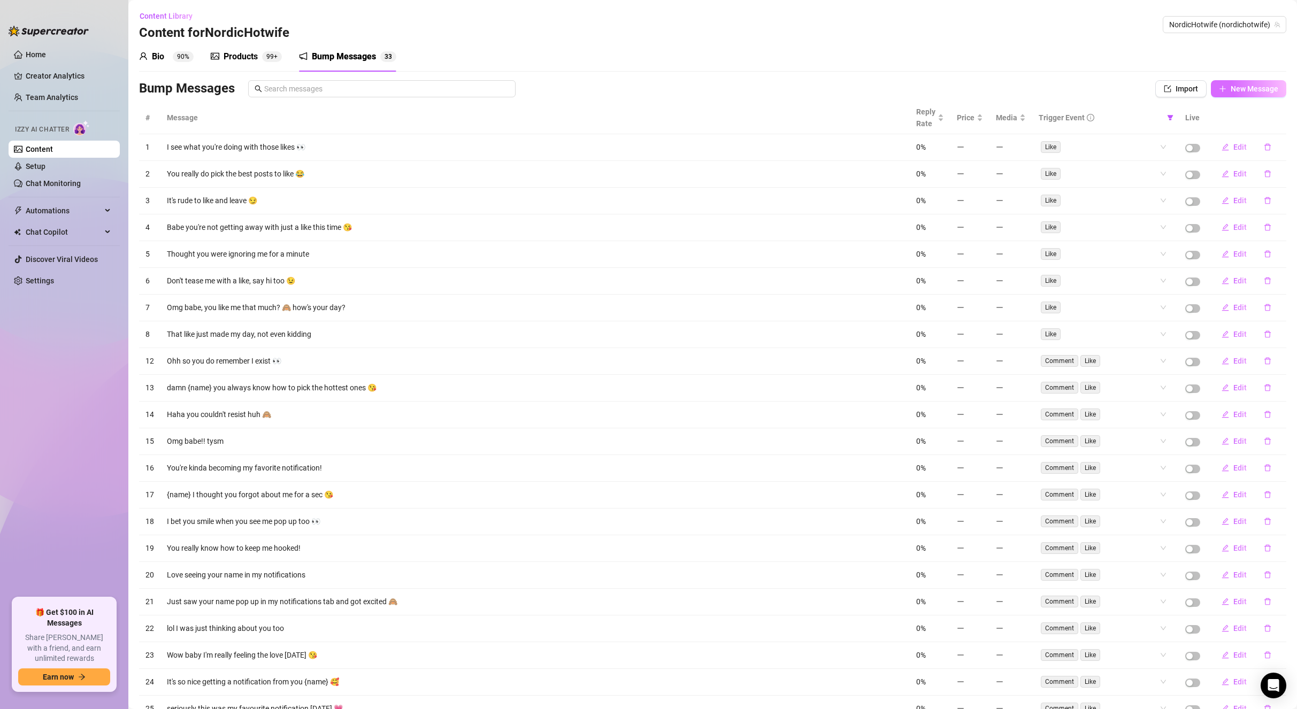
click at [1231, 93] on span "New Message" at bounding box center [1255, 88] width 48 height 9
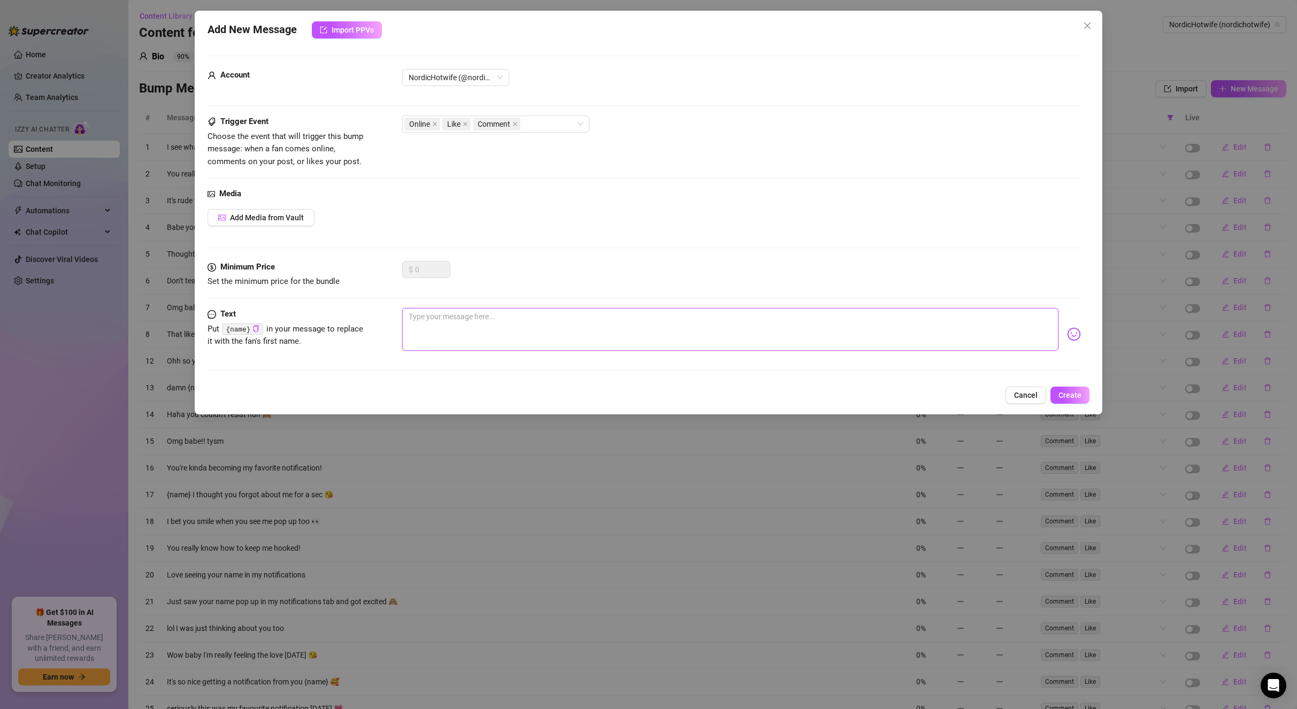
click at [535, 336] on textarea at bounding box center [730, 329] width 657 height 43
type textarea "S"
type textarea "Sa"
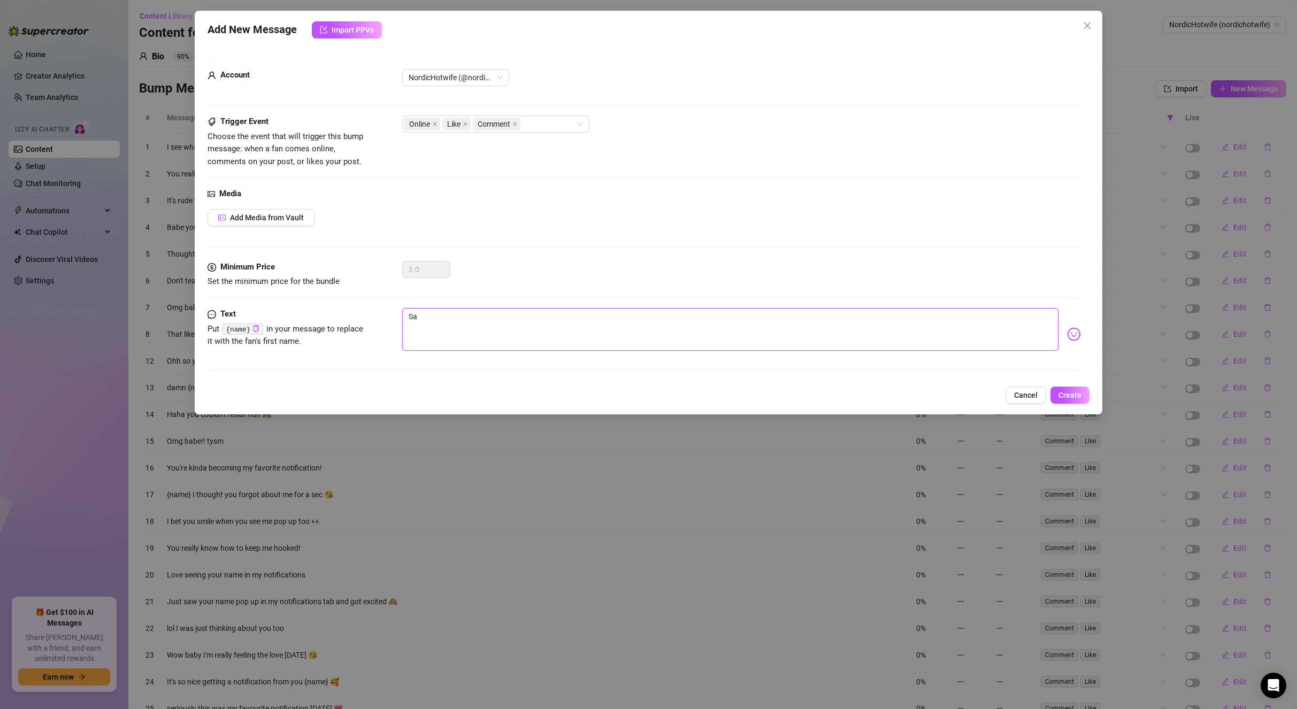
type textarea "Saw"
type textarea "Saw y"
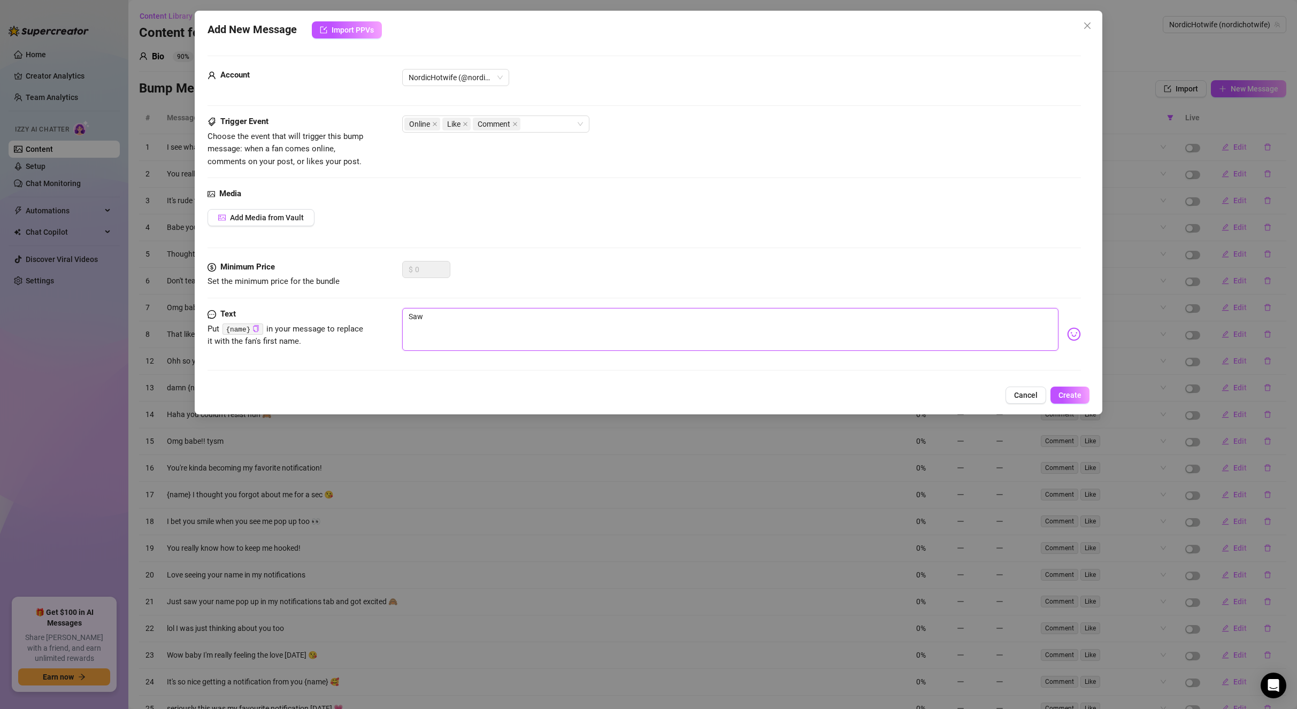
type textarea "Saw y"
type textarea "Saw yo"
type textarea "Saw you"
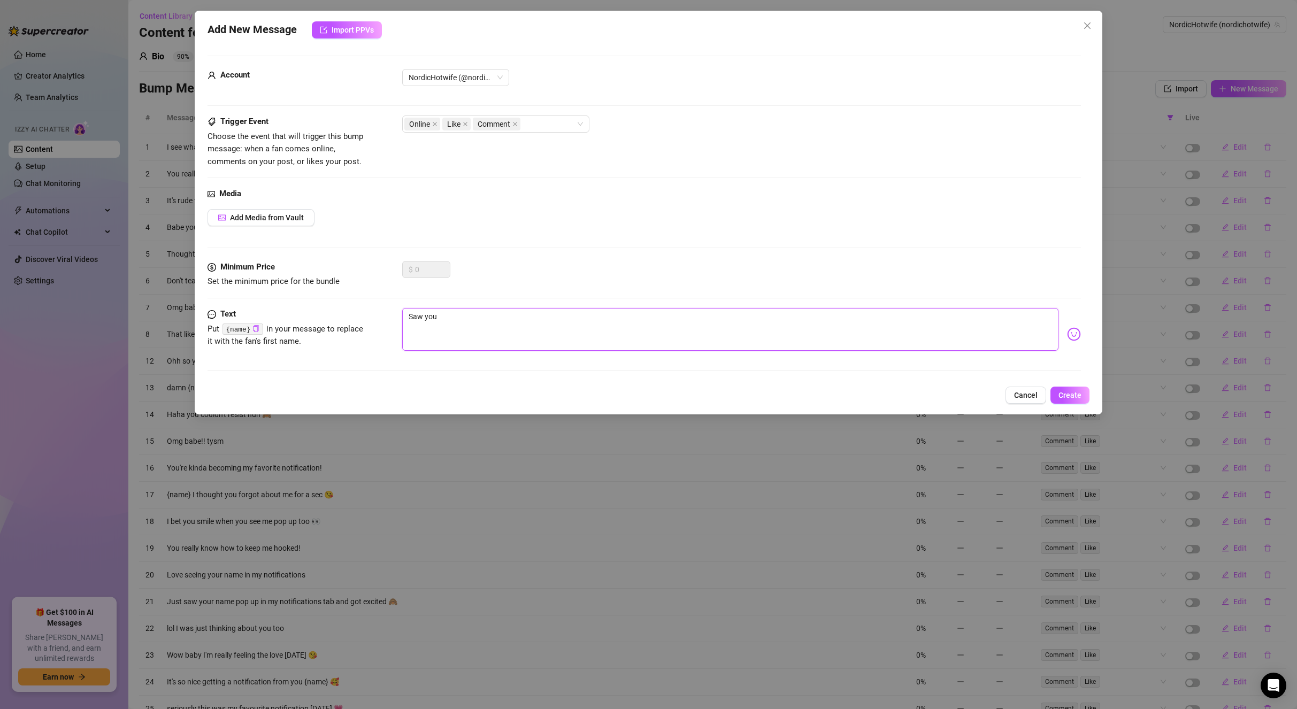
type textarea "Saw your"
type textarea "Saw your l"
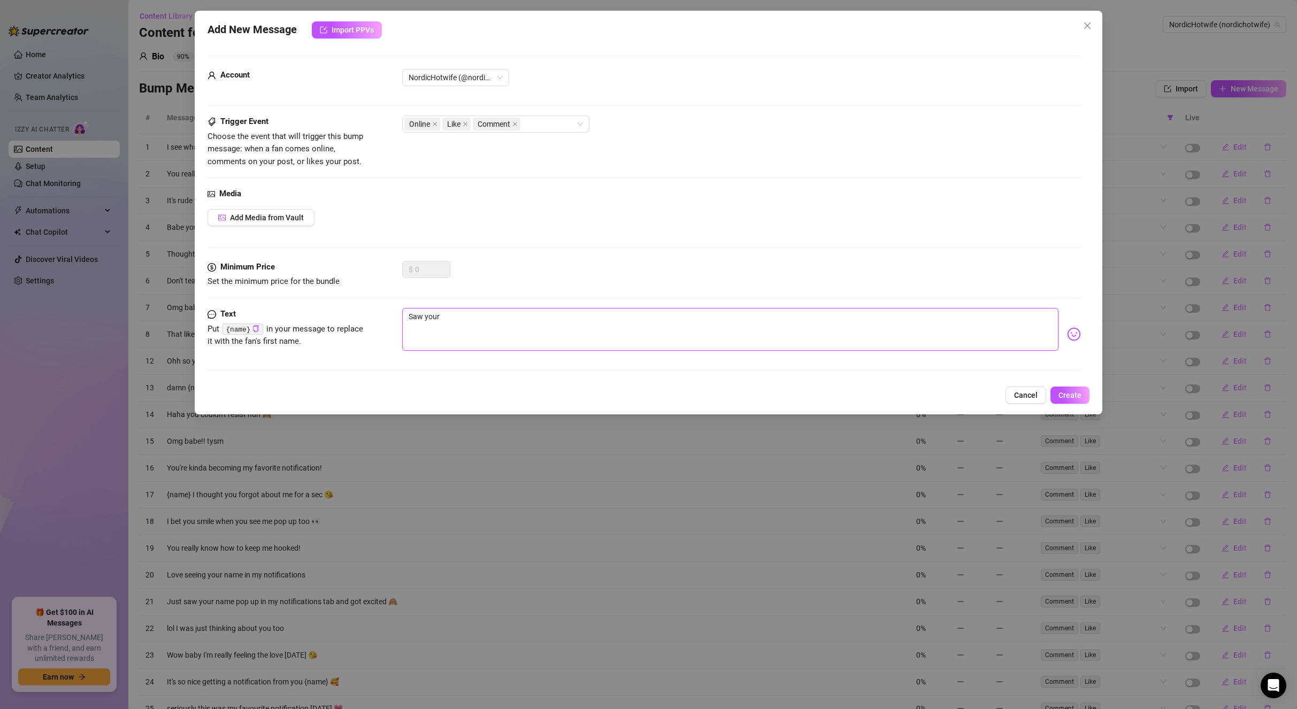
type textarea "Saw your l"
type textarea "Saw your li"
type textarea "Saw your lik"
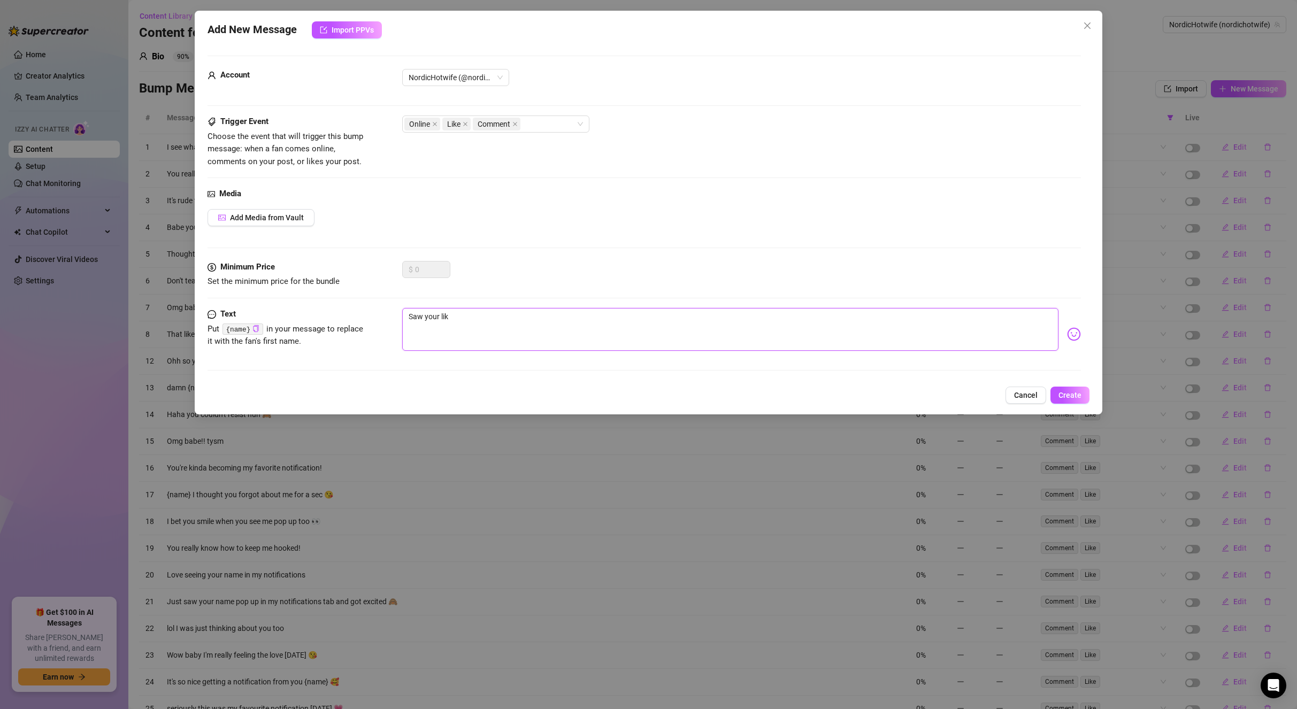
type textarea "Saw your like"
type textarea "Saw your like 😚"
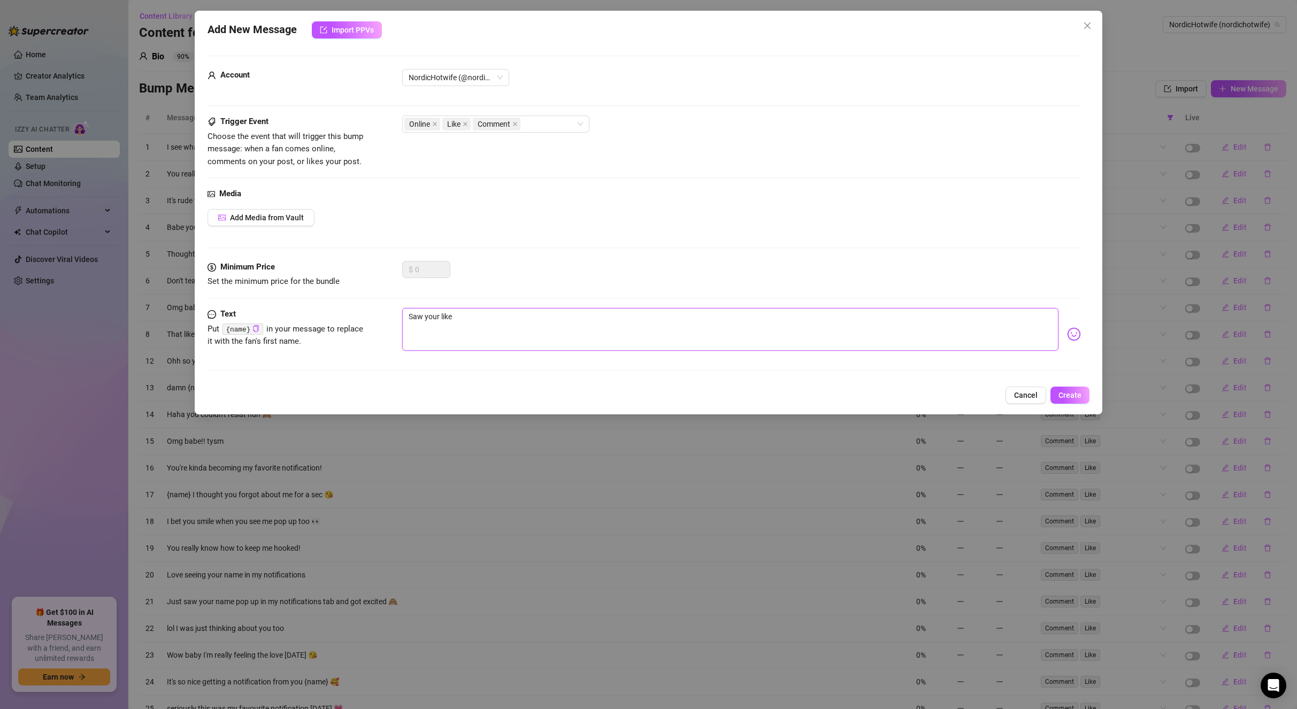
type textarea "Saw your like 😚"
type textarea "Saw your like 😚😚"
type textarea "Saw your like 😚"
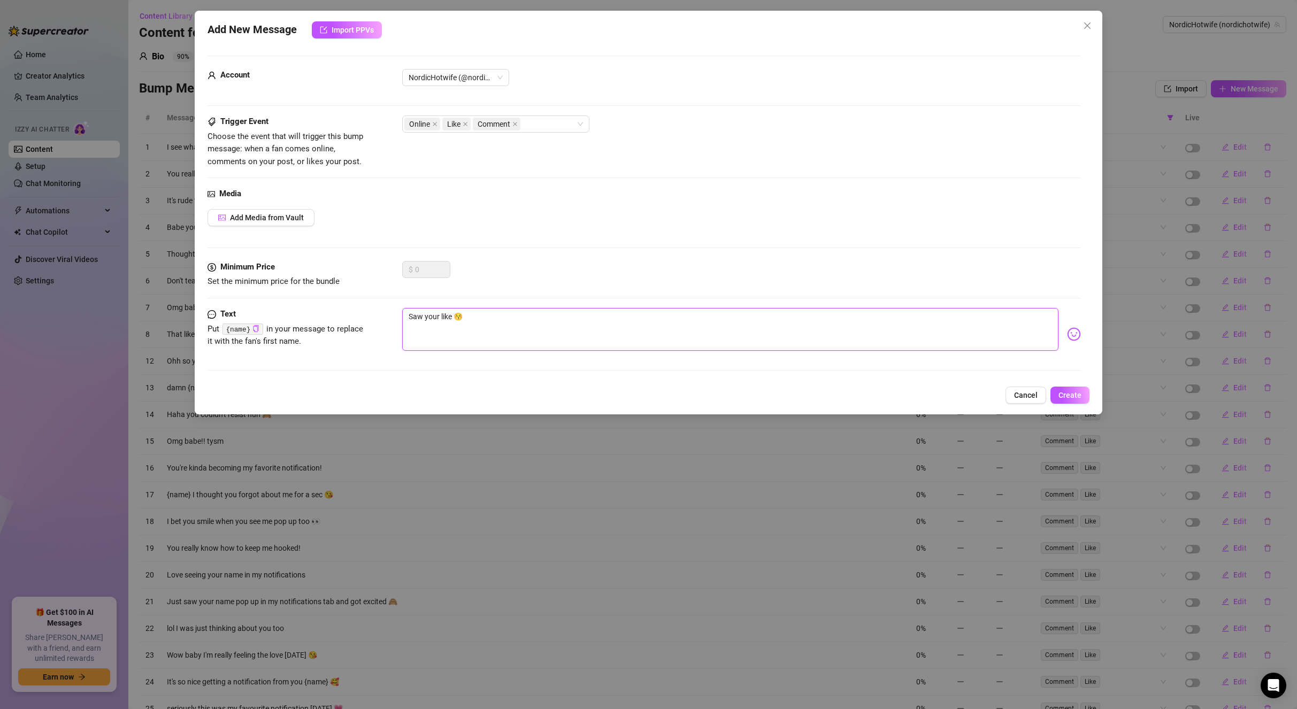
type textarea "Saw your like"
type textarea "Saw your like 🤭"
type textarea "Saw your like 🤭🤭"
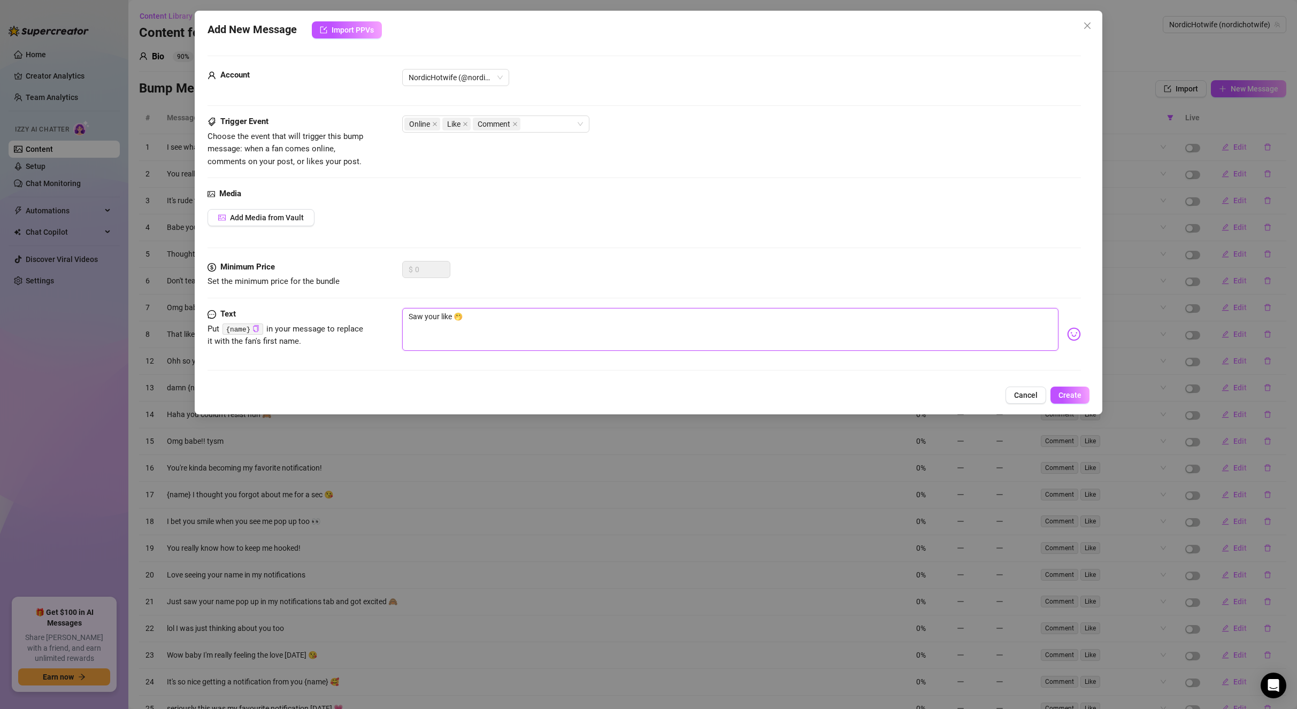
type textarea "Saw your like 🤭🤭"
type textarea "Saw your like 🤭"
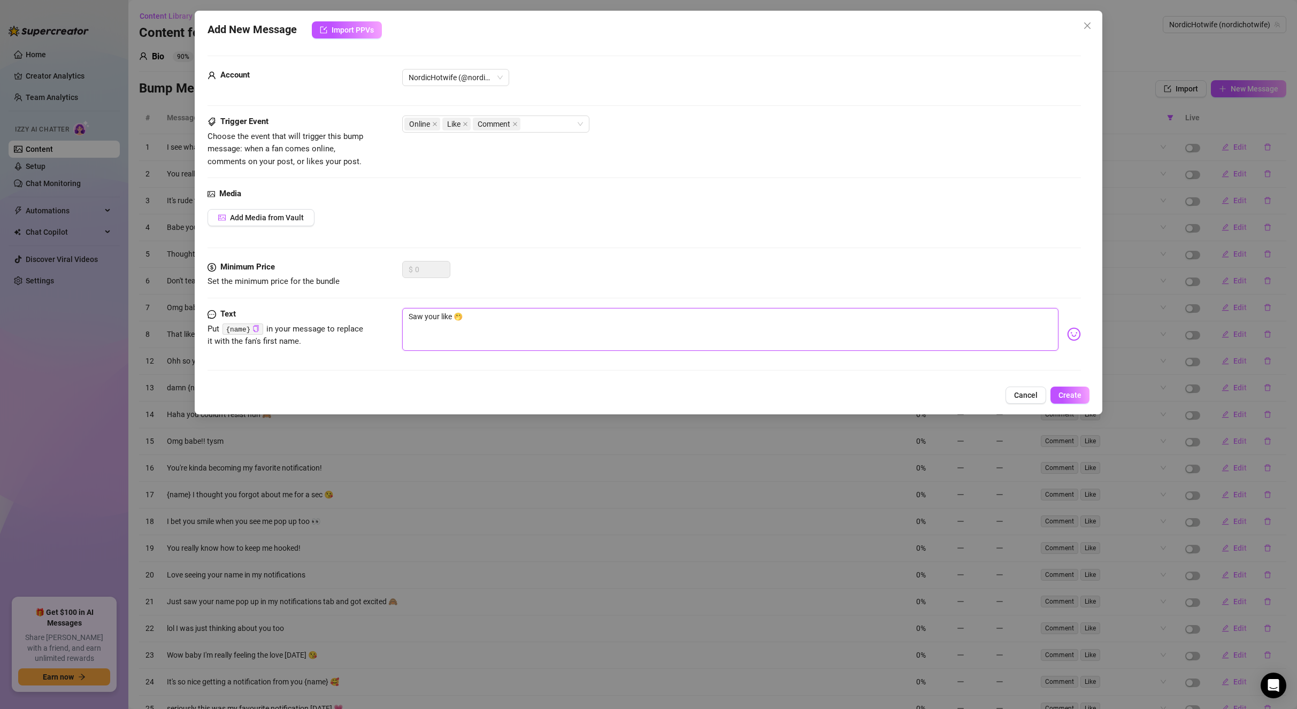
type textarea "Saw your like 🤭 S"
type textarea "Saw your like 🤭 So"
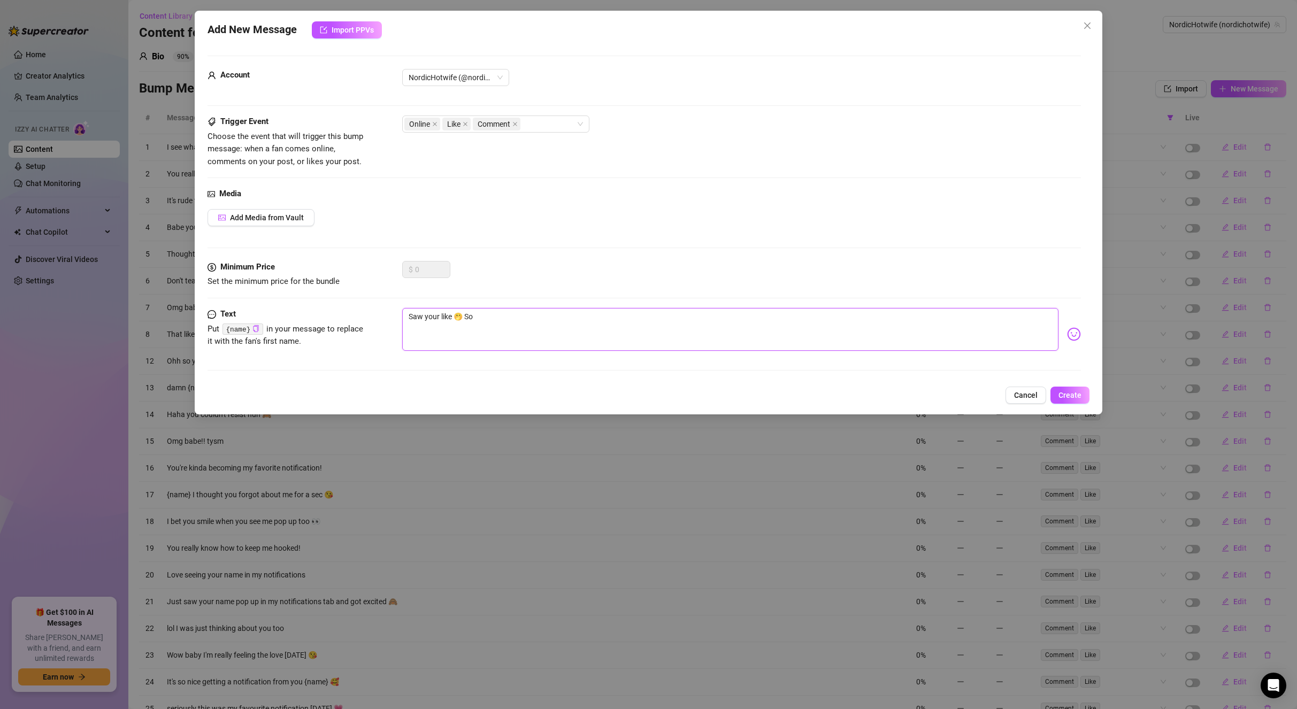
type textarea "Saw your like 🤭 So"
type textarea "Saw your like 🤭 So w"
type textarea "Saw your like 🤭 So wh"
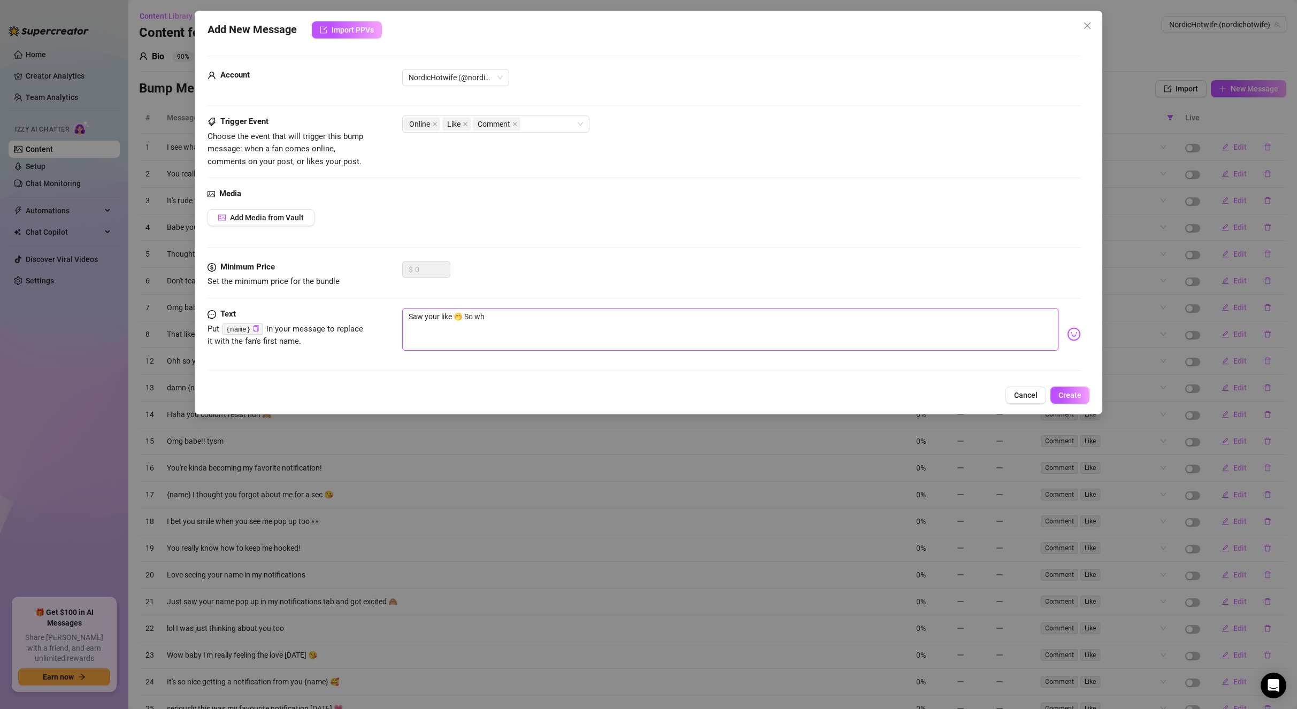
type textarea "Saw your like 🤭 So wha"
type textarea "Saw your like 🤭 So what"
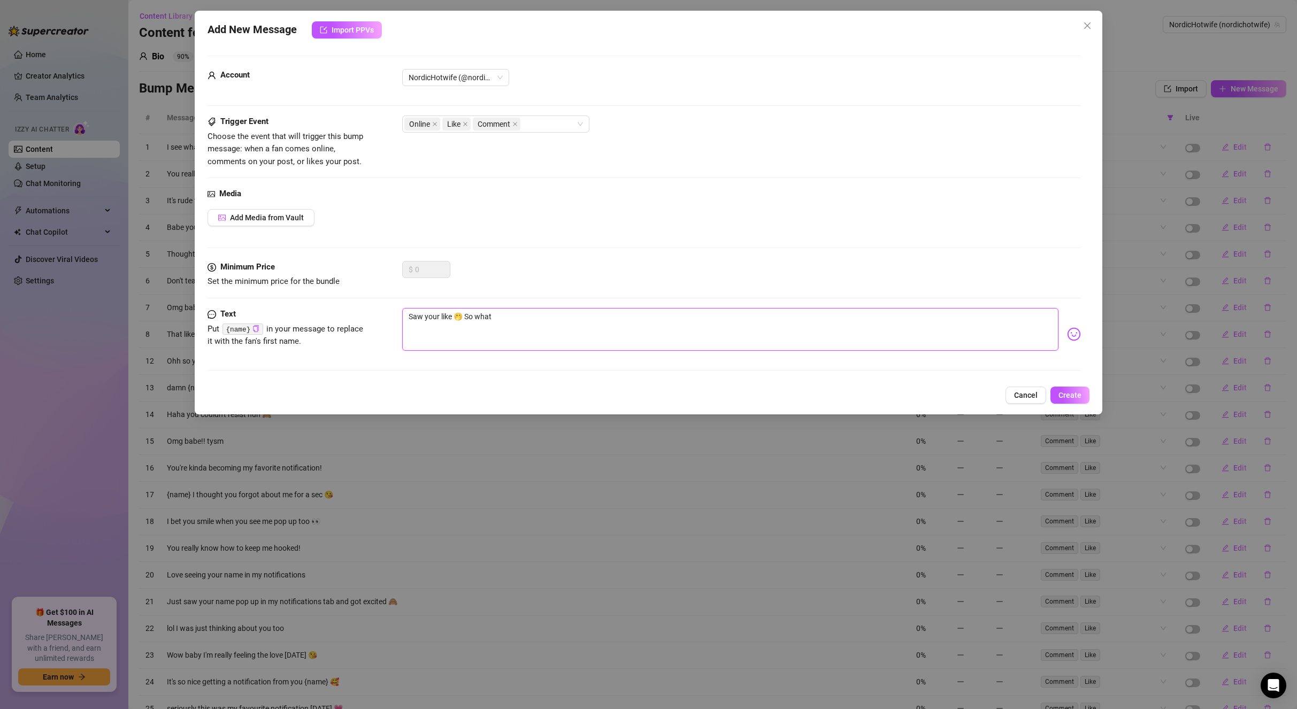
type textarea "Saw your like 🤭 So what"
type textarea "Saw your like 🤭 So what d"
type textarea "Saw your like 🤭 So what di"
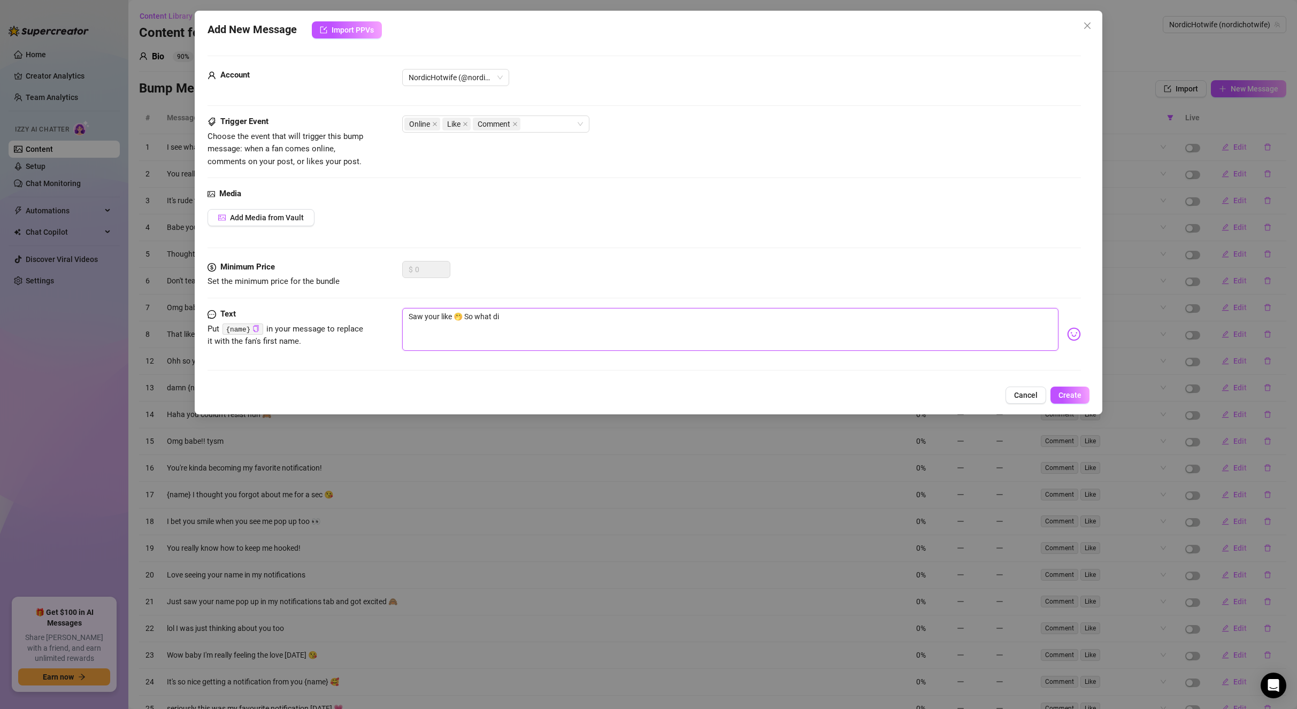
type textarea "Saw your like 🤭 So what did"
type textarea "Saw your like 🤭 So what did y"
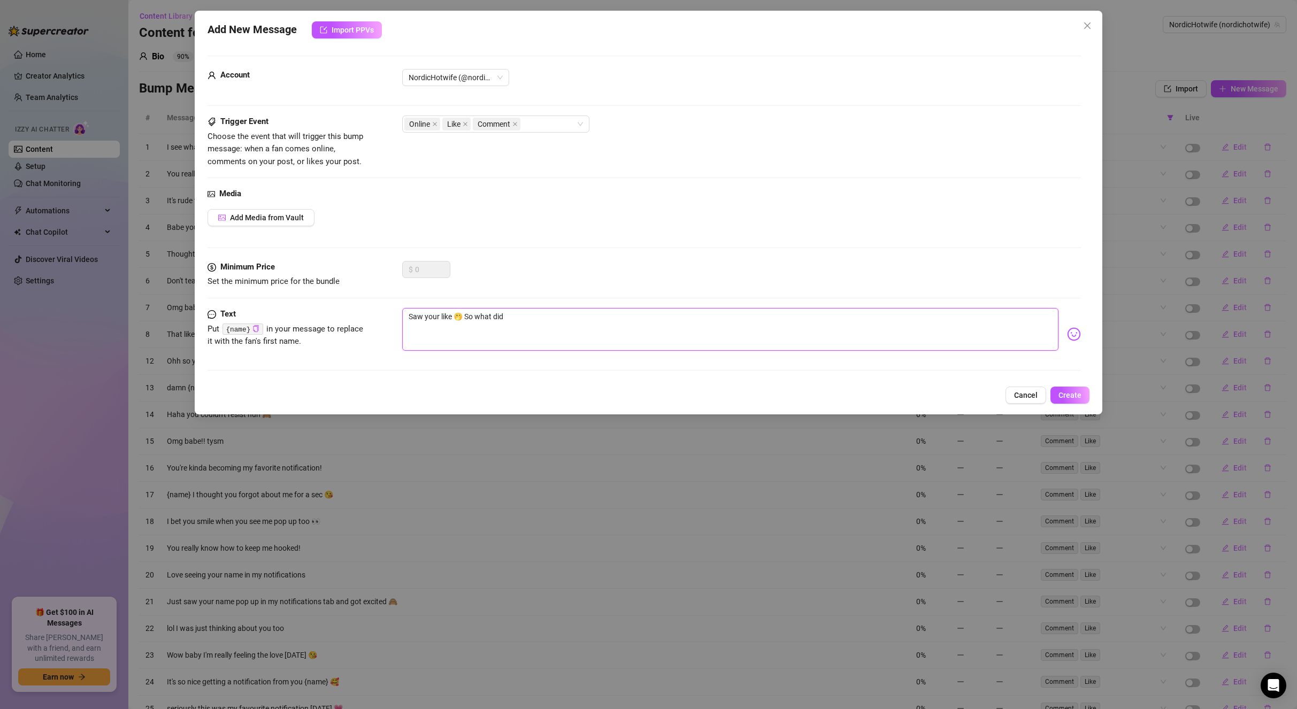
type textarea "Saw your like 🤭 So what did y"
type textarea "Saw your like 🤭 So what did yo"
type textarea "Saw your like 🤭 So what did you"
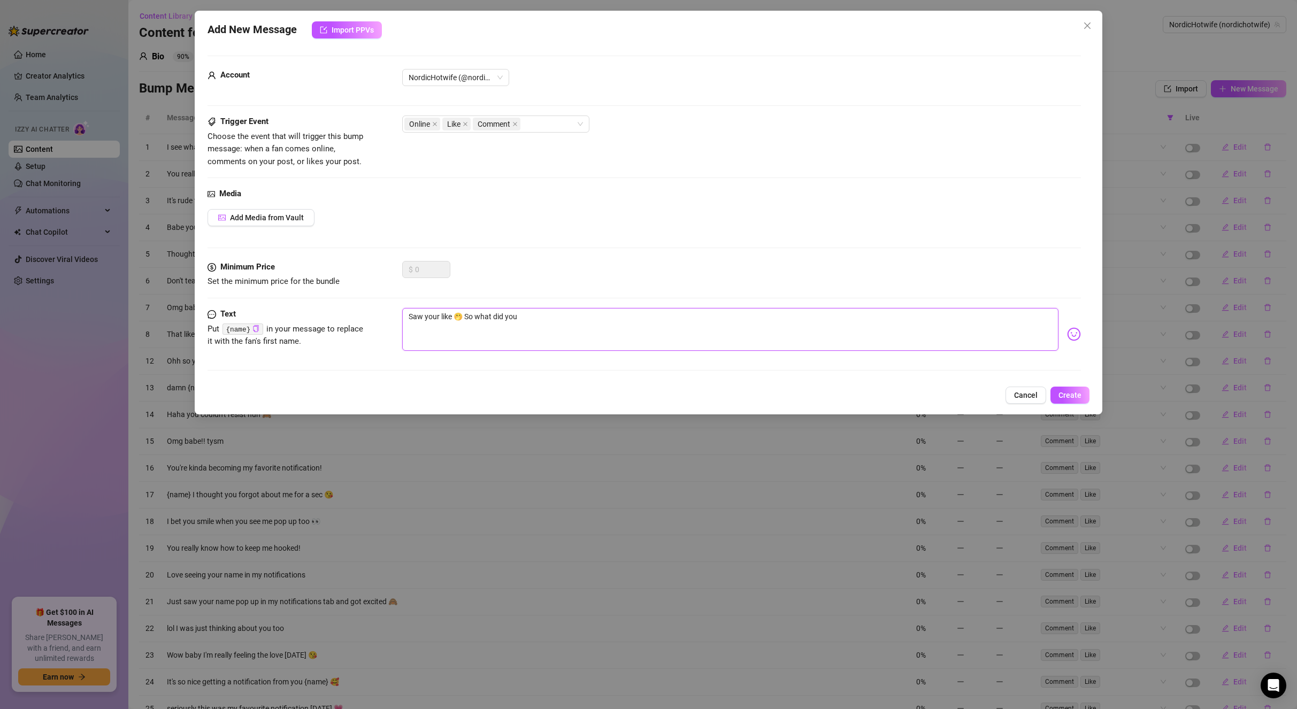
type textarea "Saw your like 🤭 So what did you"
type textarea "Saw your like 🤭 So what did you l"
type textarea "Saw your like 🤭 So what did you li"
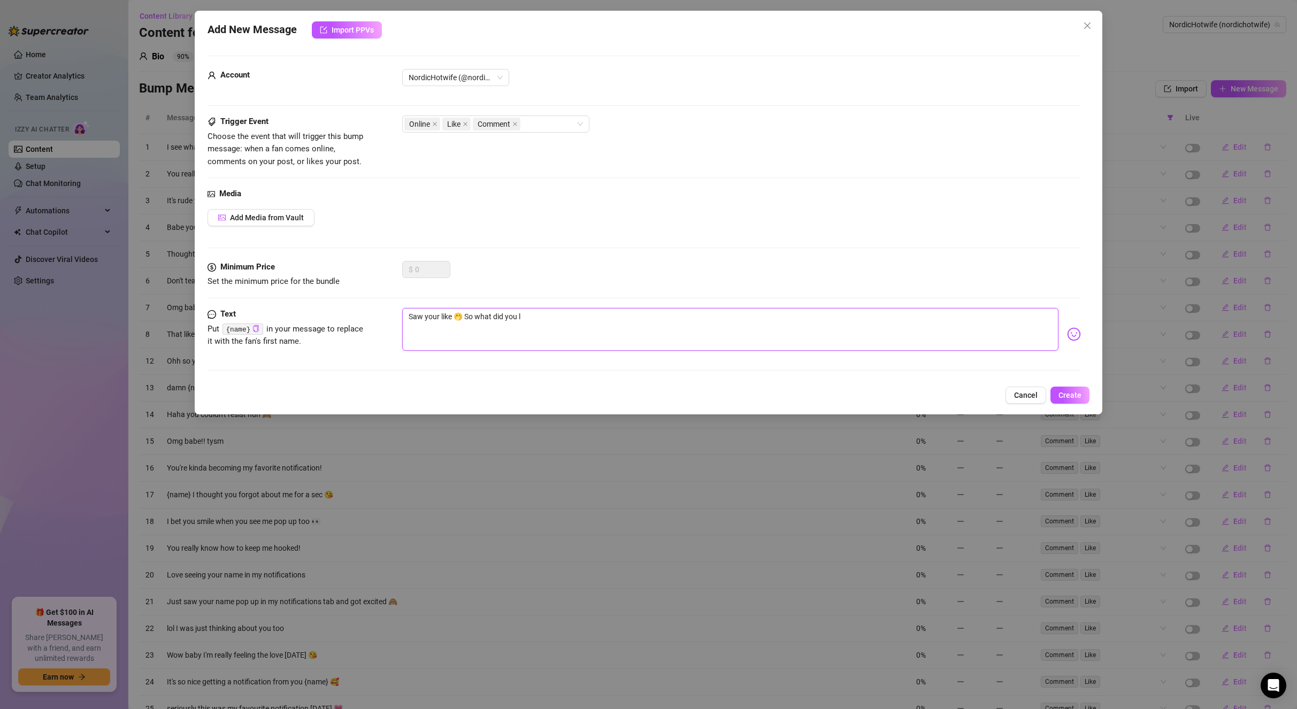
type textarea "Saw your like 🤭 So what did you li"
type textarea "Saw your like 🤭 So what did you lik"
type textarea "Saw your like 🤭 So what did you like"
type textarea "Saw your like 🤭 So what did you likea"
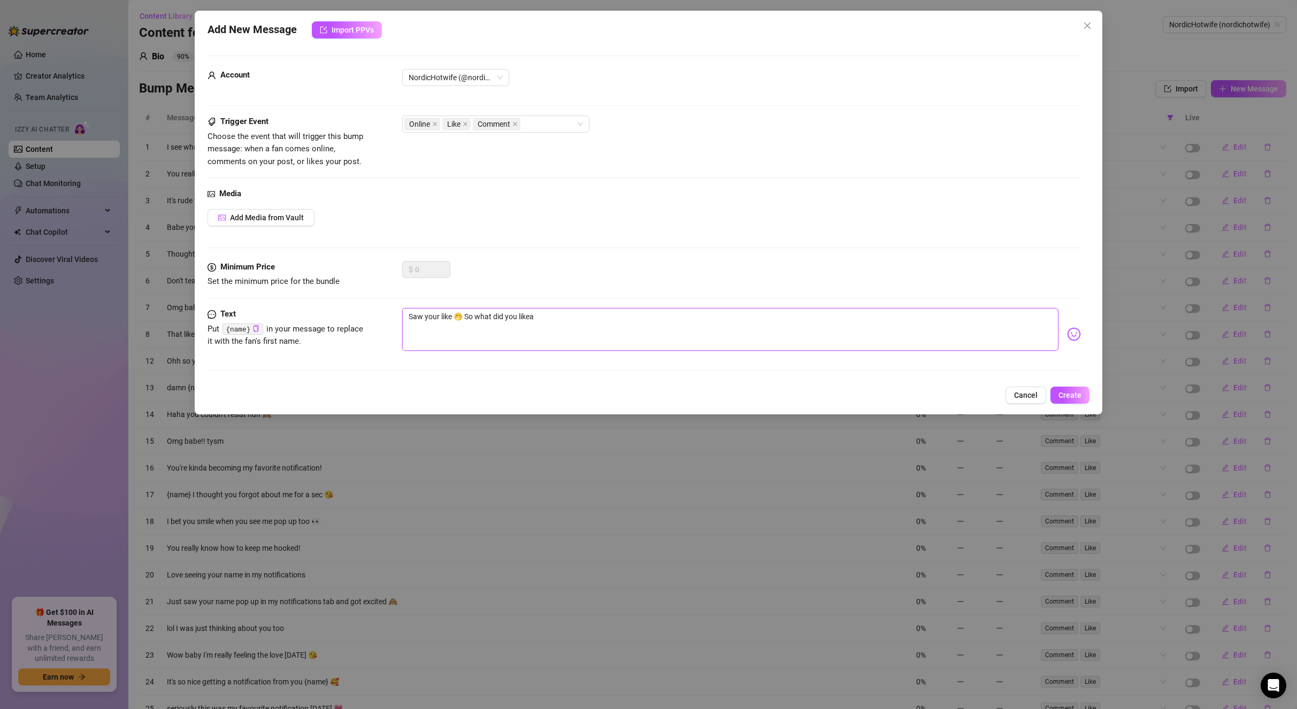
type textarea "Saw your like 🤭 So what did you likea"
type textarea "Saw your like 🤭 So what did you likea b"
type textarea "Saw your like 🤭 So what did you likea bo"
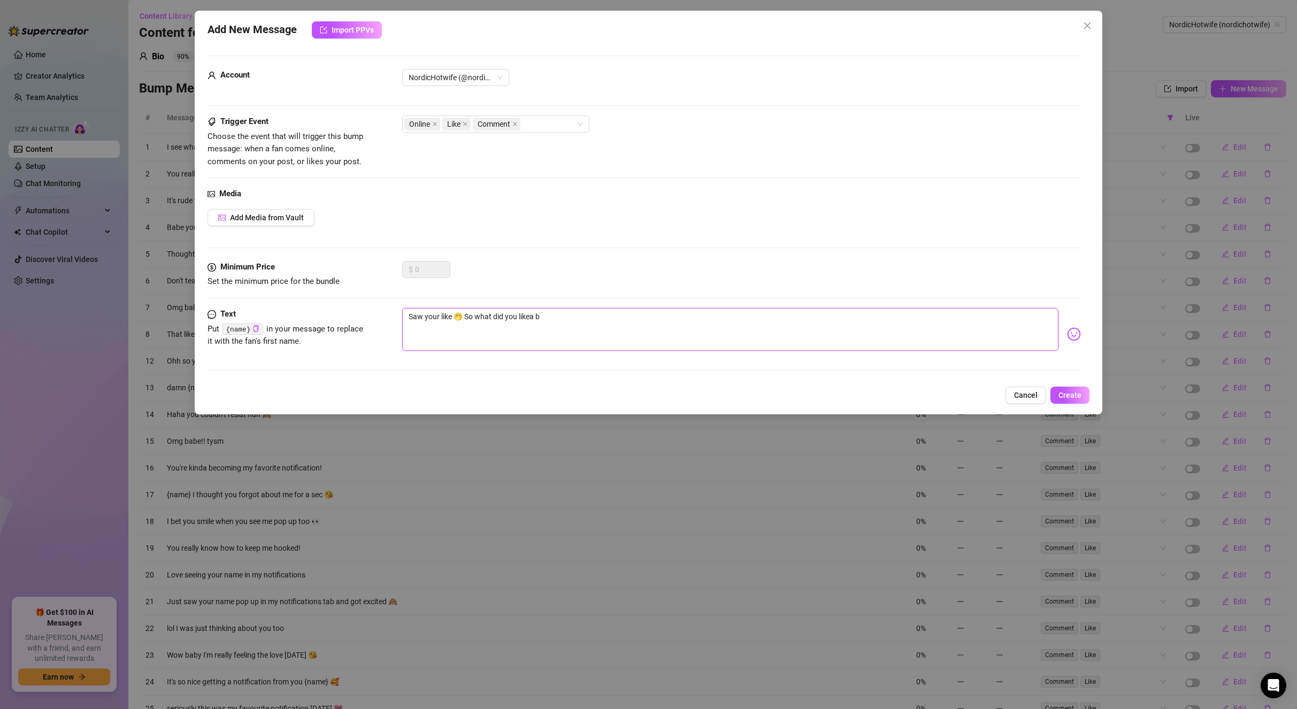
type textarea "Saw your like 🤭 So what did you likea bo"
type textarea "Saw your like 🤭 So what did you likea bou"
type textarea "Saw your like 🤭 So what did you likea bout"
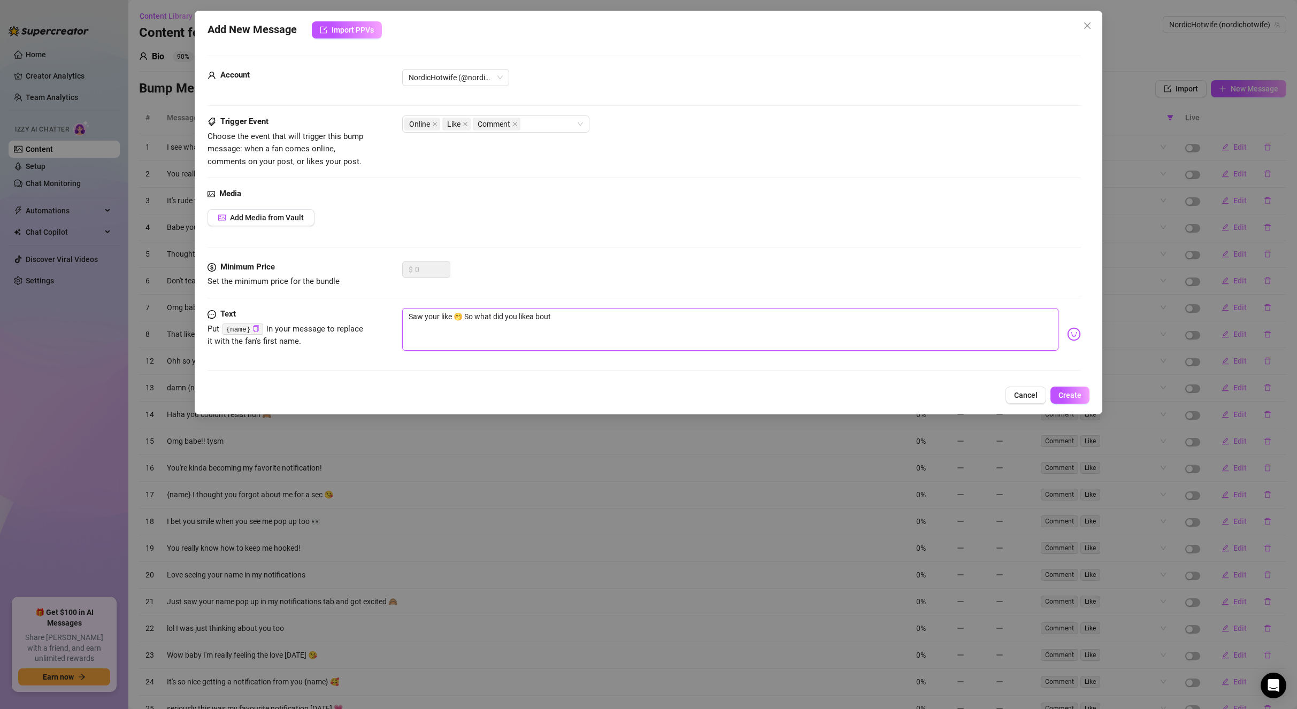
type textarea "Saw your like 🤭 So what did you likea bout"
type textarea "Saw your like 🤭 So what did you likea bout t"
type textarea "Saw your like 🤭 So what did you likea bout th"
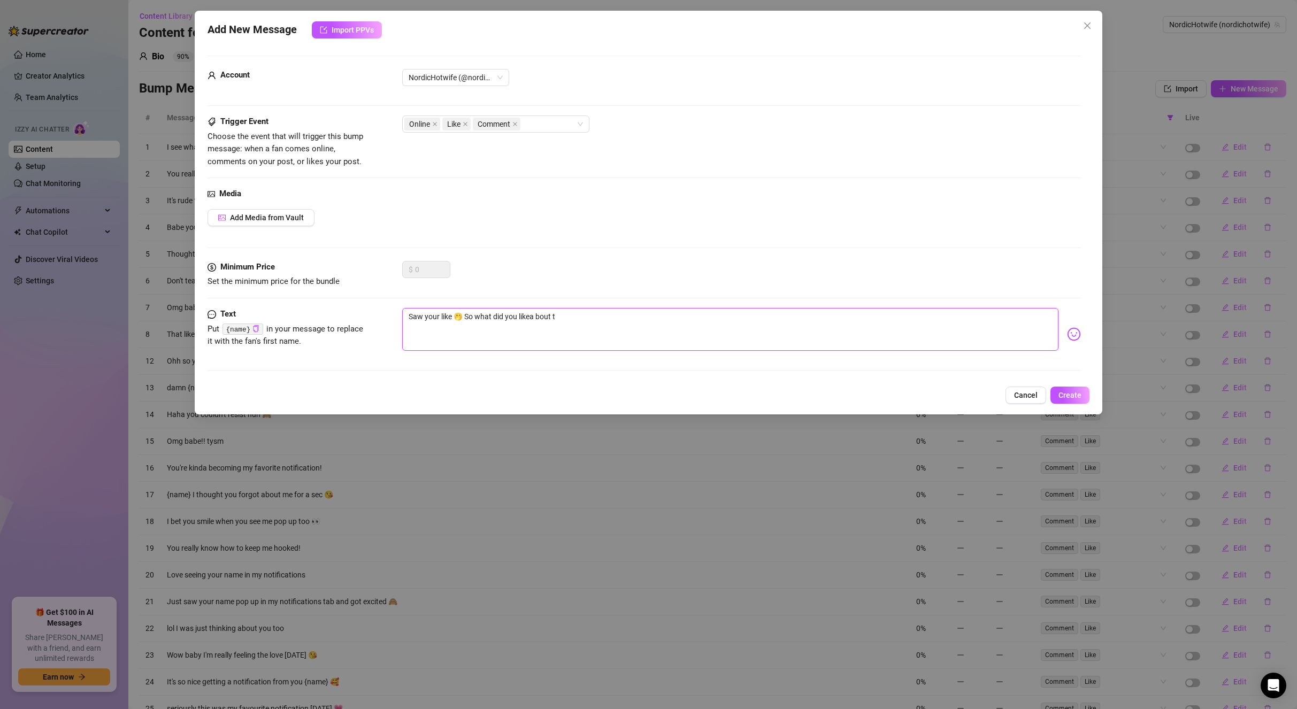
type textarea "Saw your like 🤭 So what did you likea bout th"
type textarea "Saw your like 🤭 So what did you likea bout tha"
type textarea "Saw your like 🤭 So what did you likea bout that"
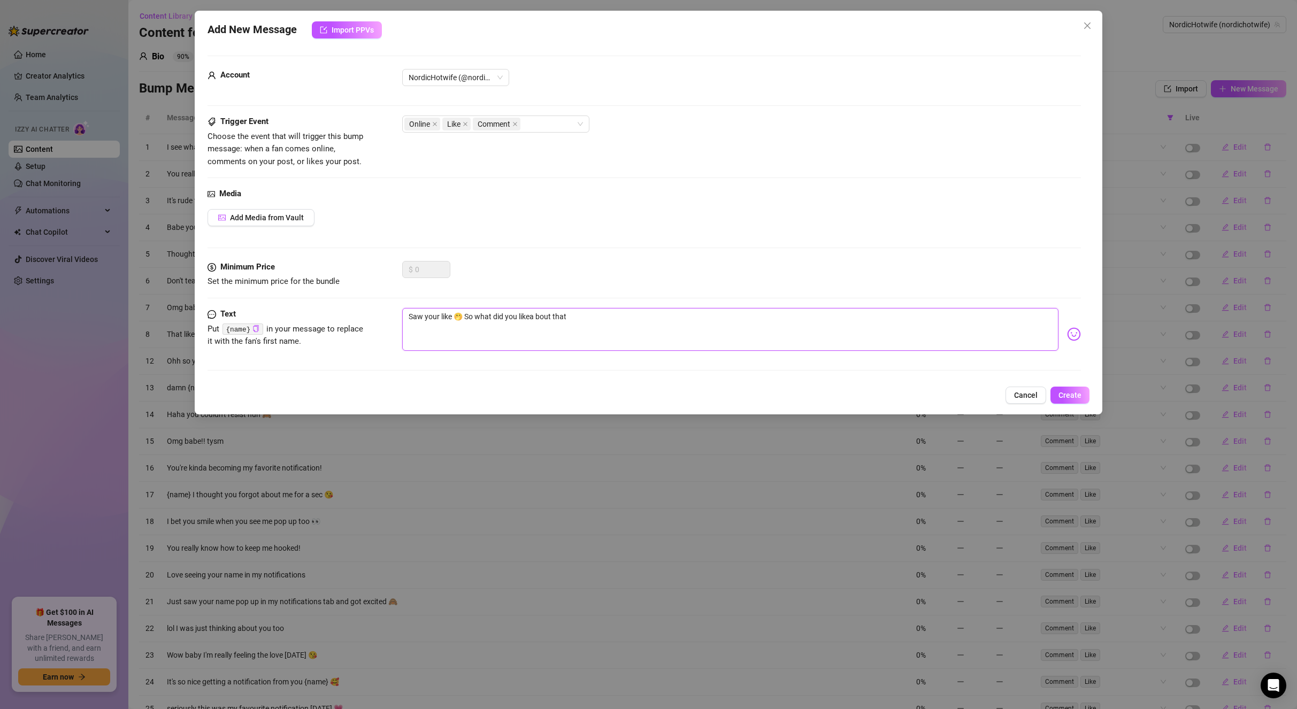
type textarea "Saw your like 🤭 So what did you likea bout that?"
type textarea "Saw your like 🤭 So what did you likea about that?"
click at [256, 331] on icon "copy" at bounding box center [255, 328] width 7 height 7
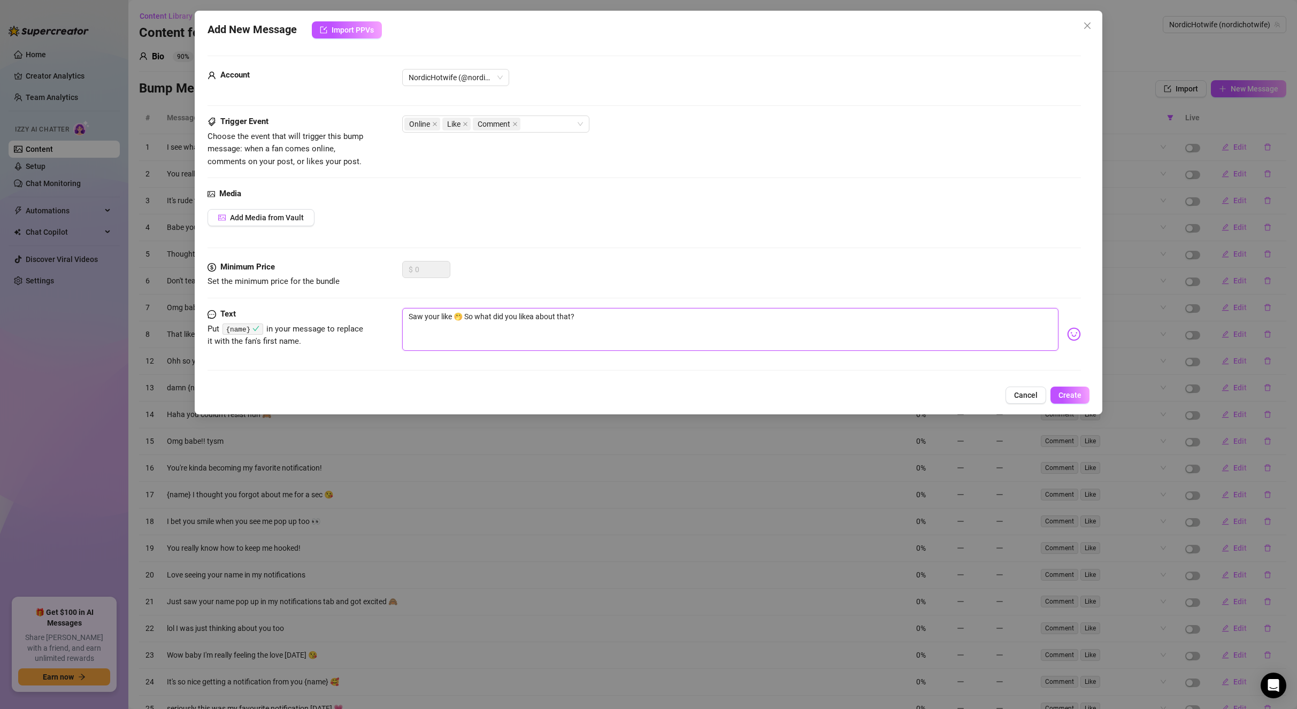
click at [571, 319] on textarea "Saw your like 🤭 So what did you likea about that?" at bounding box center [730, 329] width 657 height 43
type textarea "Saw your like 🤭 So what did you likea about that,?"
type textarea "Saw your like 🤭 So what did you likea about that, ?"
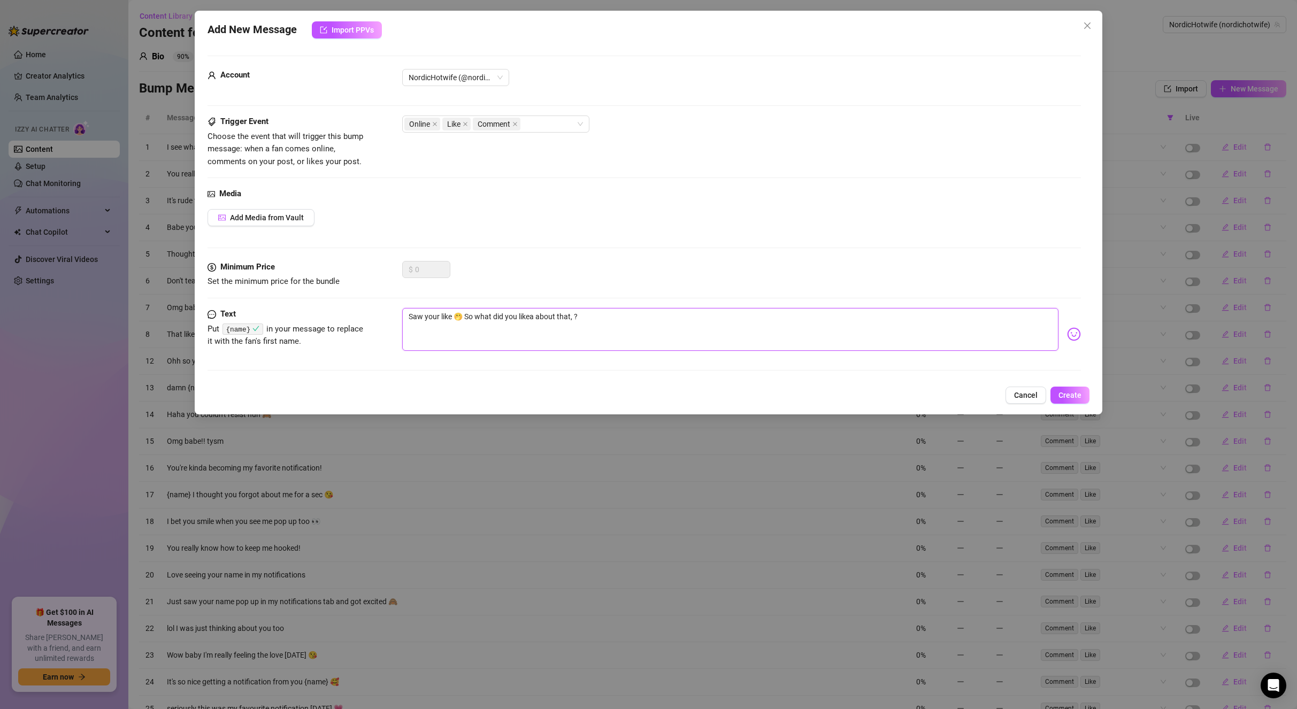
paste textarea "{name}"
type textarea "Saw your like 🤭 So what did you likea about that, {name}?"
click at [679, 319] on textarea "Saw your like 🤭 So what did you likea about that, {name}?" at bounding box center [730, 329] width 657 height 43
click at [516, 125] on icon "close" at bounding box center [514, 123] width 5 height 5
click at [434, 122] on icon "close" at bounding box center [434, 123] width 5 height 5
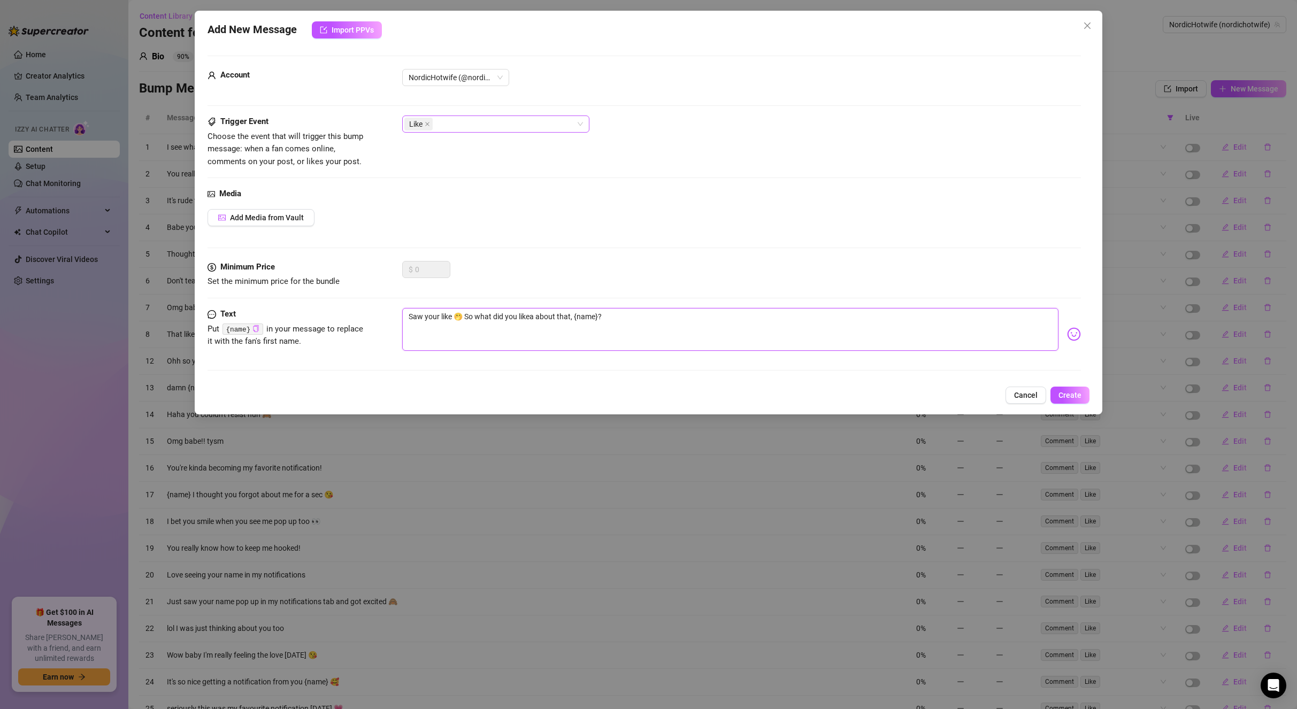
click at [654, 316] on textarea "Saw your like 🤭 So what did you likea about that, {name}?" at bounding box center [730, 329] width 657 height 43
drag, startPoint x: 703, startPoint y: 324, endPoint x: 259, endPoint y: 317, distance: 444.5
click at [259, 317] on div "Text Put {name} in your message to replace it with the fan's first name. Saw yo…" at bounding box center [644, 334] width 874 height 52
click at [674, 325] on textarea "Saw your like 🤭 So what did you likea about that, {name}?" at bounding box center [730, 329] width 657 height 43
type textarea "Saw your like 🤭 So what did you likea about that, {name}?"
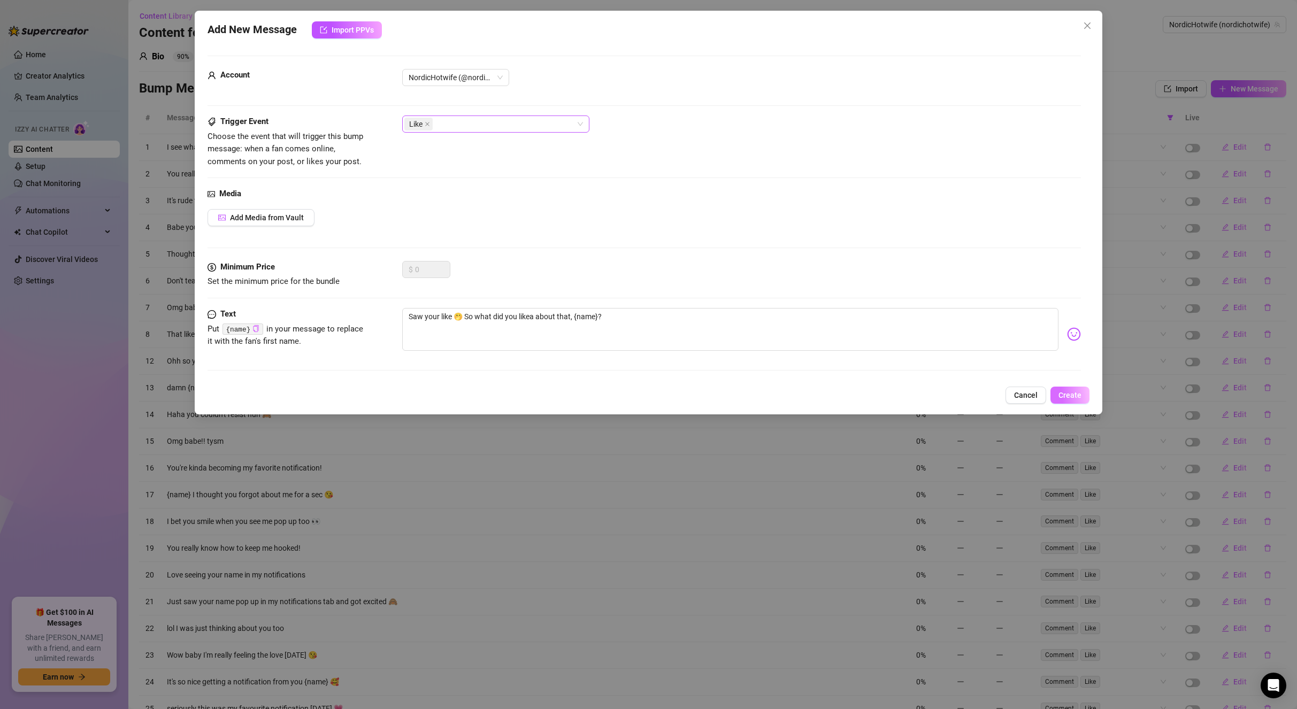
click at [1085, 396] on button "Create" at bounding box center [1069, 395] width 39 height 17
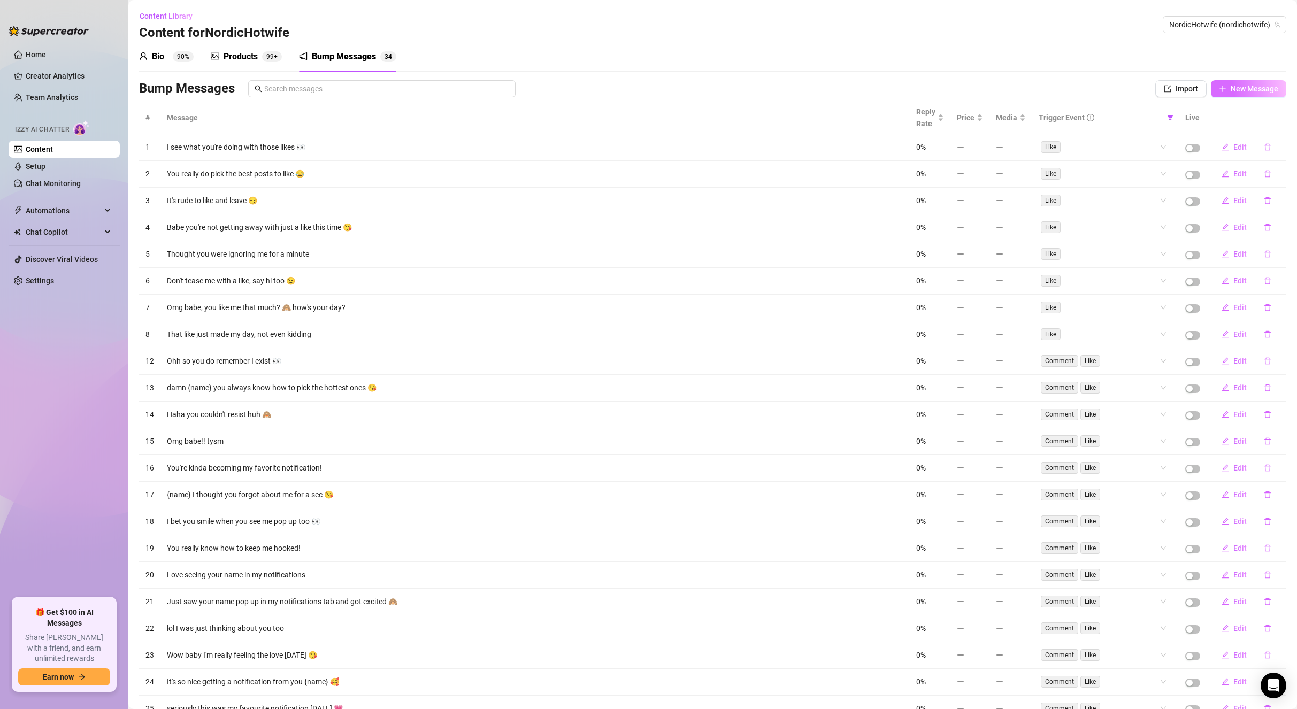
click at [1219, 90] on button "New Message" at bounding box center [1248, 88] width 75 height 17
type textarea "Type your message here..."
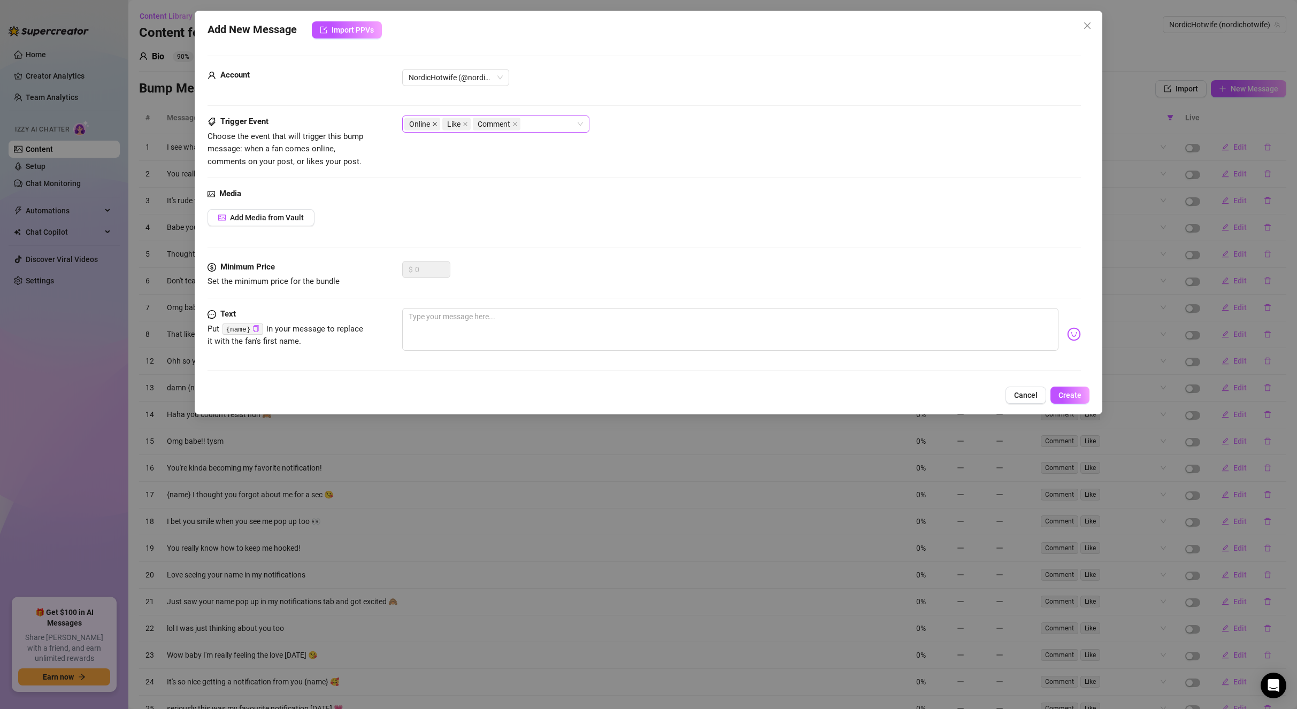
click at [434, 122] on icon "close" at bounding box center [434, 123] width 5 height 5
click at [478, 126] on icon "close" at bounding box center [476, 123] width 5 height 5
click at [475, 322] on textarea at bounding box center [730, 329] width 657 height 43
click at [253, 330] on icon "copy" at bounding box center [255, 328] width 7 height 7
click at [436, 316] on textarea at bounding box center [730, 329] width 657 height 43
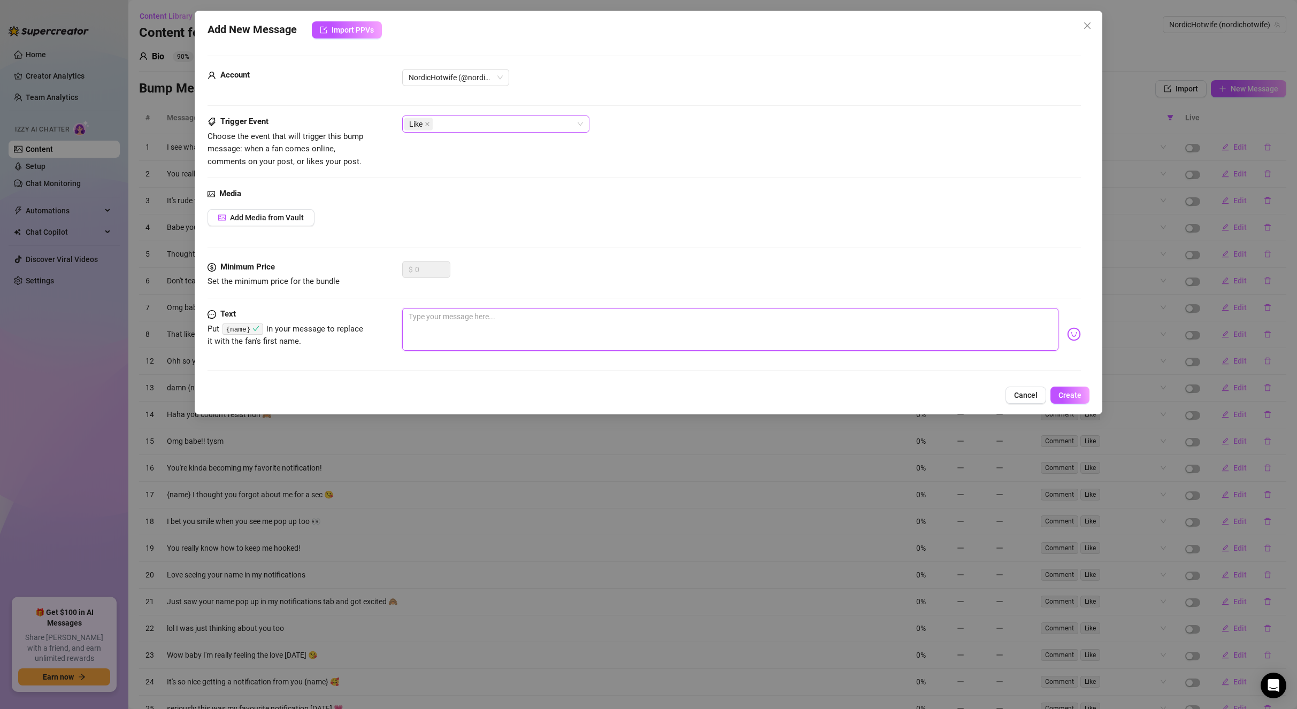
type textarea "Y"
type textarea "Yo"
type textarea "You"
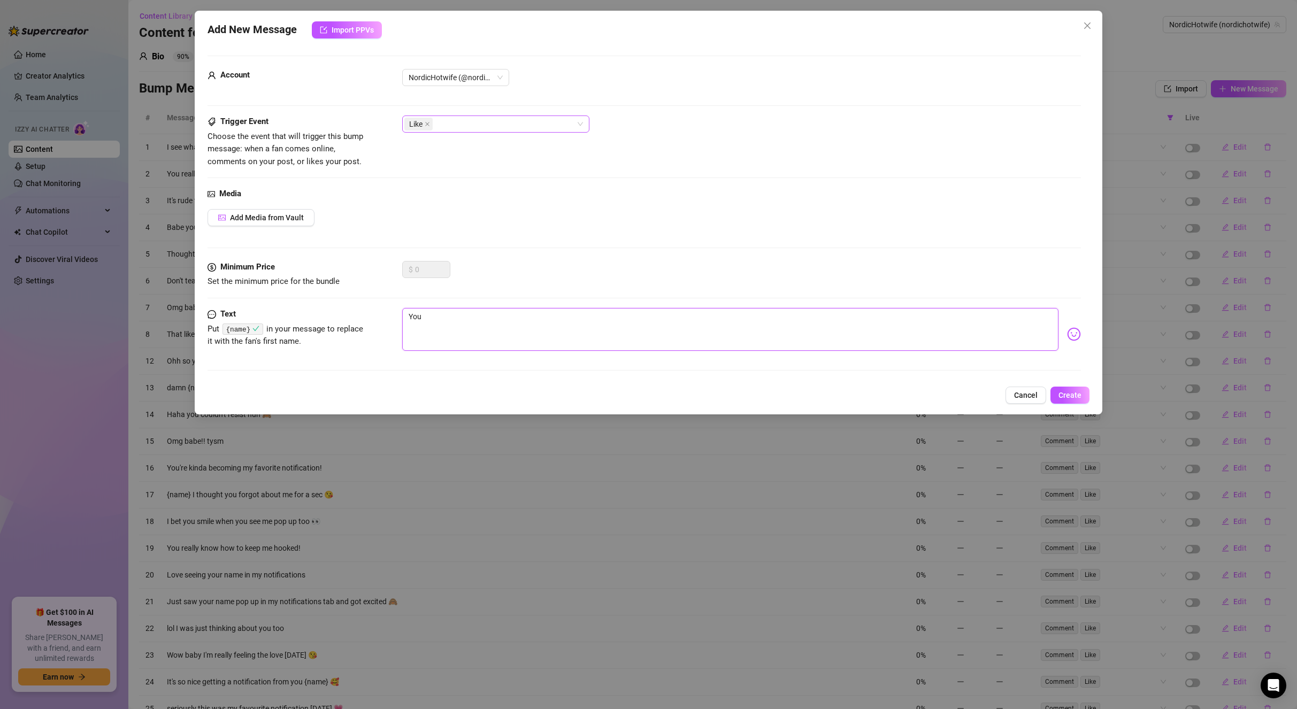
type textarea "You"
type textarea "You l"
type textarea "You li"
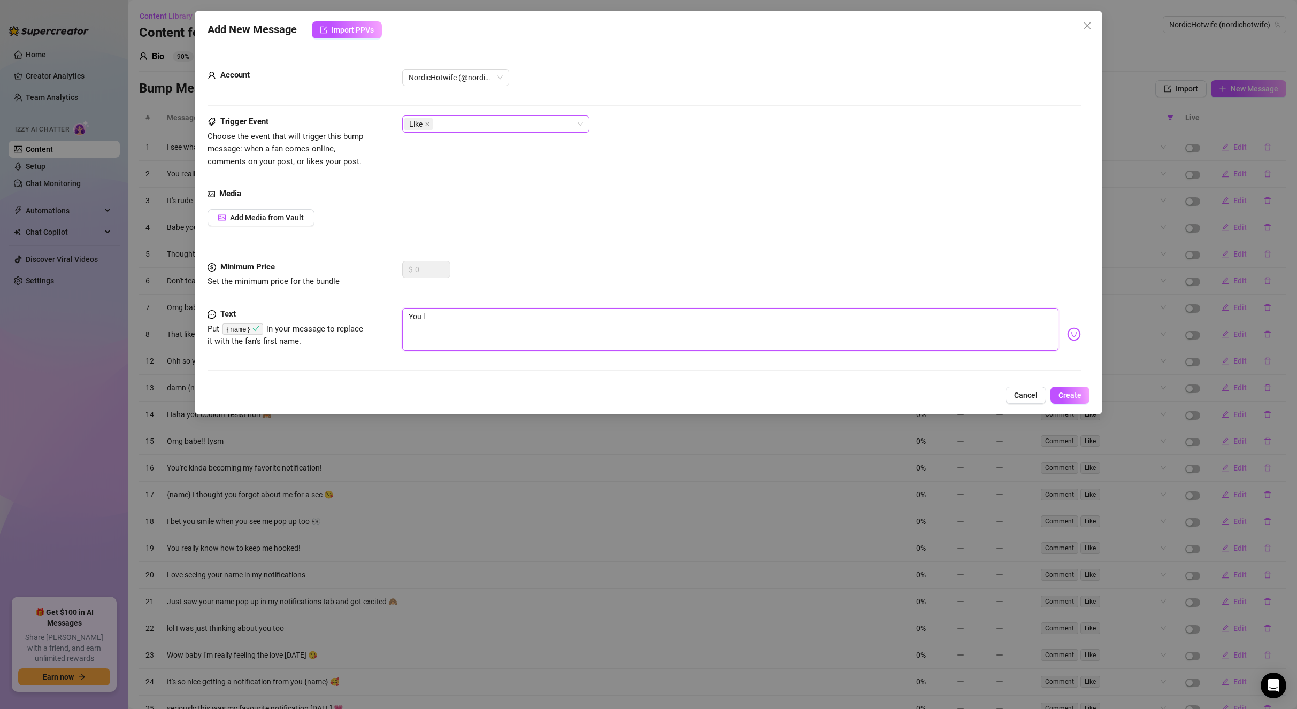
type textarea "You li"
type textarea "You lik"
type textarea "You like"
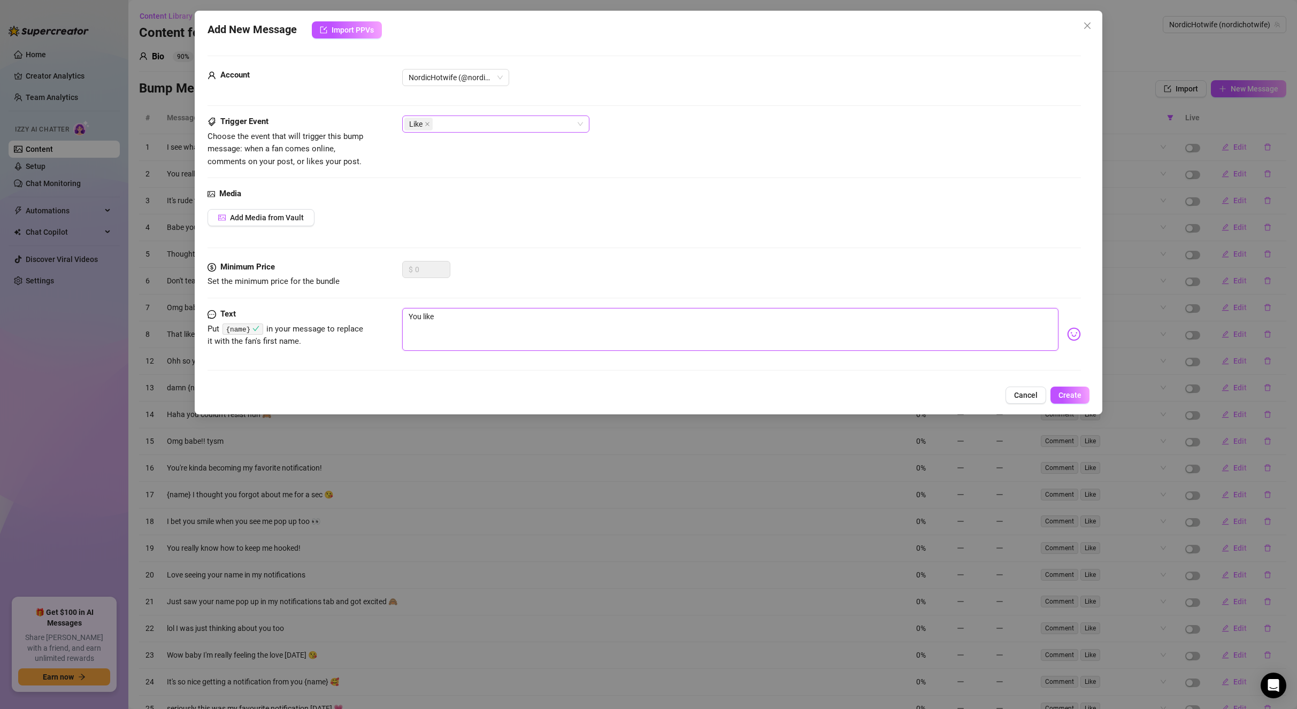
type textarea "You like"
type textarea "You like t"
type textarea "You like th"
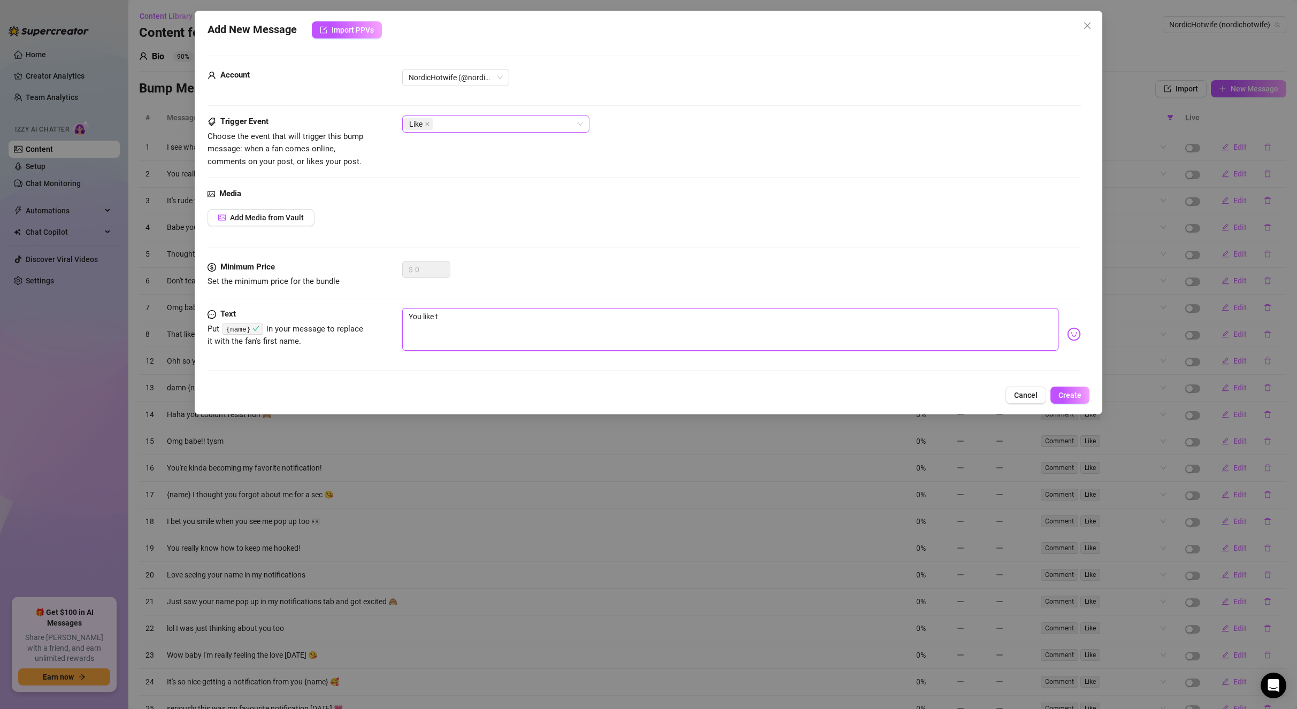
type textarea "You like th"
type textarea "You like tha"
type textarea "You like th"
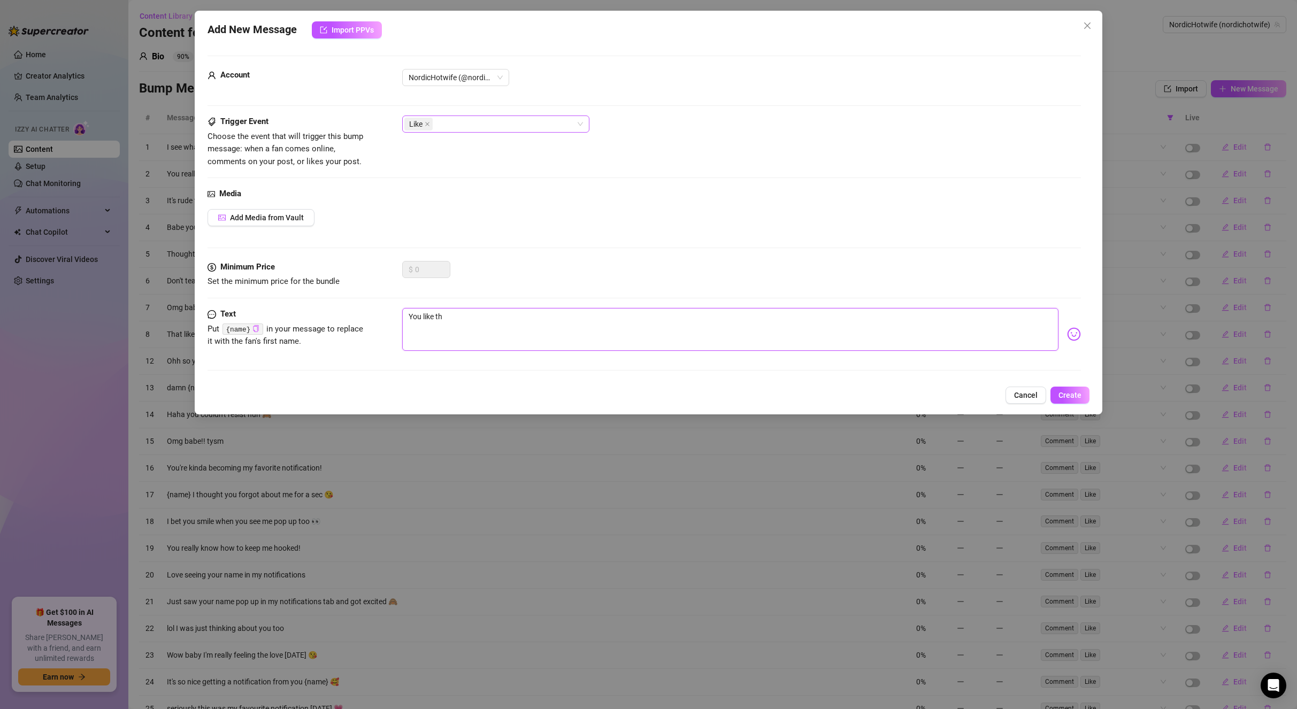
type textarea "You like t"
type textarea "You like"
type textarea "You like d"
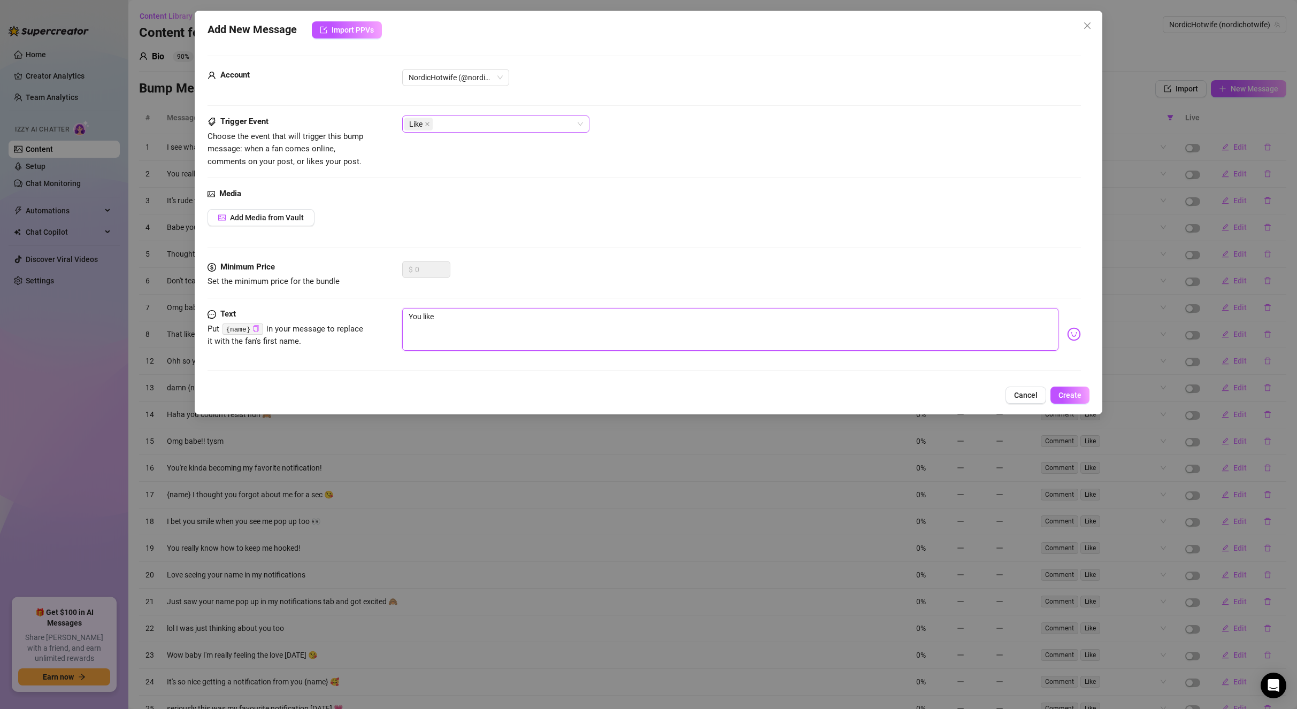
type textarea "You like d"
type textarea "You like d t"
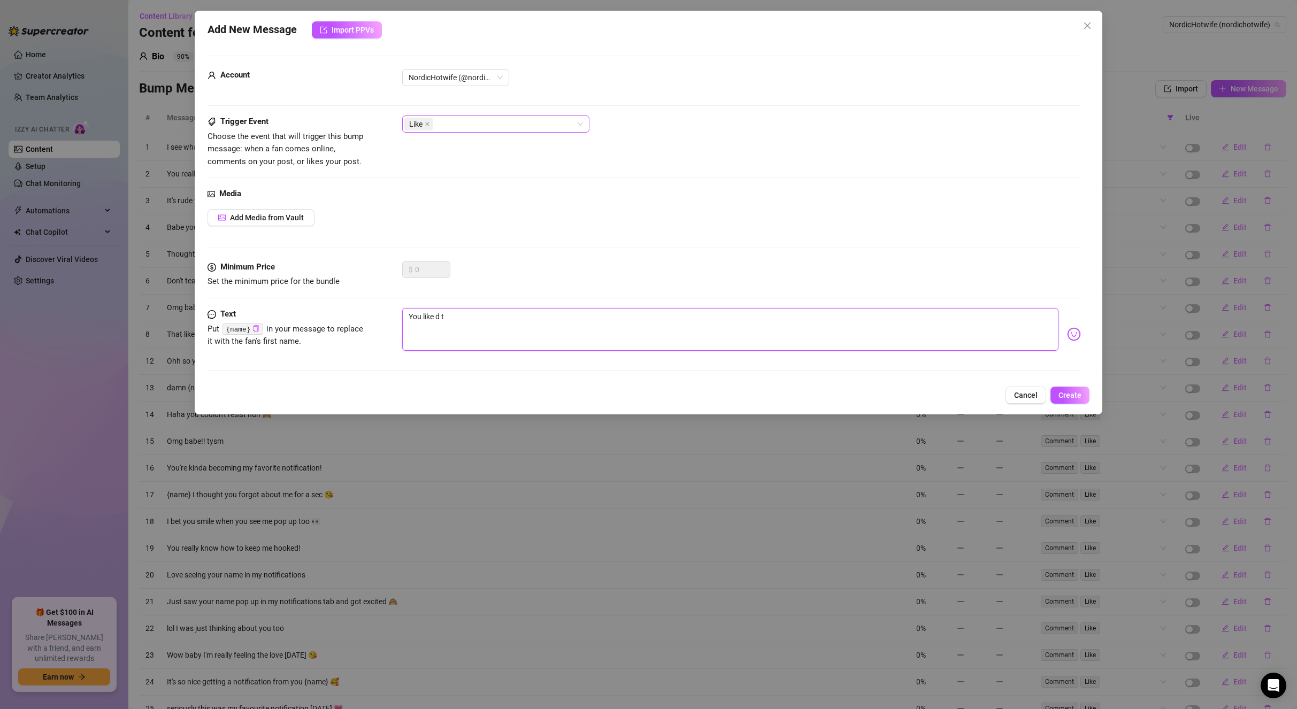
type textarea "You like d"
type textarea "You like"
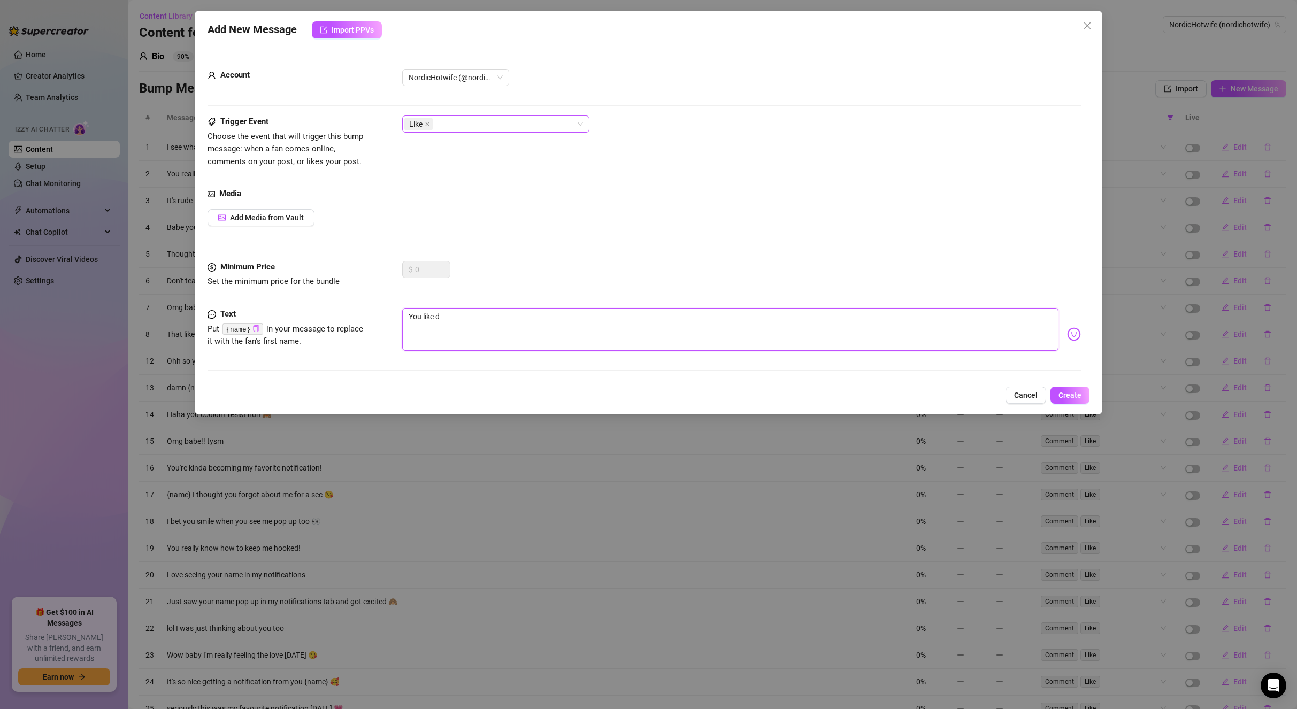
type textarea "You like"
type textarea "You liked"
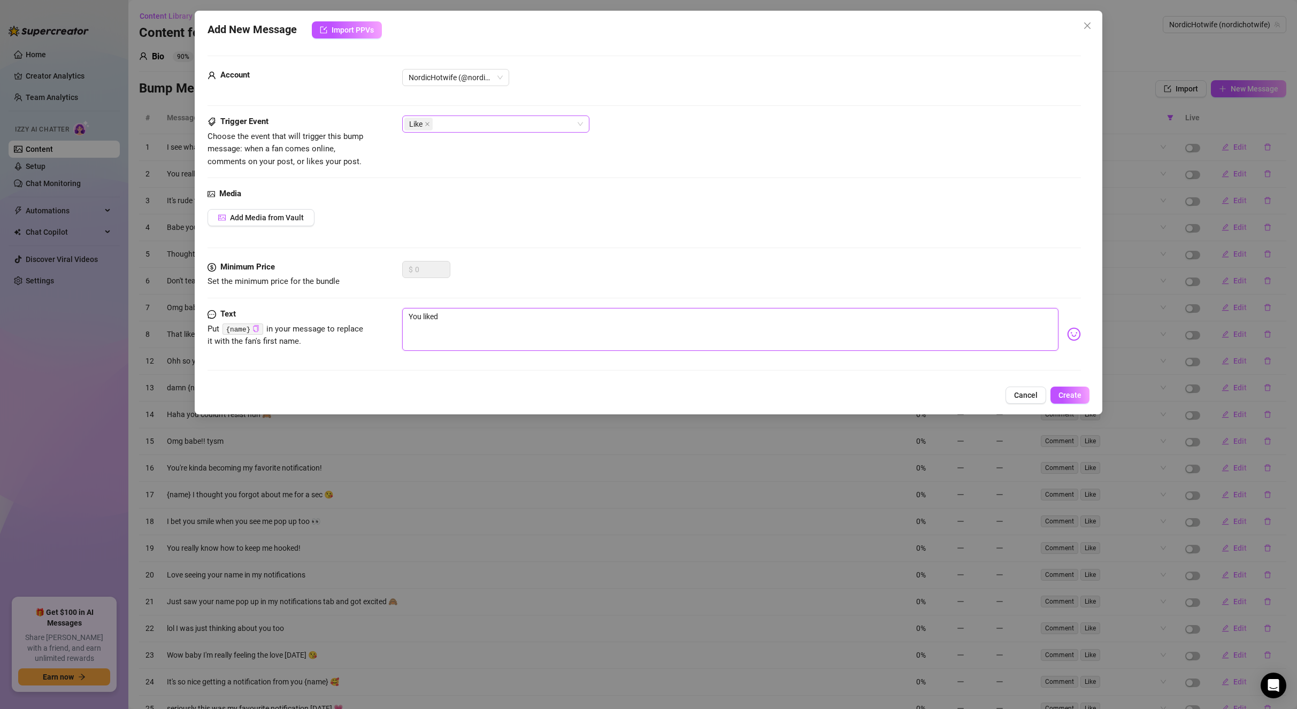
type textarea "You liked"
type textarea "You liked t"
type textarea "You liked th"
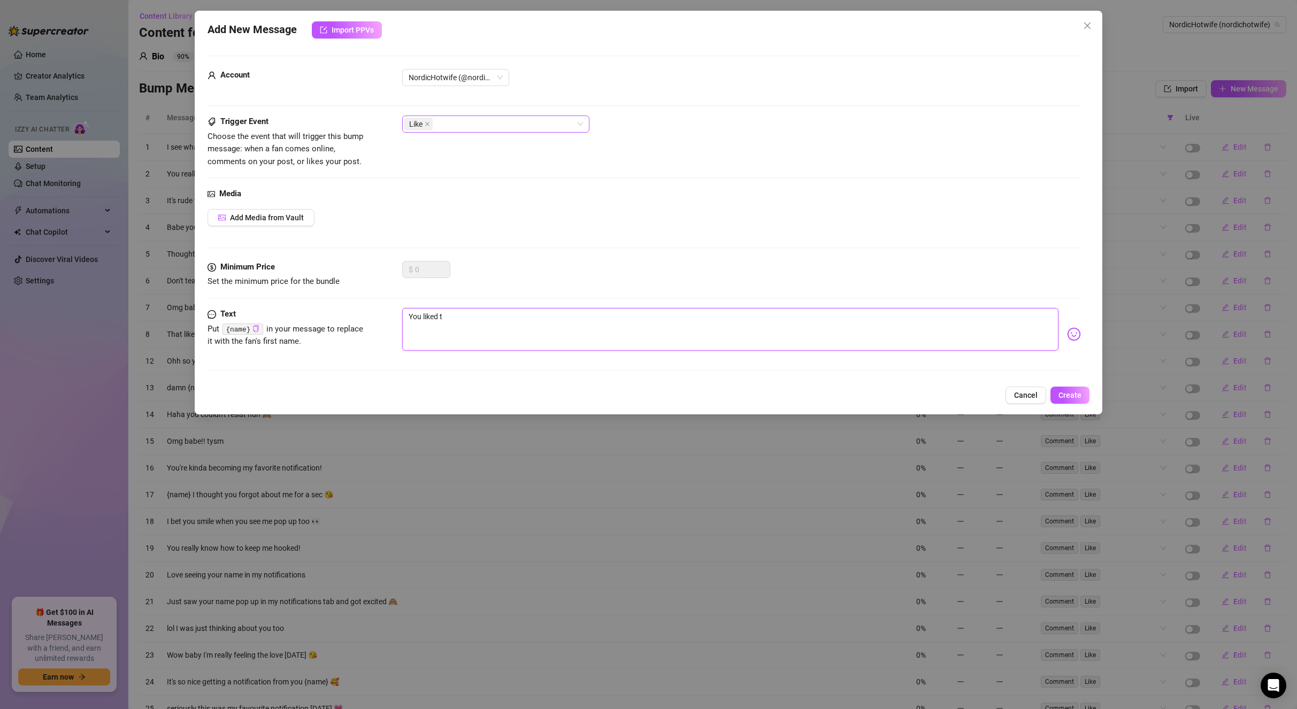
type textarea "You liked th"
type textarea "You liked tha"
type textarea "You liked that"
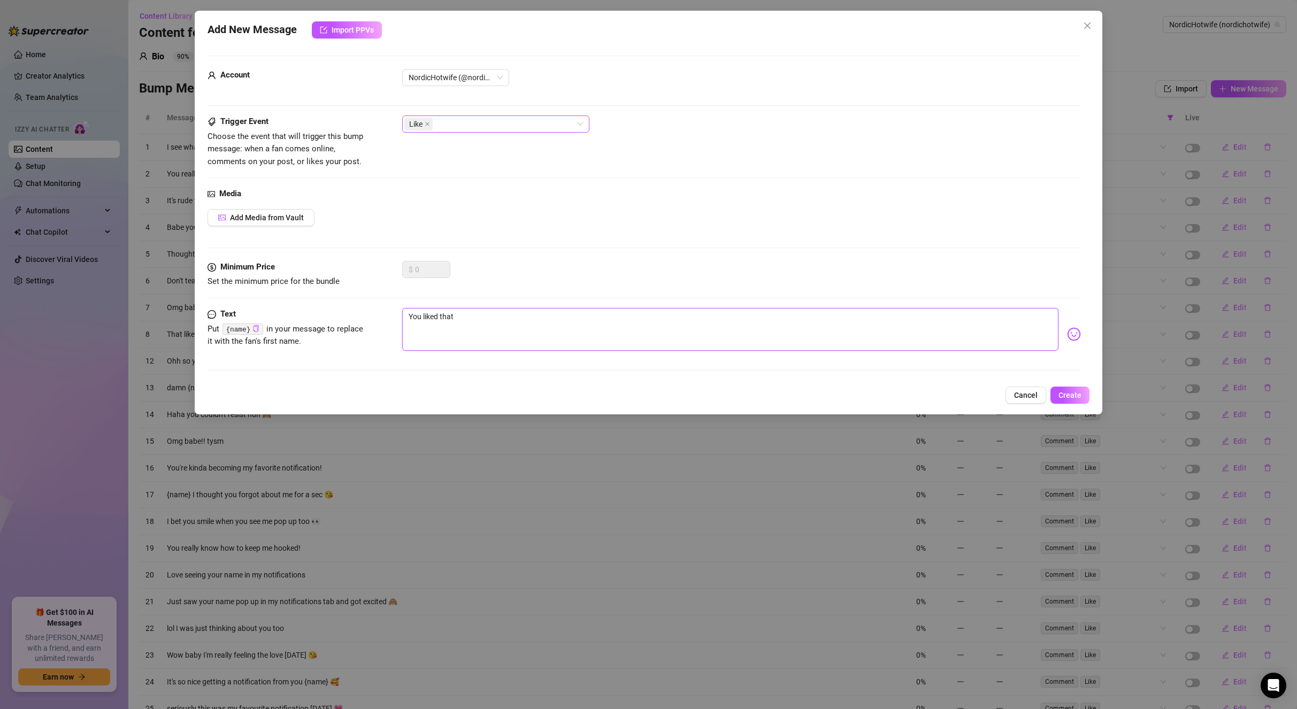
type textarea "You liked that"
type textarea "You liked that p"
type textarea "You liked that pi"
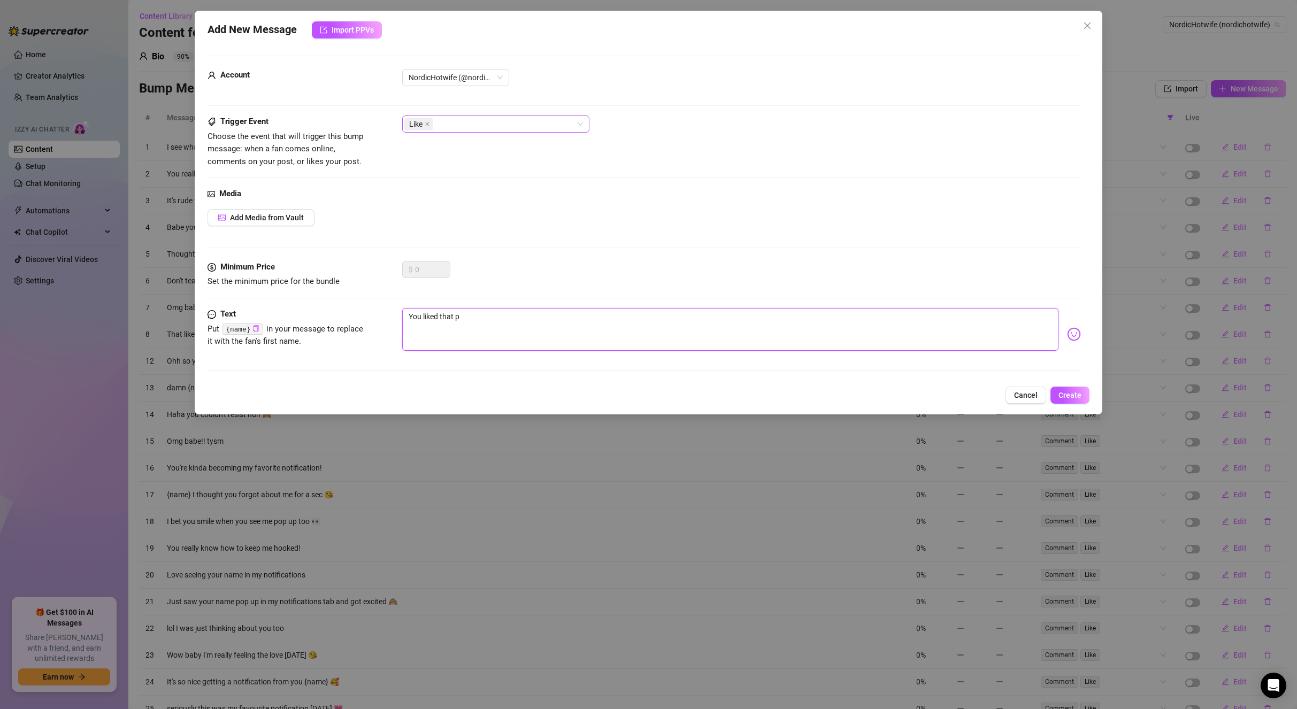
type textarea "You liked that pi"
type textarea "You liked that pic"
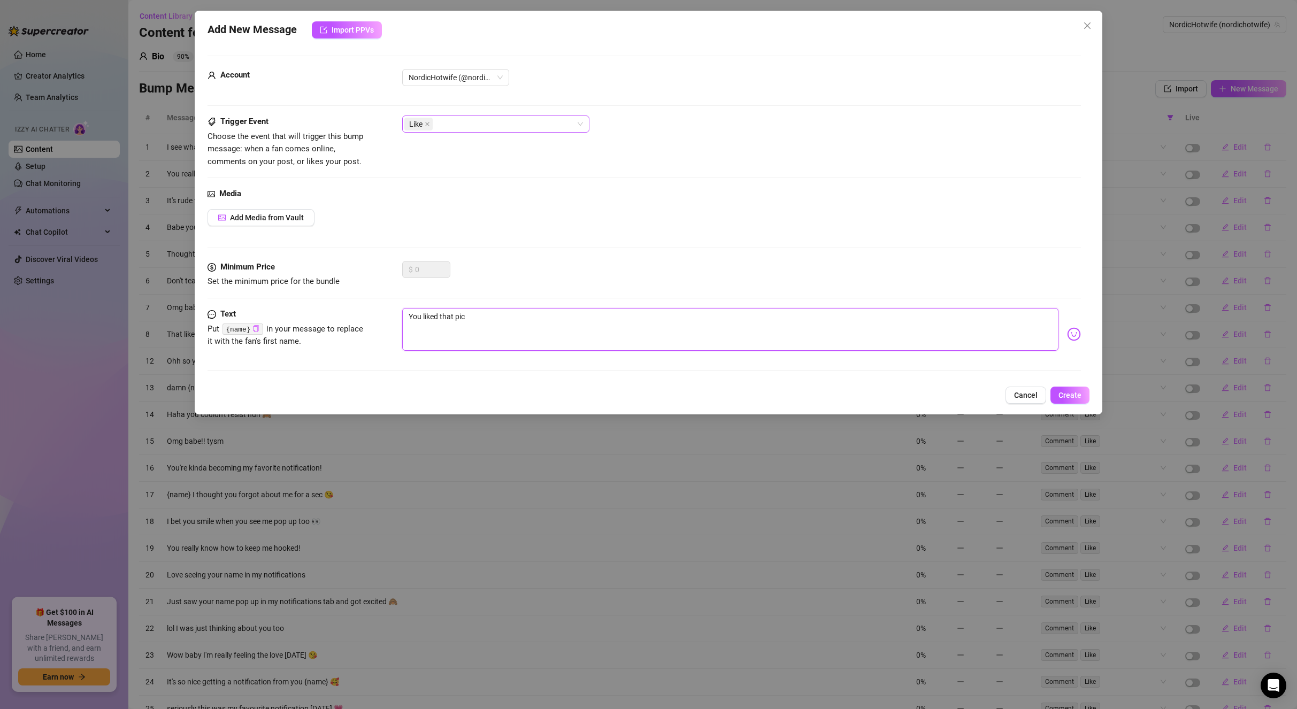
type textarea "You liked that pic o"
type textarea "You liked that pic on"
type textarea "You liked that pic on m"
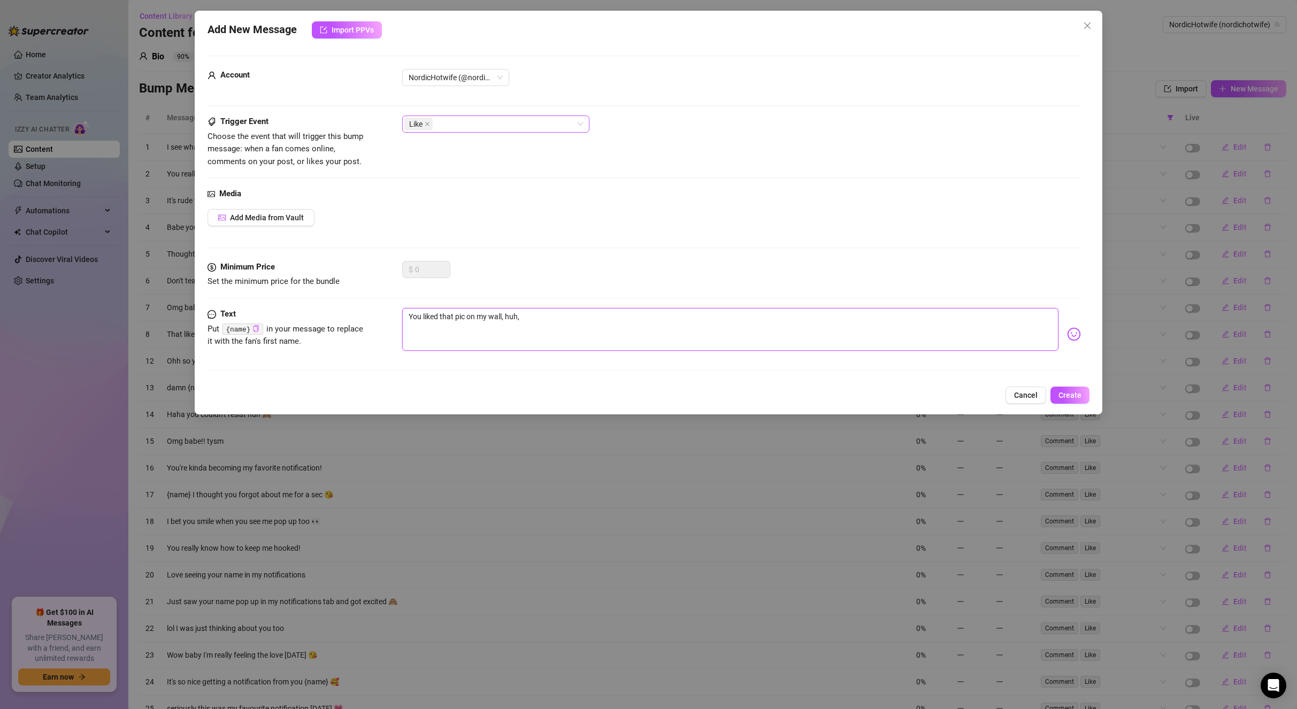
paste textarea "{name}"
click at [657, 317] on textarea "You liked that pic on my wall, huh, {name}?" at bounding box center [730, 329] width 657 height 43
click at [1083, 397] on button "Create" at bounding box center [1069, 395] width 39 height 17
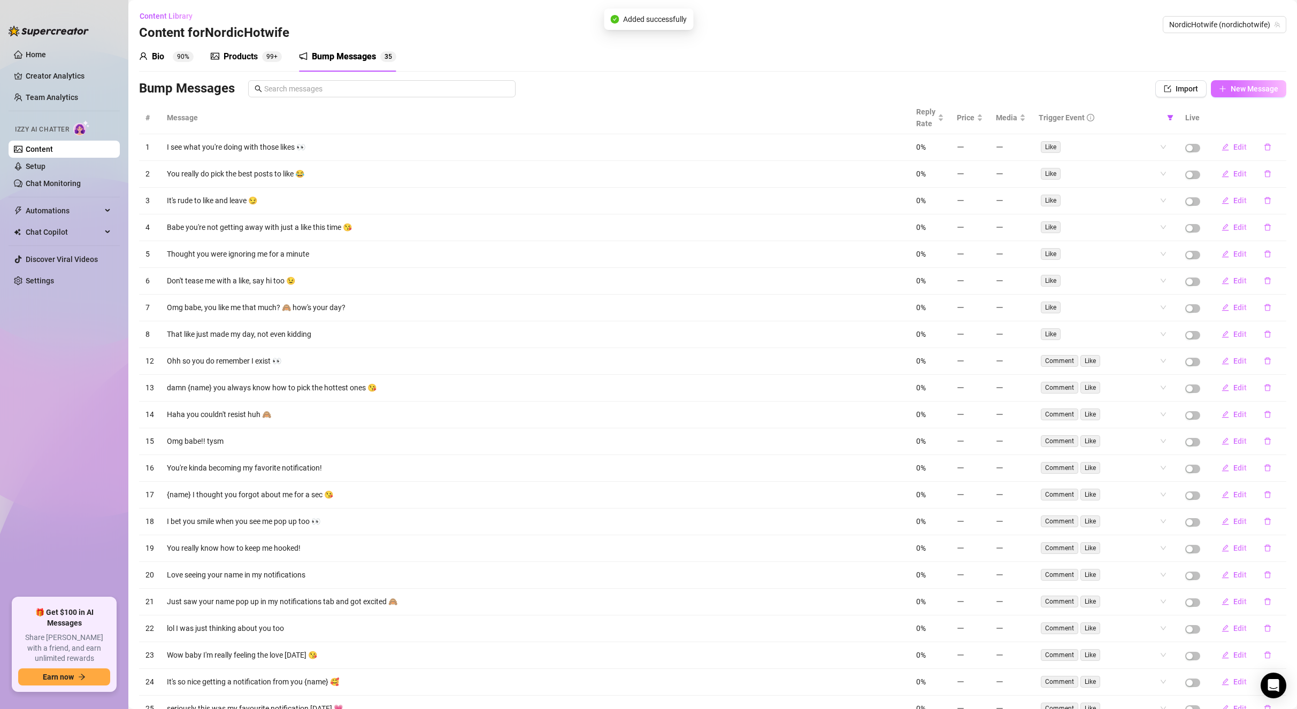
click at [1235, 88] on span "New Message" at bounding box center [1255, 88] width 48 height 9
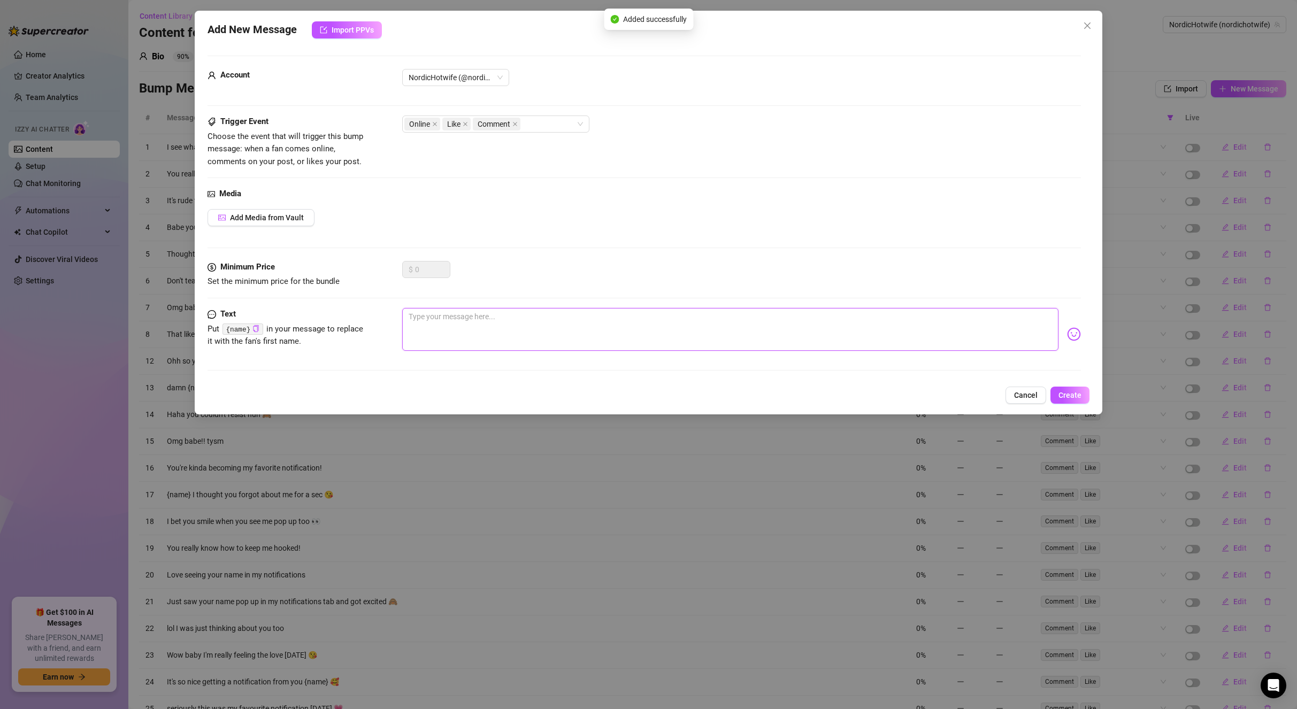
click at [801, 328] on textarea at bounding box center [730, 329] width 657 height 43
paste textarea "{name}"
click at [1068, 395] on span "Create" at bounding box center [1069, 395] width 23 height 9
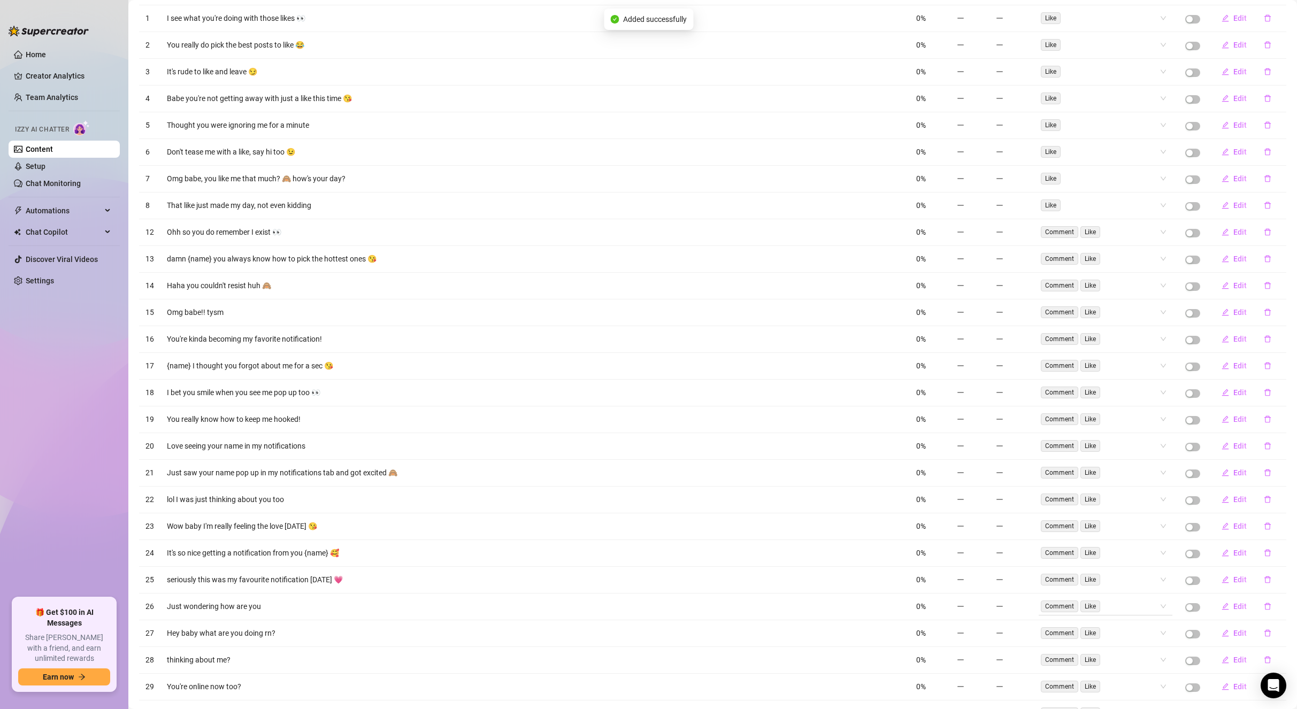
scroll to position [366, 0]
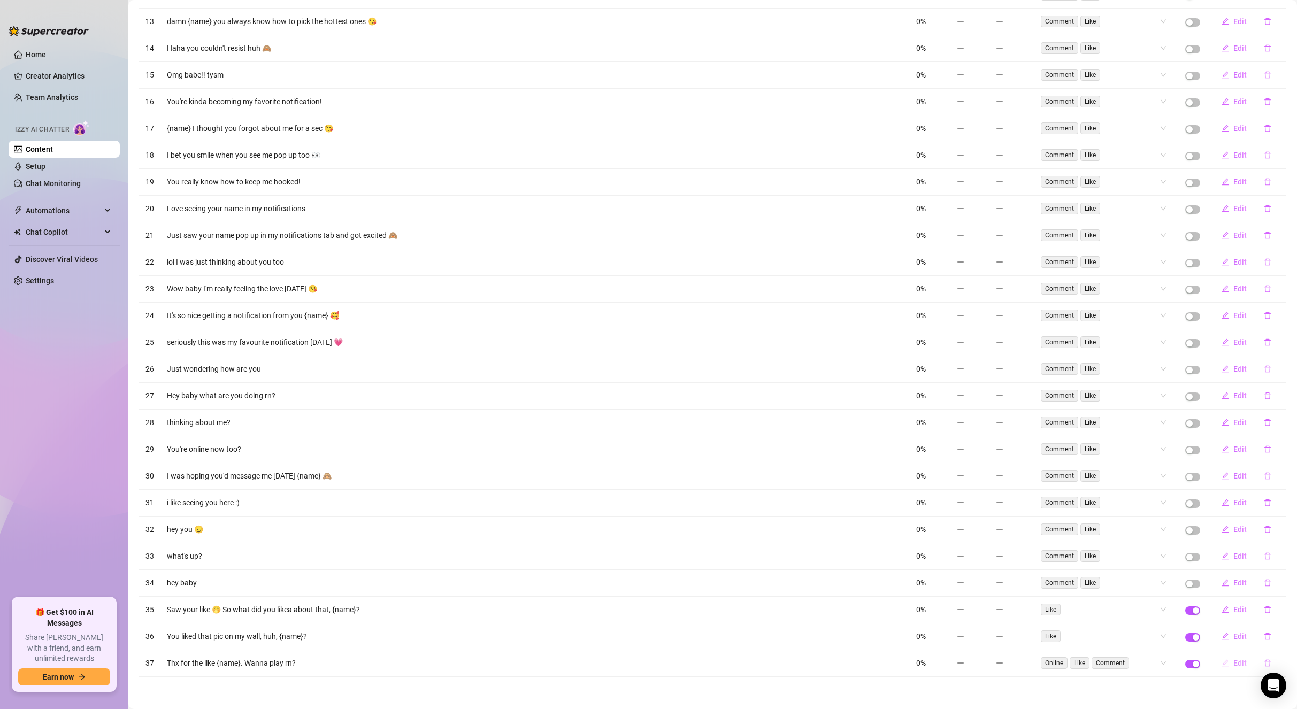
click at [1233, 661] on span "Edit" at bounding box center [1239, 663] width 13 height 9
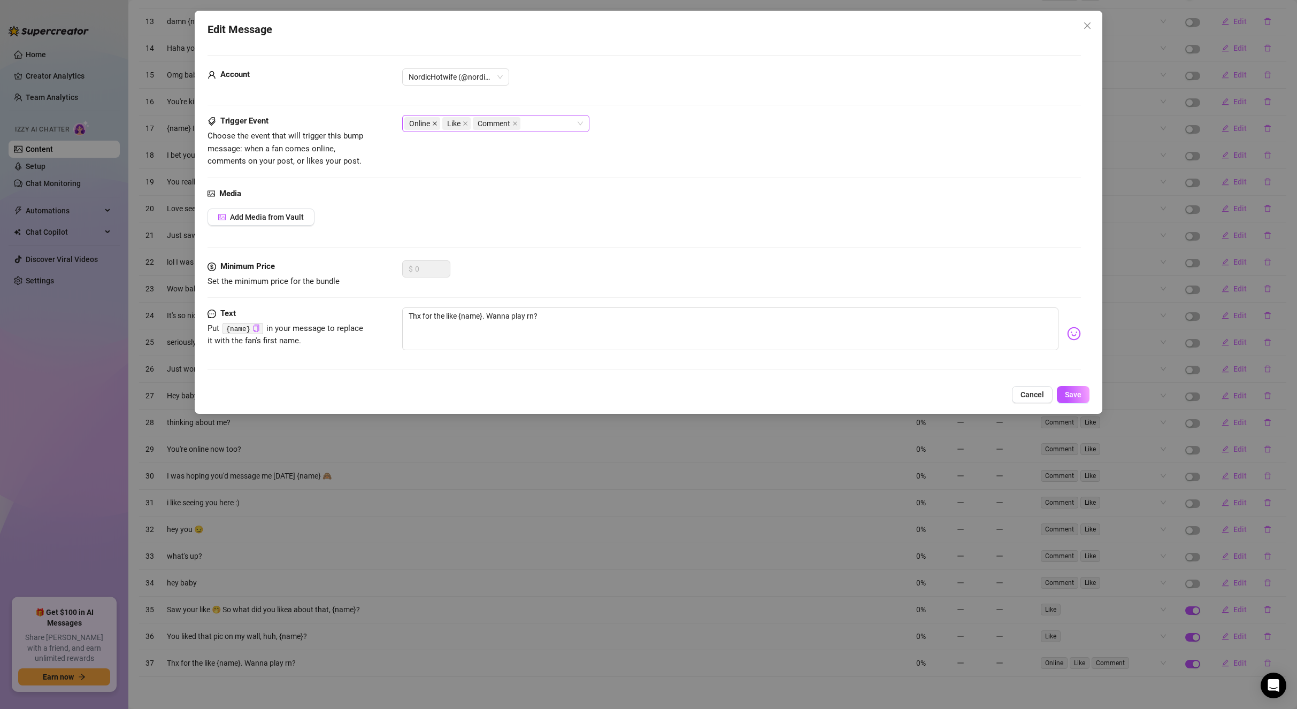
click at [437, 121] on icon "close" at bounding box center [434, 123] width 5 height 5
click at [478, 120] on span at bounding box center [476, 124] width 5 height 12
click at [1080, 391] on span "Save" at bounding box center [1073, 394] width 17 height 9
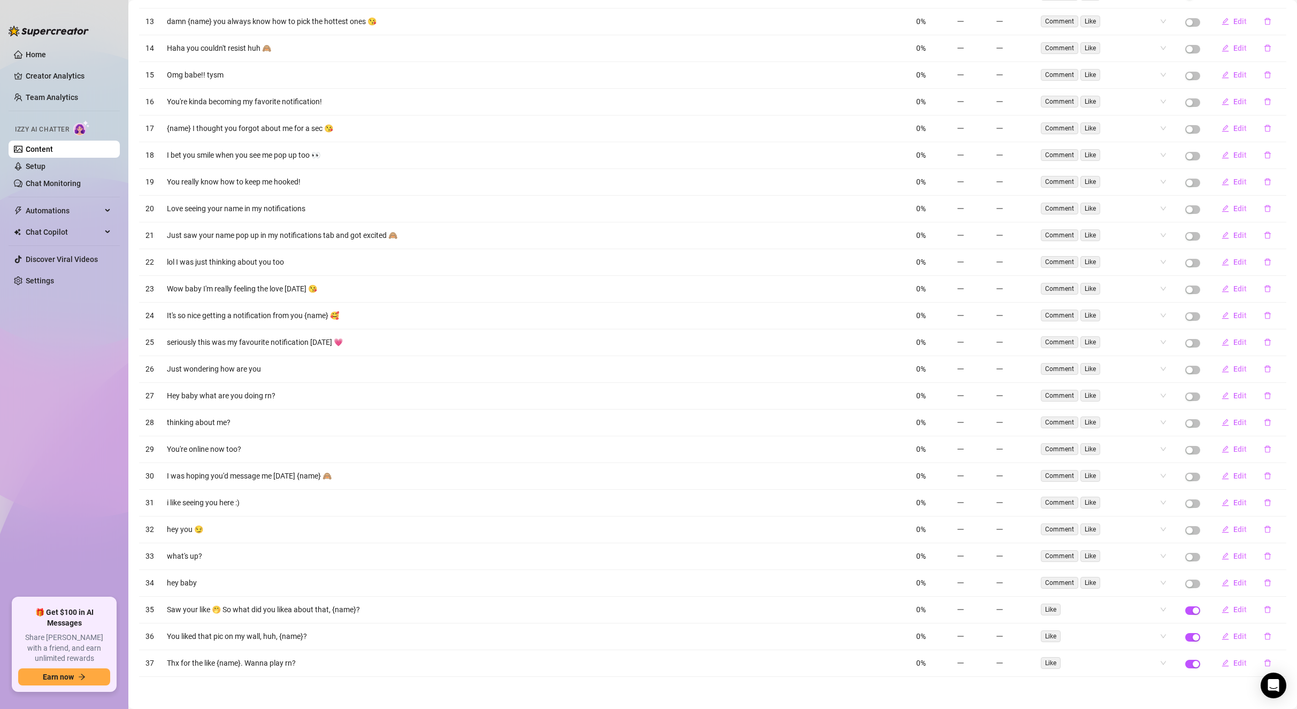
click at [1023, 409] on td at bounding box center [1010, 396] width 43 height 27
click at [45, 162] on link "Setup" at bounding box center [36, 166] width 20 height 9
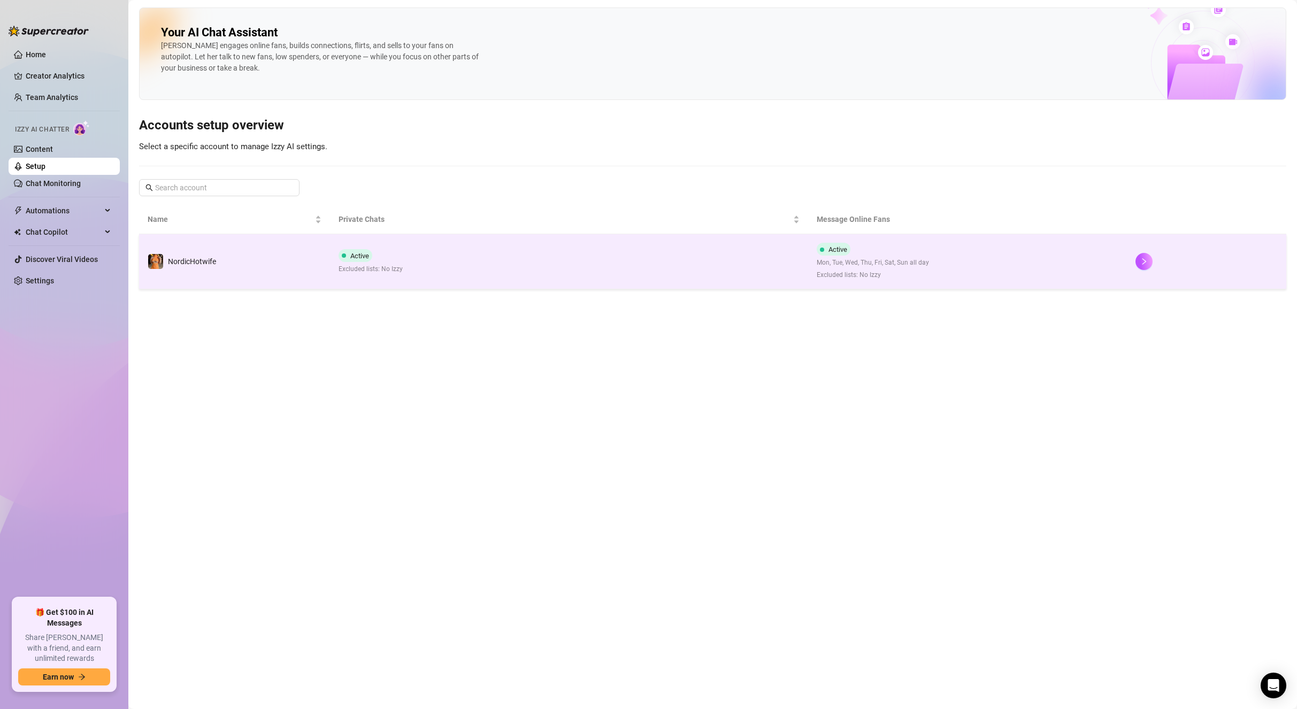
click at [198, 240] on td "NordicHotwife" at bounding box center [234, 261] width 191 height 55
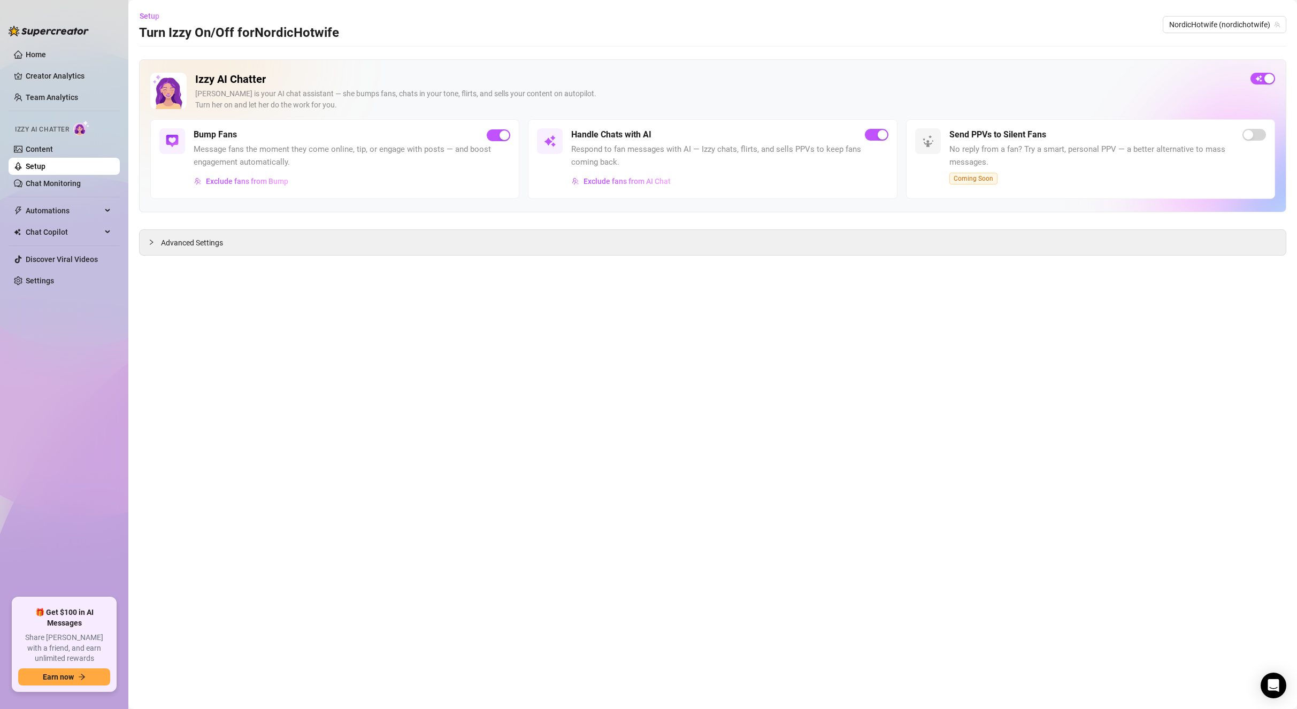
drag, startPoint x: 211, startPoint y: 249, endPoint x: 216, endPoint y: 258, distance: 10.3
click at [211, 250] on div "Advanced Settings" at bounding box center [713, 242] width 1146 height 25
click at [216, 245] on span "Advanced Settings" at bounding box center [192, 243] width 62 height 12
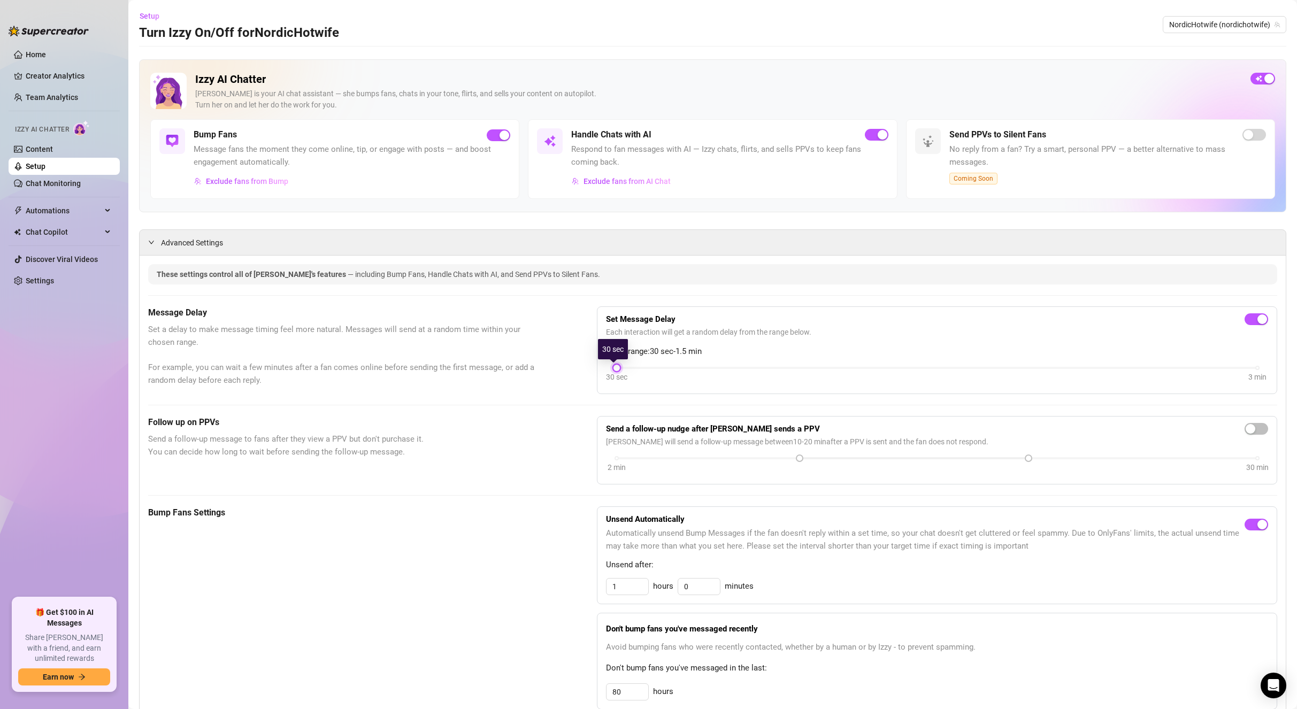
drag, startPoint x: 865, startPoint y: 368, endPoint x: 649, endPoint y: 363, distance: 216.1
click at [649, 363] on div "Set Message Delay Each interaction will get a random delay from the range below…" at bounding box center [937, 351] width 662 height 70
click at [626, 365] on div "Set Message Delay Each interaction will get a random delay from the range below…" at bounding box center [937, 351] width 662 height 70
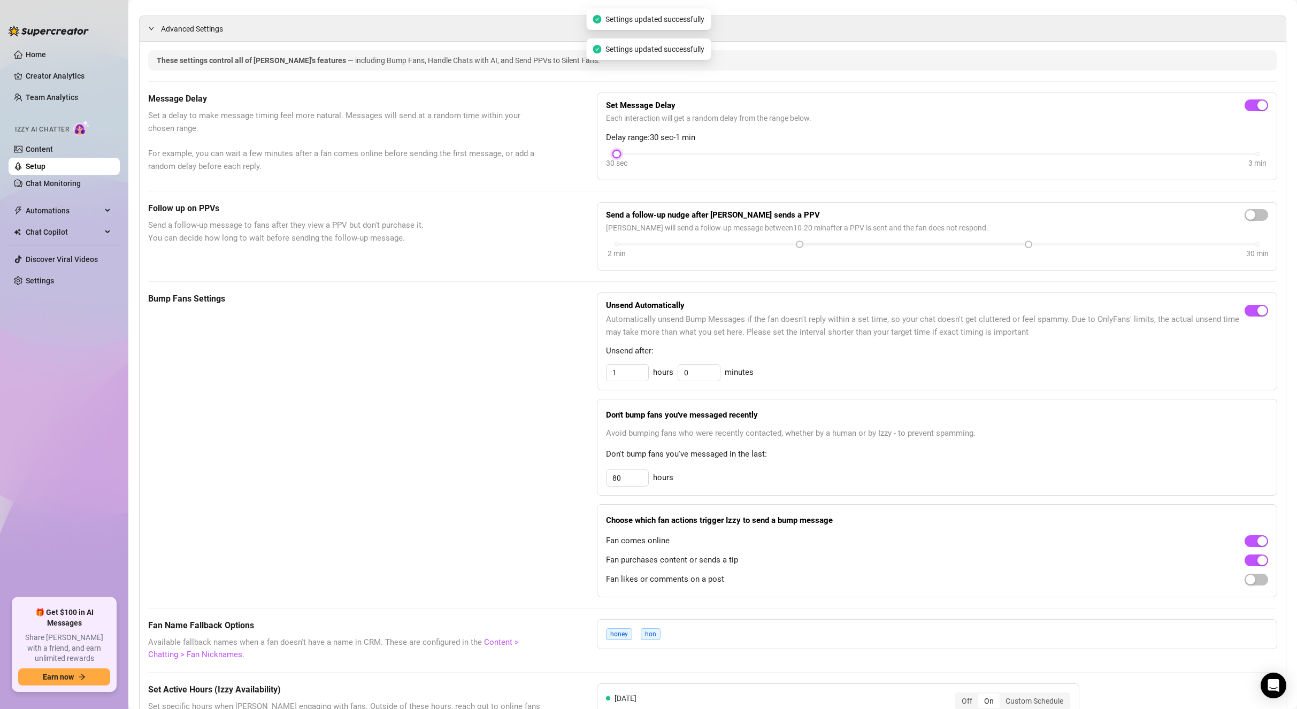
scroll to position [107, 0]
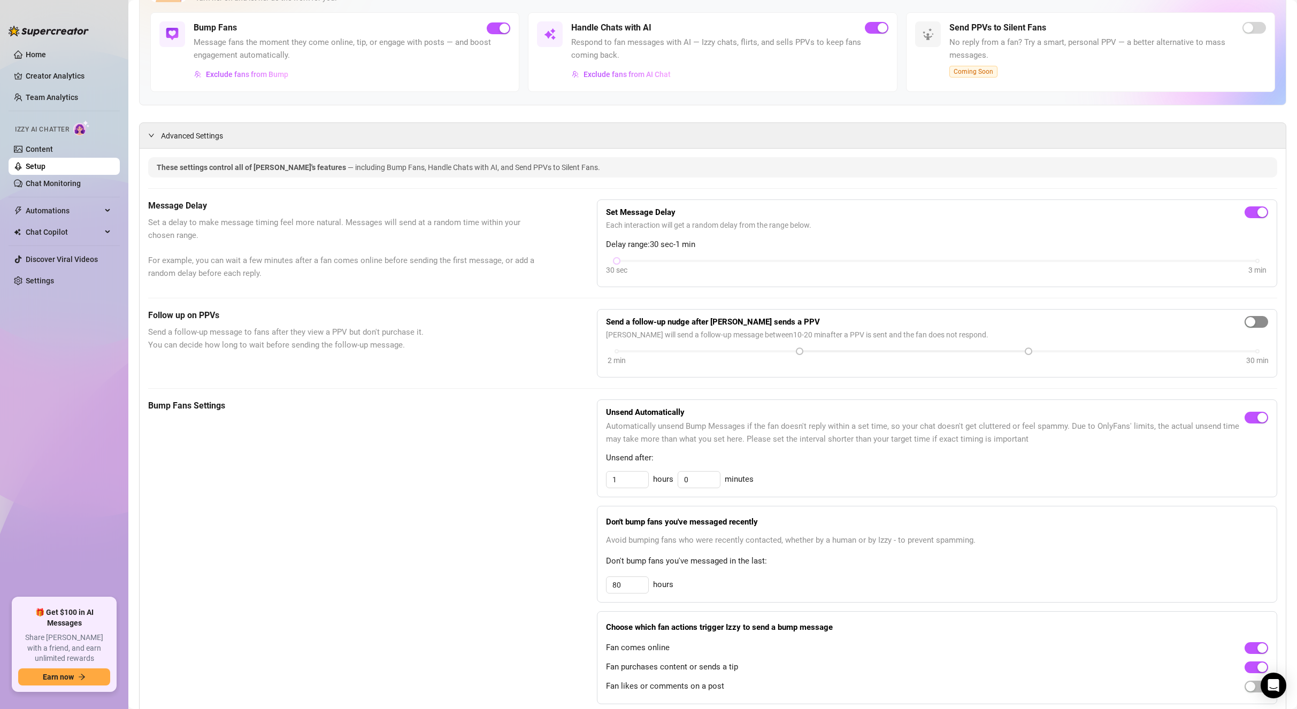
click at [1246, 323] on div "button" at bounding box center [1251, 322] width 10 height 10
drag, startPoint x: 1024, startPoint y: 353, endPoint x: 1263, endPoint y: 351, distance: 239.1
click at [1263, 351] on div "Send a follow-up nudge after Izzy sends a PPV Izzy will send a follow-up messag…" at bounding box center [937, 343] width 680 height 68
drag, startPoint x: 795, startPoint y: 350, endPoint x: 1177, endPoint y: 371, distance: 382.4
click at [1177, 371] on div "Send a follow-up nudge after Izzy sends a PPV Izzy will send a follow-up messag…" at bounding box center [937, 343] width 680 height 68
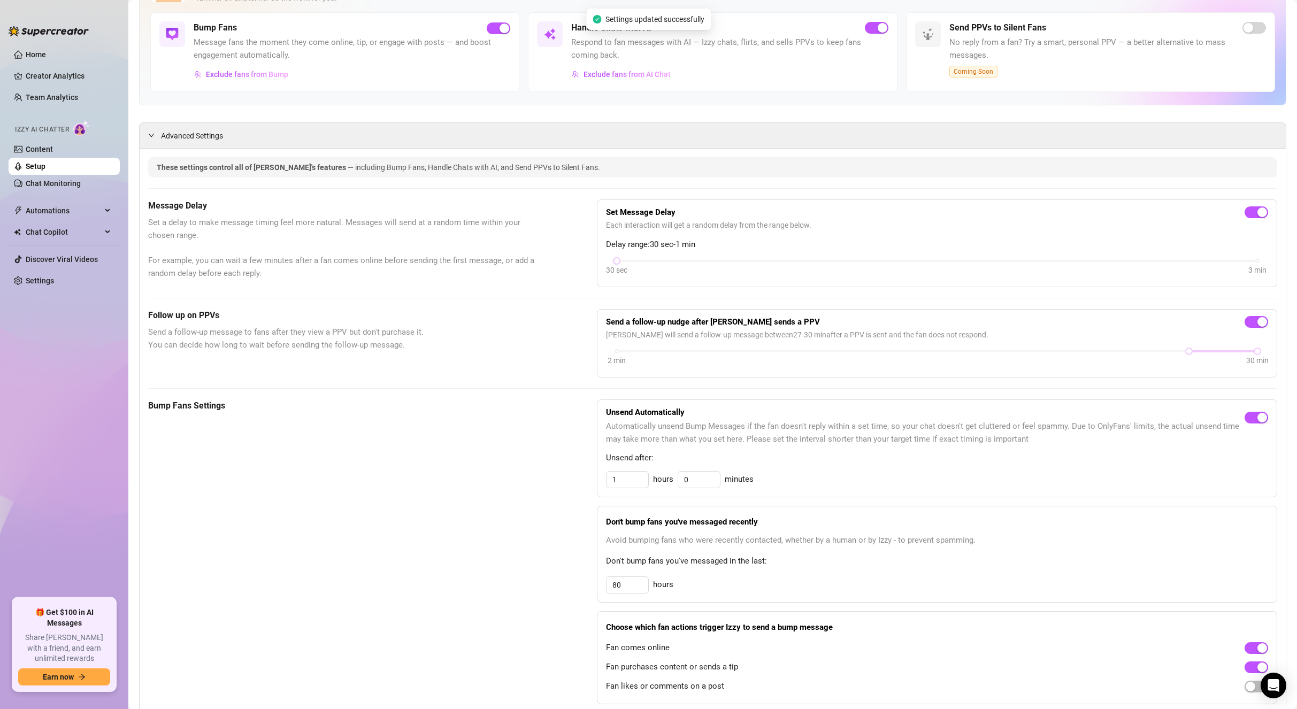
click at [1282, 342] on main "Setup Turn Izzy On/Off for NordicHotwife NordicHotwife (nordichotwife) Izzy AI …" at bounding box center [712, 596] width 1169 height 1407
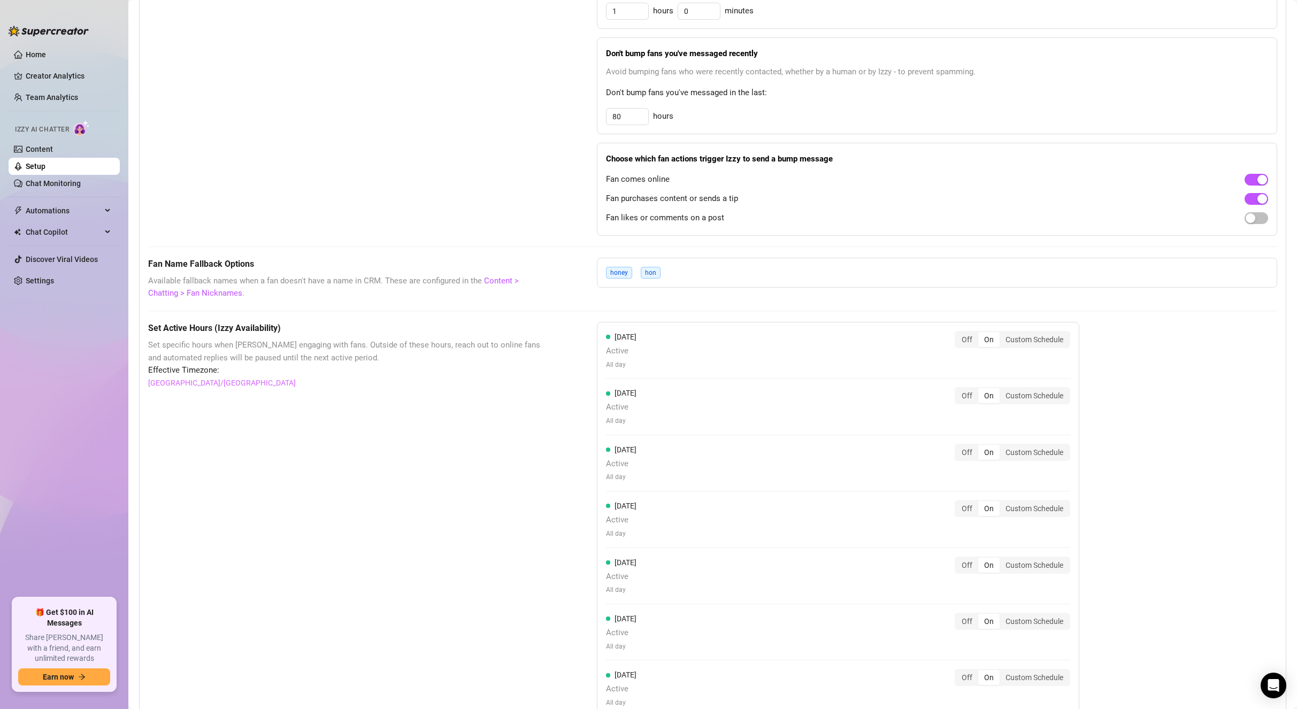
scroll to position [484, 0]
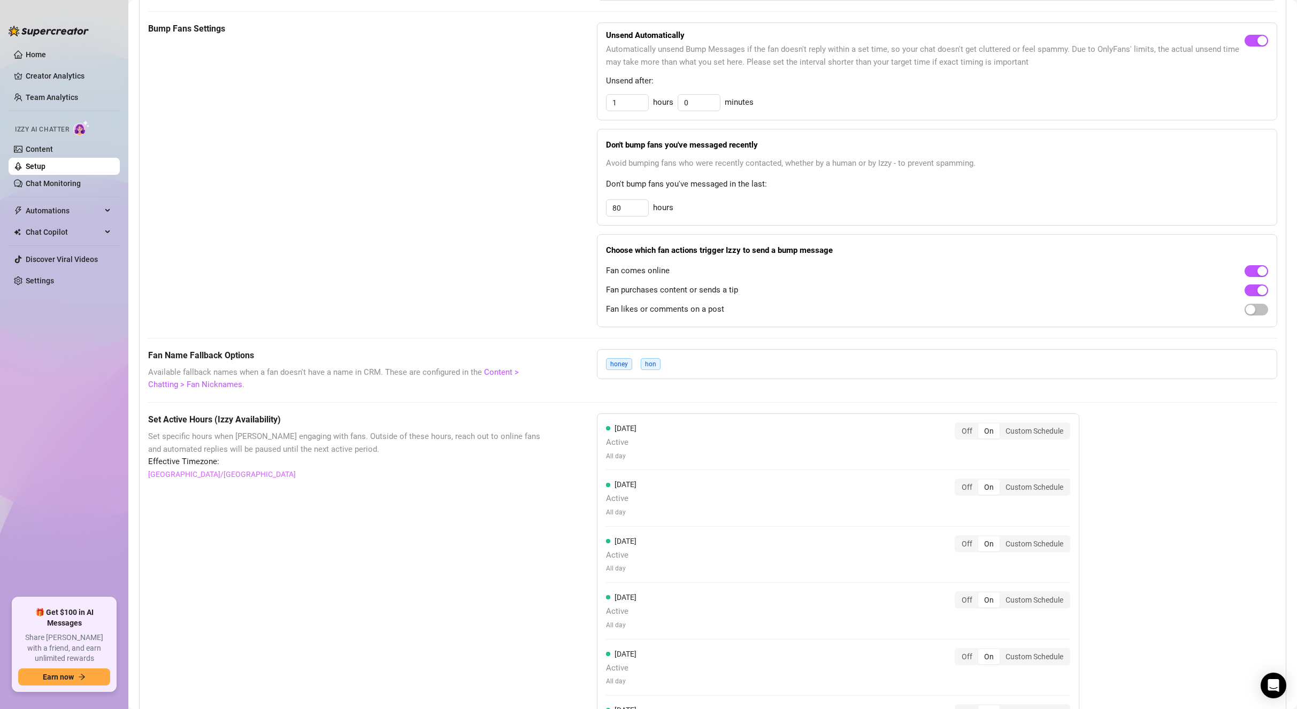
click at [703, 286] on span "Fan purchases content or sends a tip" at bounding box center [672, 290] width 132 height 13
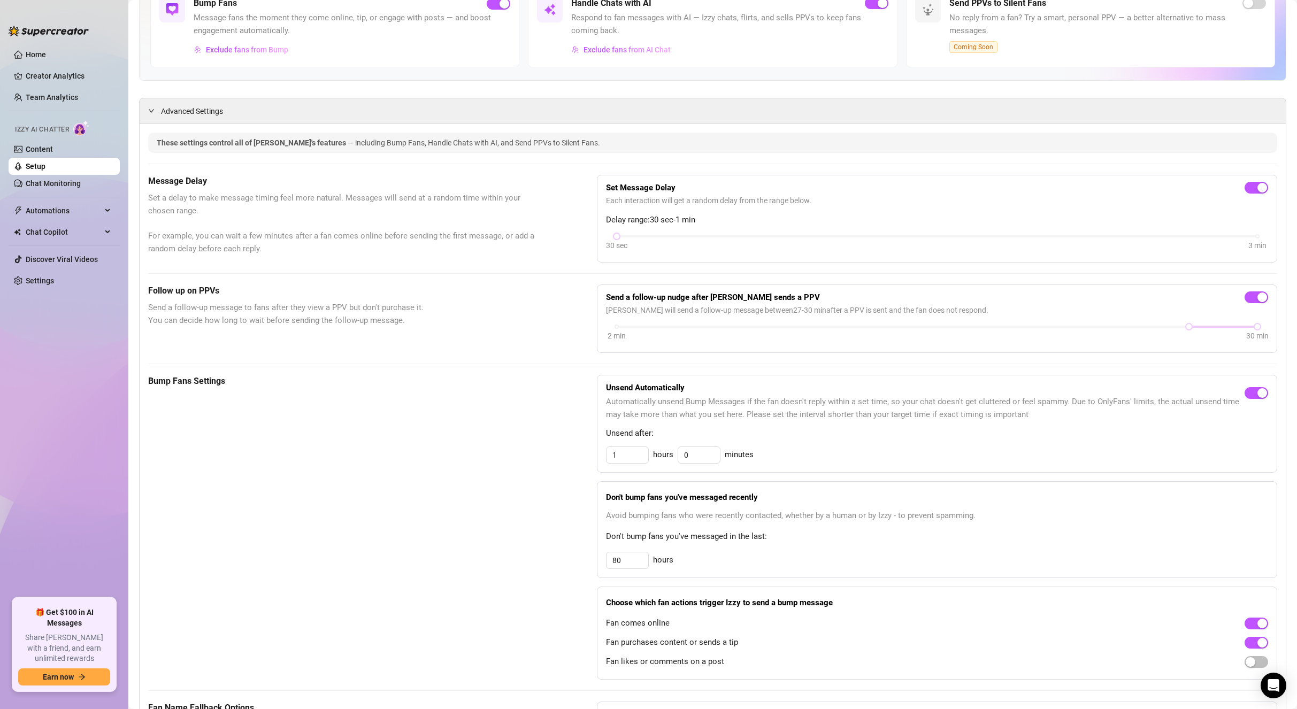
scroll to position [0, 0]
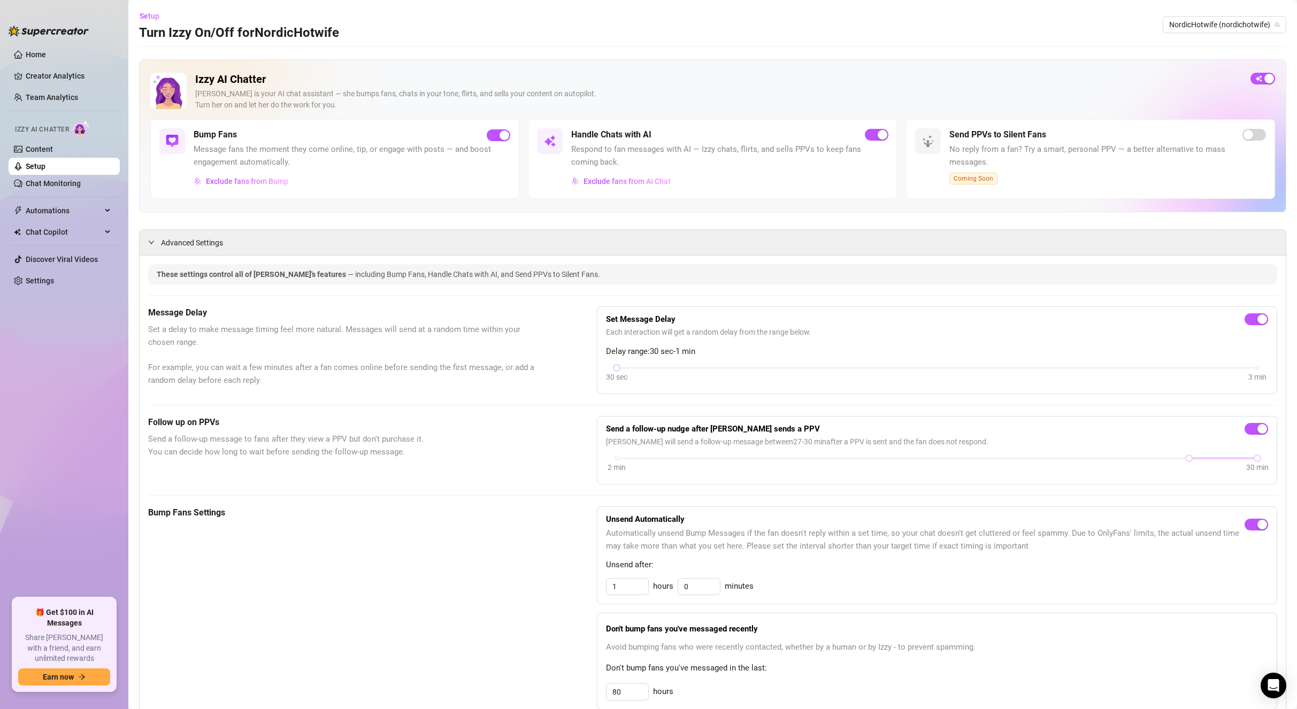
click at [441, 185] on div "Exclude fans from Bump" at bounding box center [352, 181] width 317 height 17
click at [53, 148] on link "Content" at bounding box center [39, 149] width 27 height 9
